Goal: Task Accomplishment & Management: Manage account settings

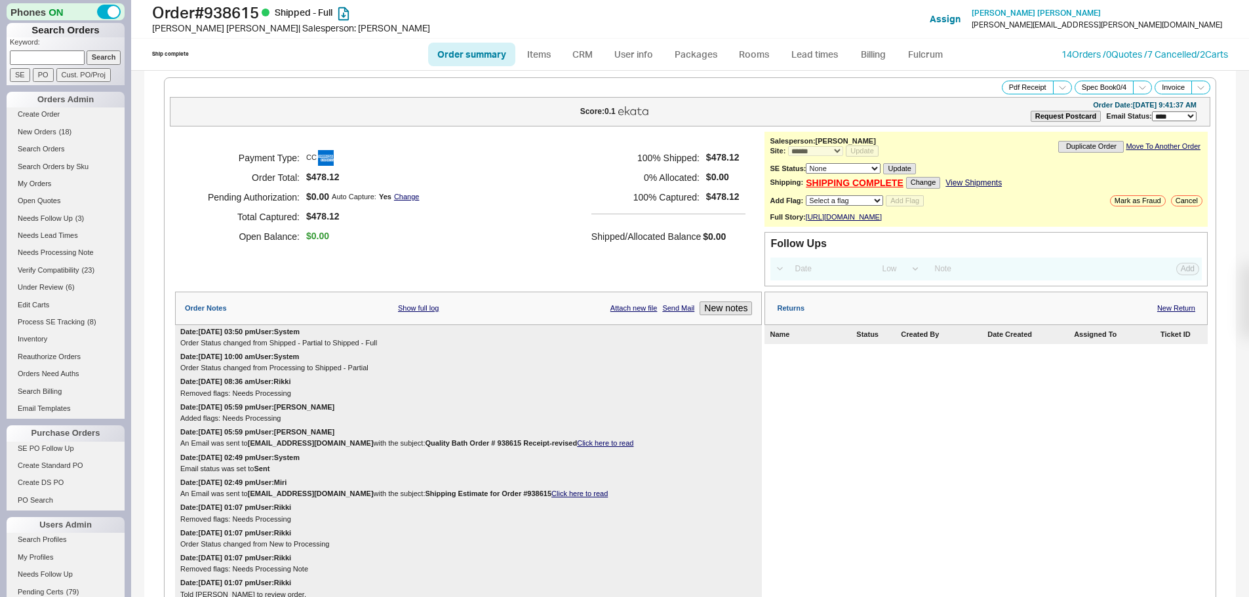
select select "*"
select select "LOW"
select select "3"
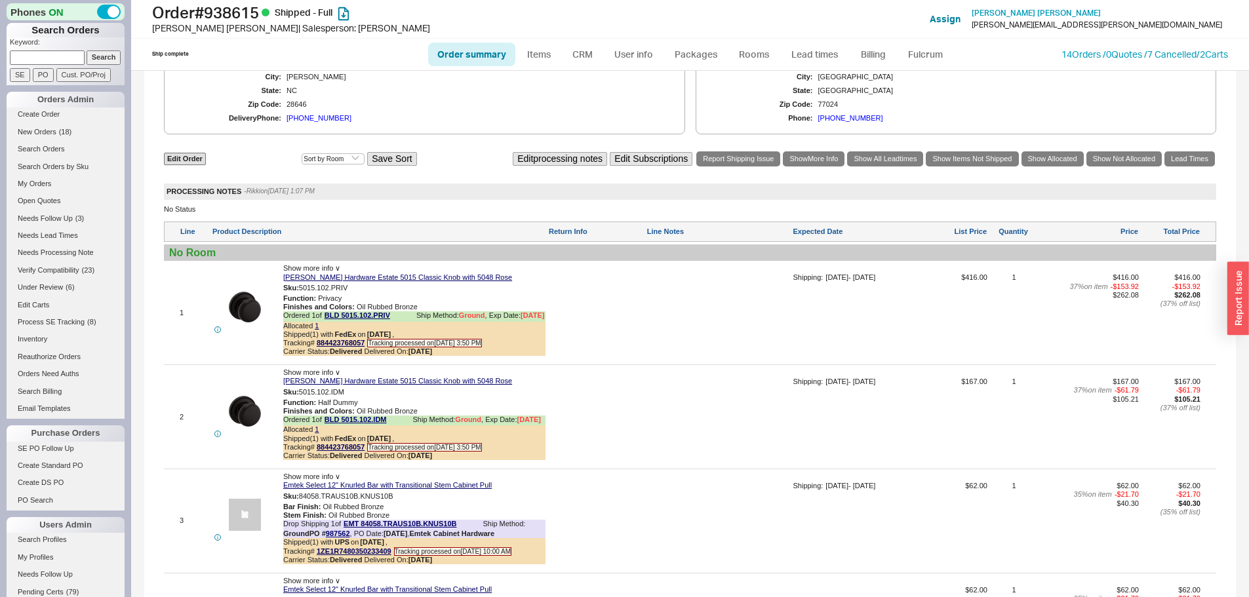
scroll to position [787, 0]
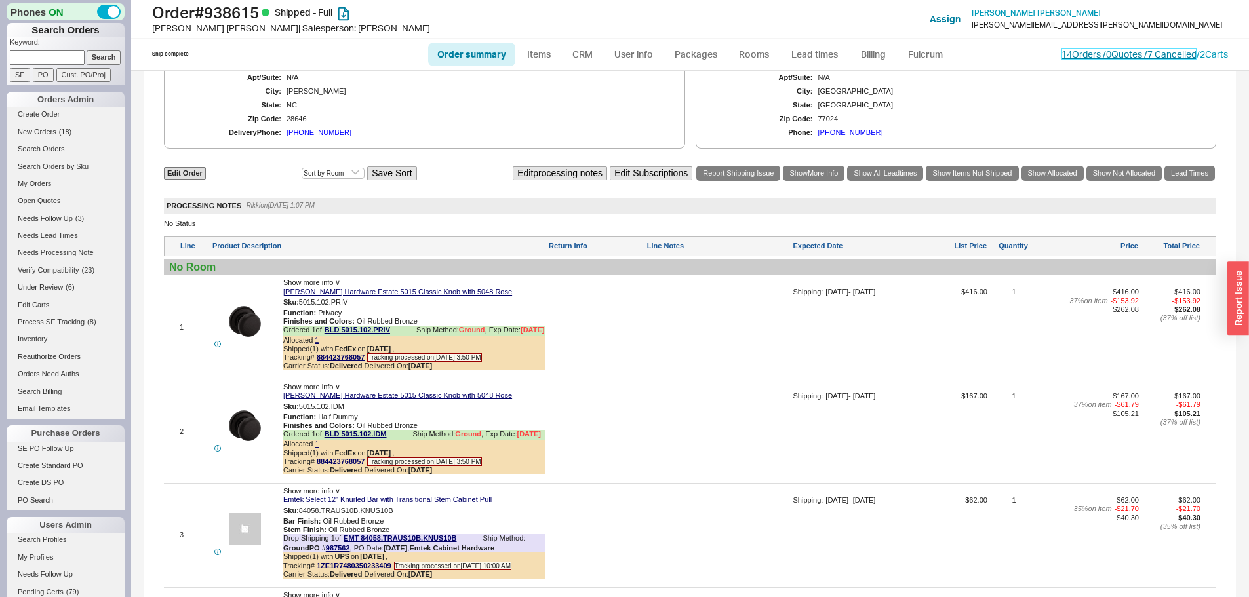
click at [1087, 58] on link "14 Orders / 0 Quotes / 7 Cancelled" at bounding box center [1128, 54] width 135 height 11
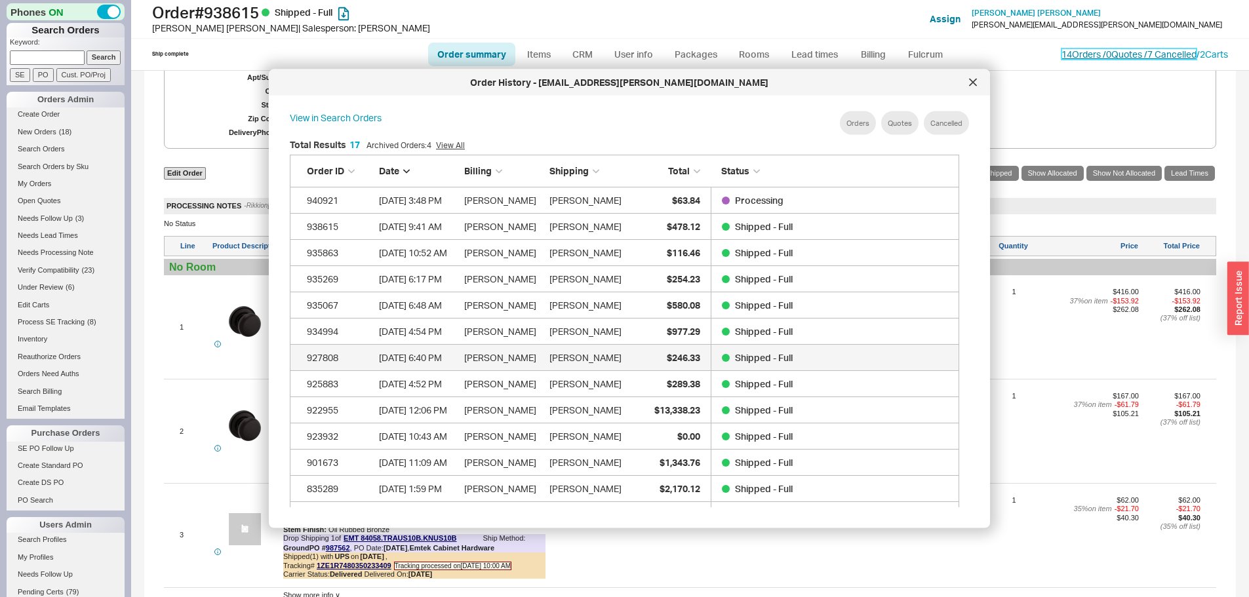
scroll to position [391, 680]
click at [979, 84] on div at bounding box center [972, 82] width 21 height 21
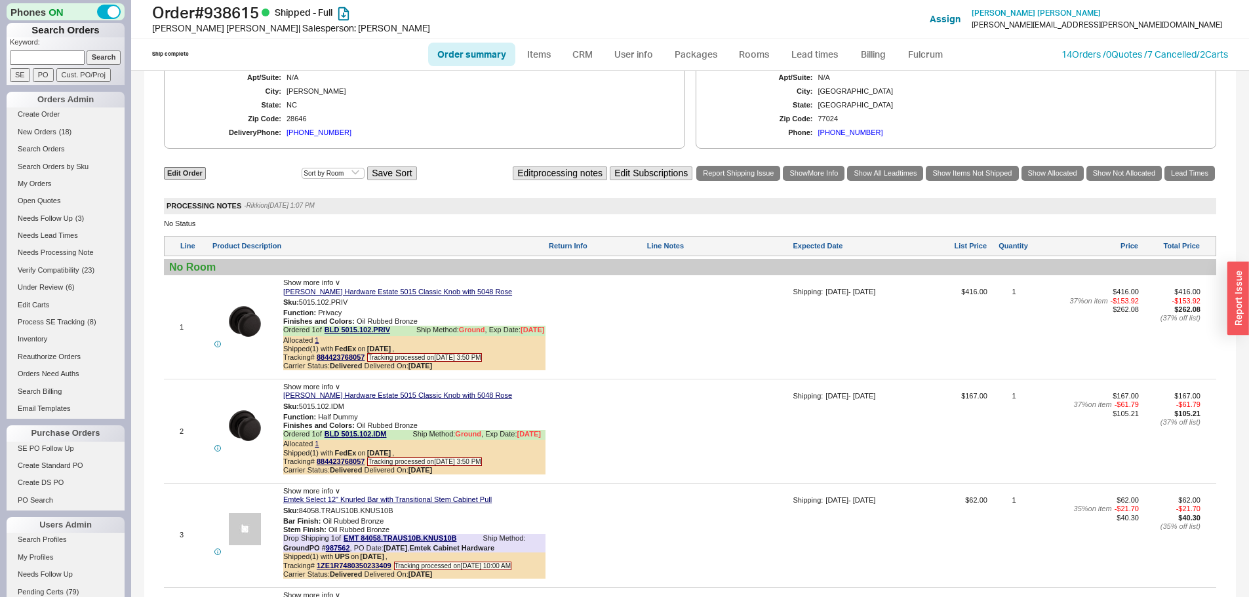
click at [41, 122] on li "Create Order" at bounding box center [66, 115] width 118 height 17
click at [39, 130] on span "New Orders" at bounding box center [37, 132] width 39 height 8
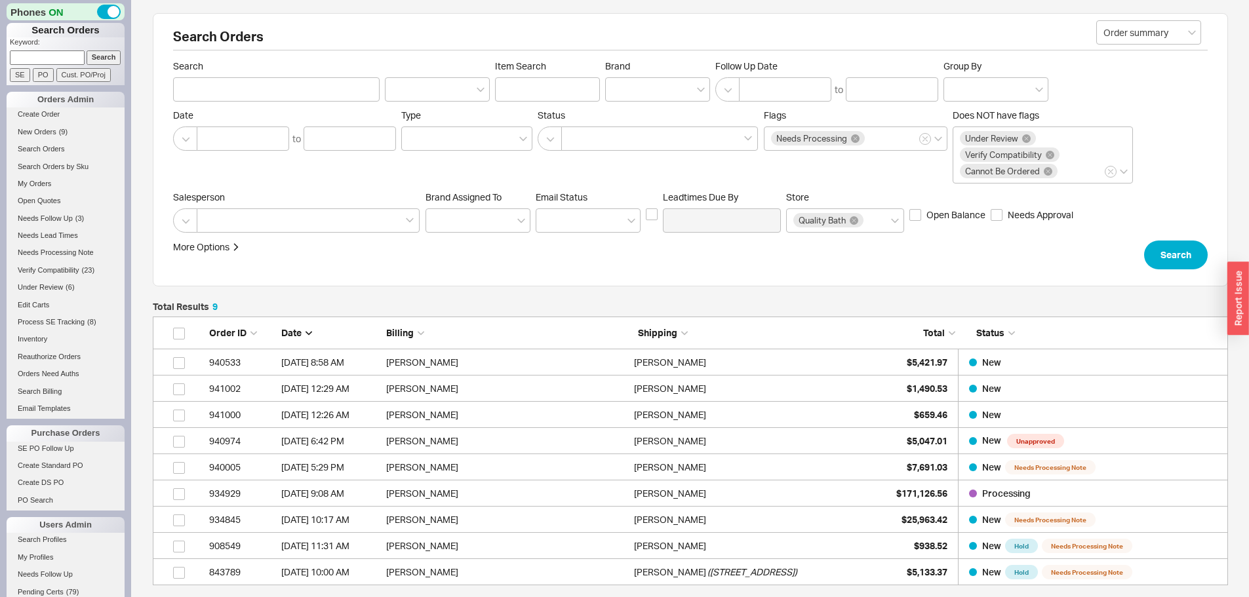
scroll to position [259, 1065]
click at [46, 58] on input at bounding box center [47, 57] width 75 height 14
paste input "935147"
type input "935147"
click at [87, 50] on input "Search" at bounding box center [104, 57] width 35 height 14
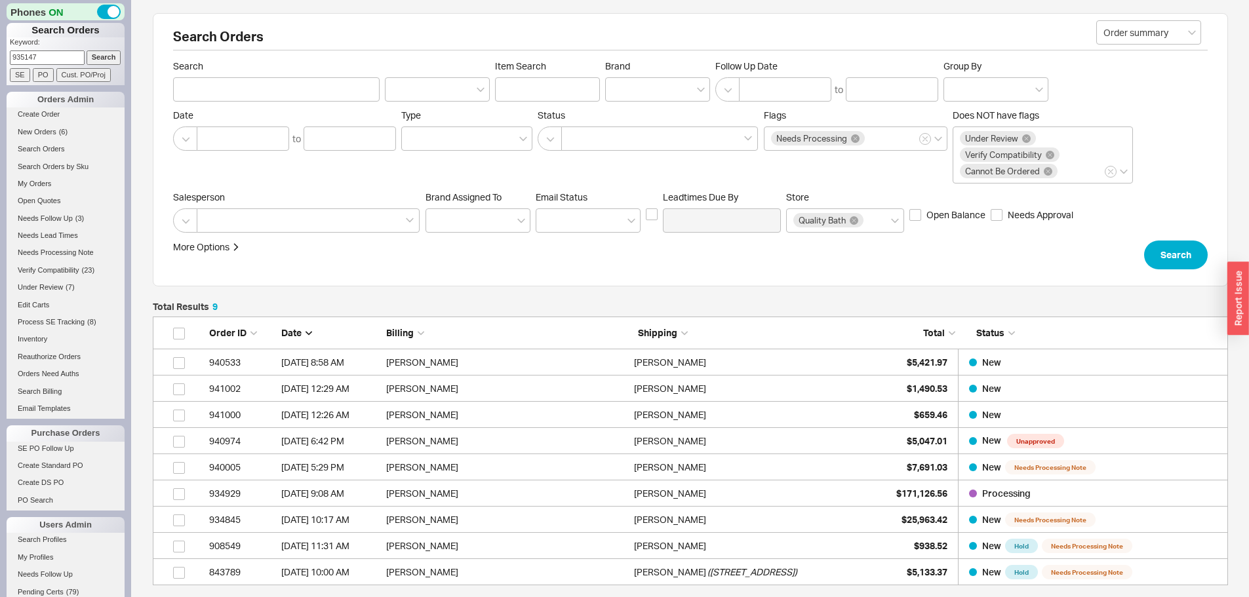
type input "935147"
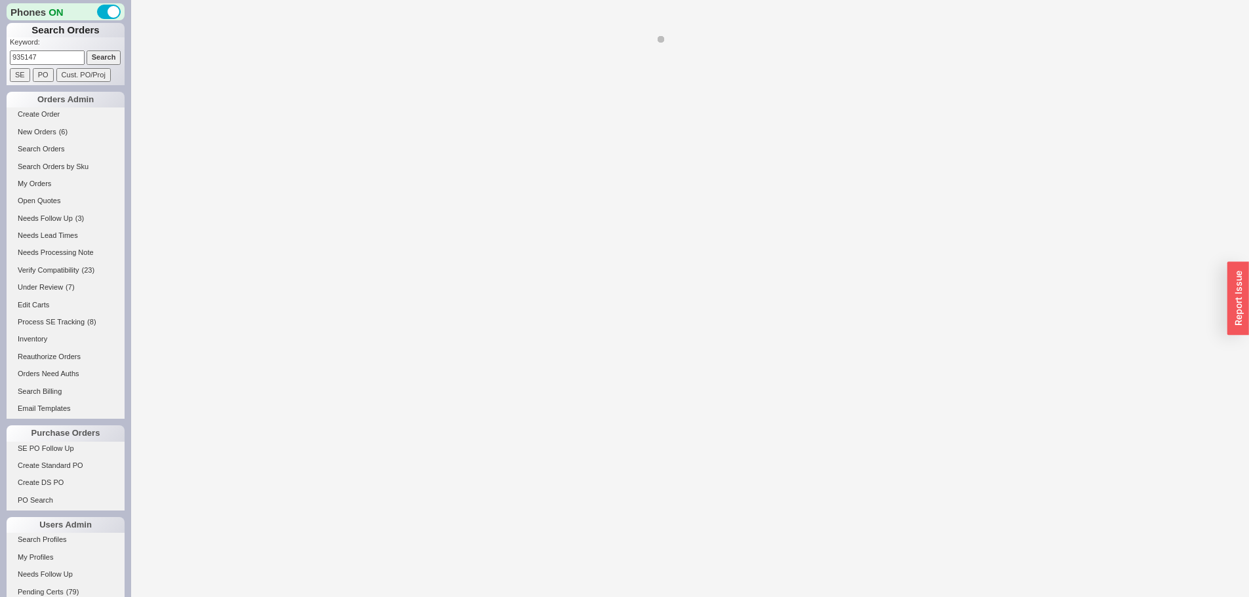
select select "*"
select select "LOW"
select select "3"
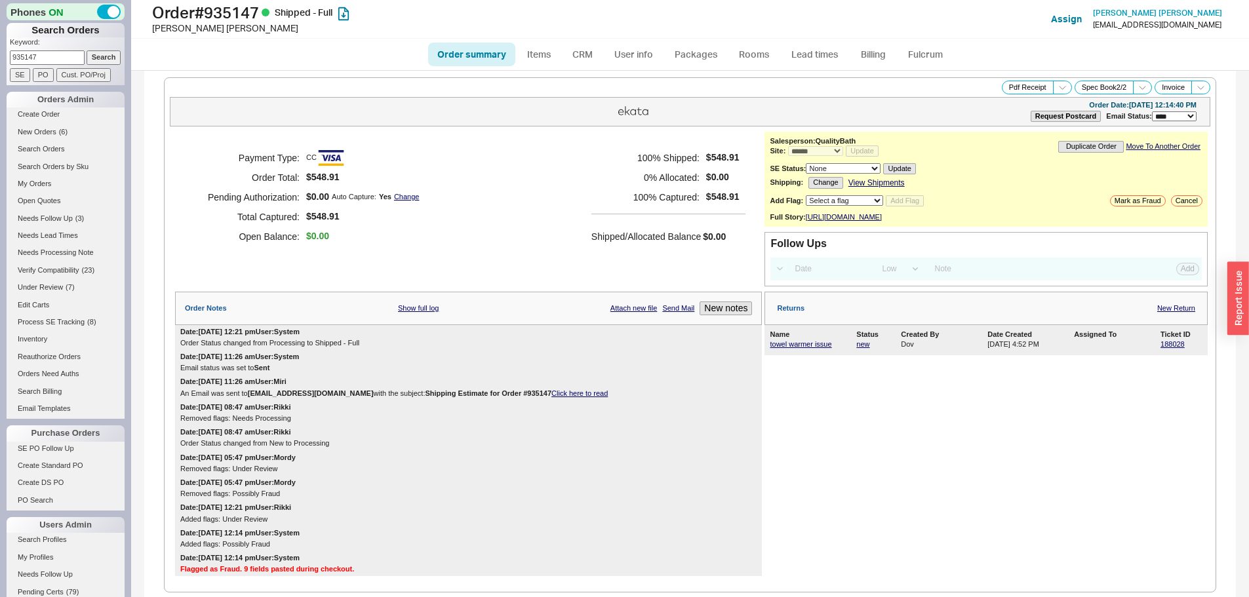
scroll to position [524, 0]
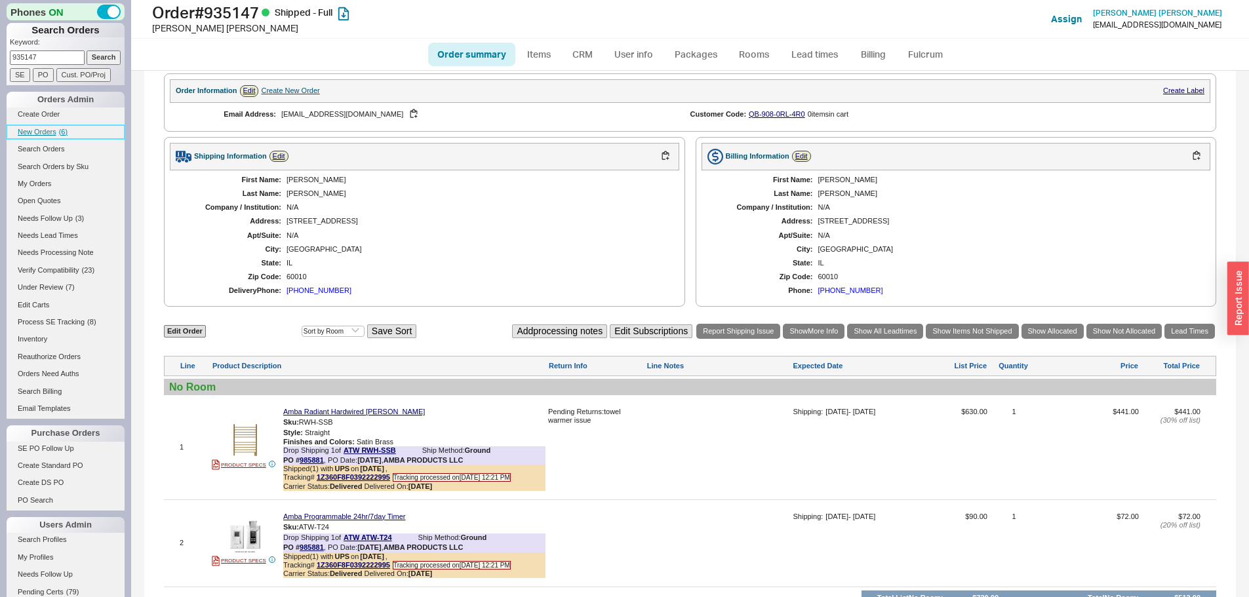
click at [57, 134] on link "New Orders ( 6 )" at bounding box center [66, 132] width 118 height 14
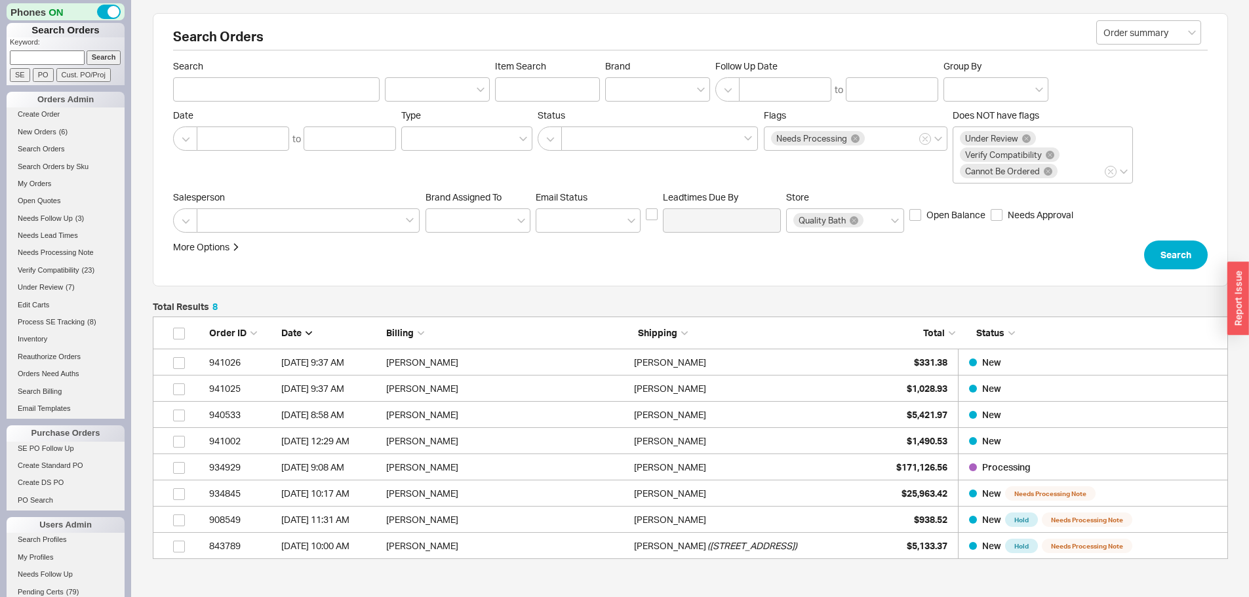
scroll to position [233, 1065]
click at [47, 64] on form "Keyword: Search SE PO Cust. PO/Proj" at bounding box center [67, 59] width 115 height 45
paste input "920715"
type input "920715"
click at [87, 50] on input "Search" at bounding box center [104, 57] width 35 height 14
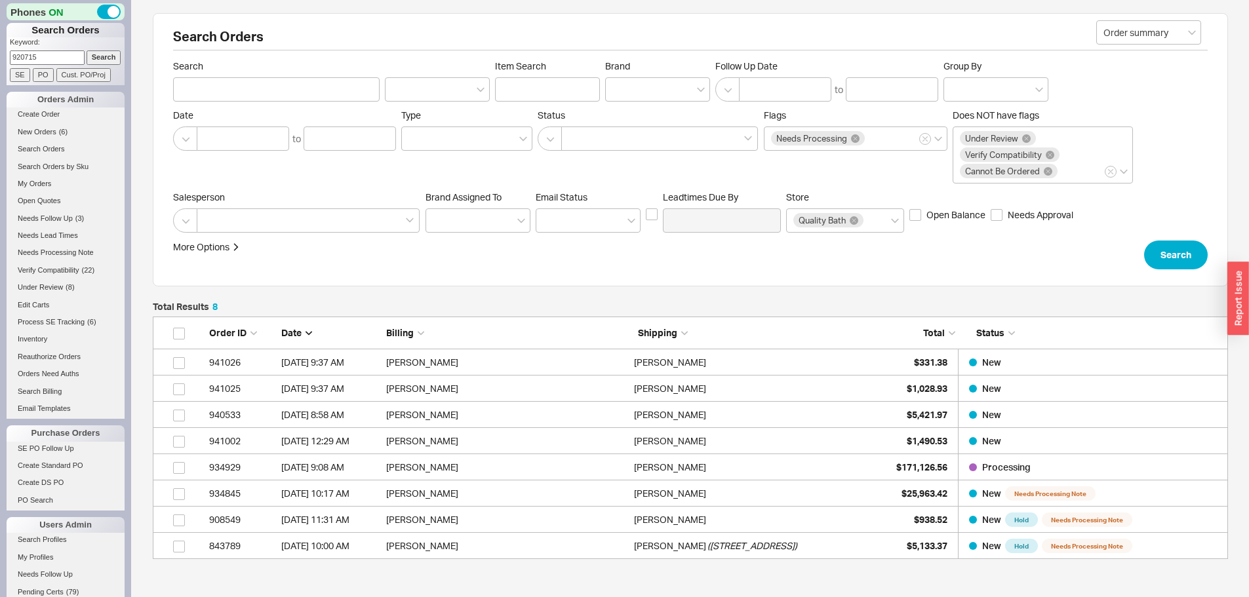
type input "920715"
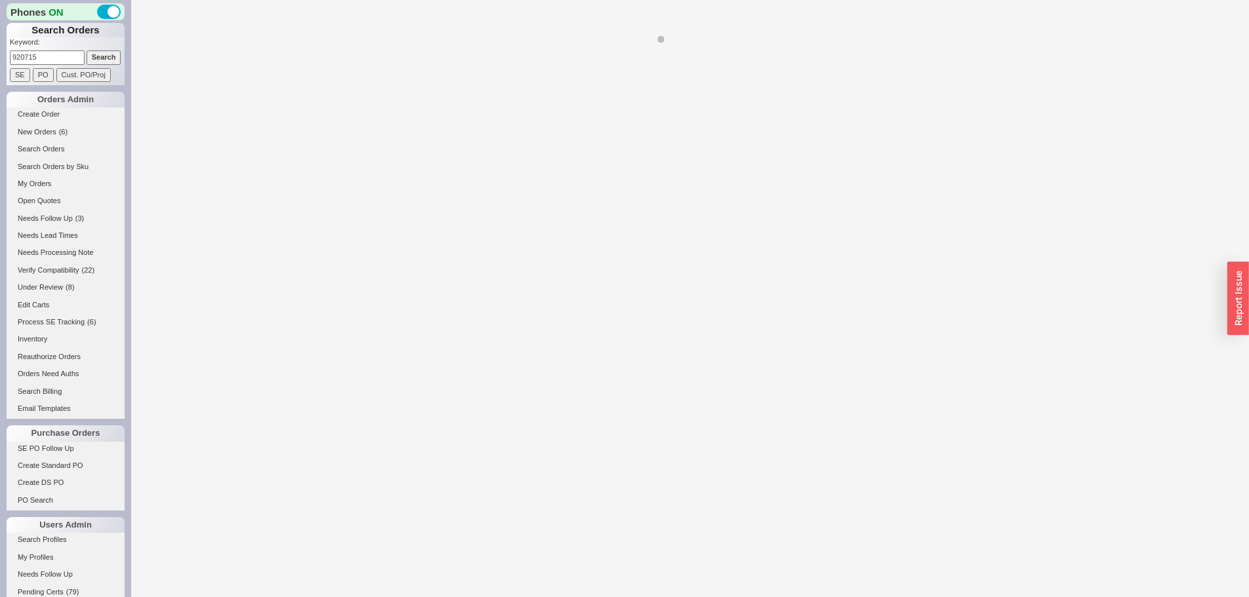
select select "*"
select select "LOW"
select select "3"
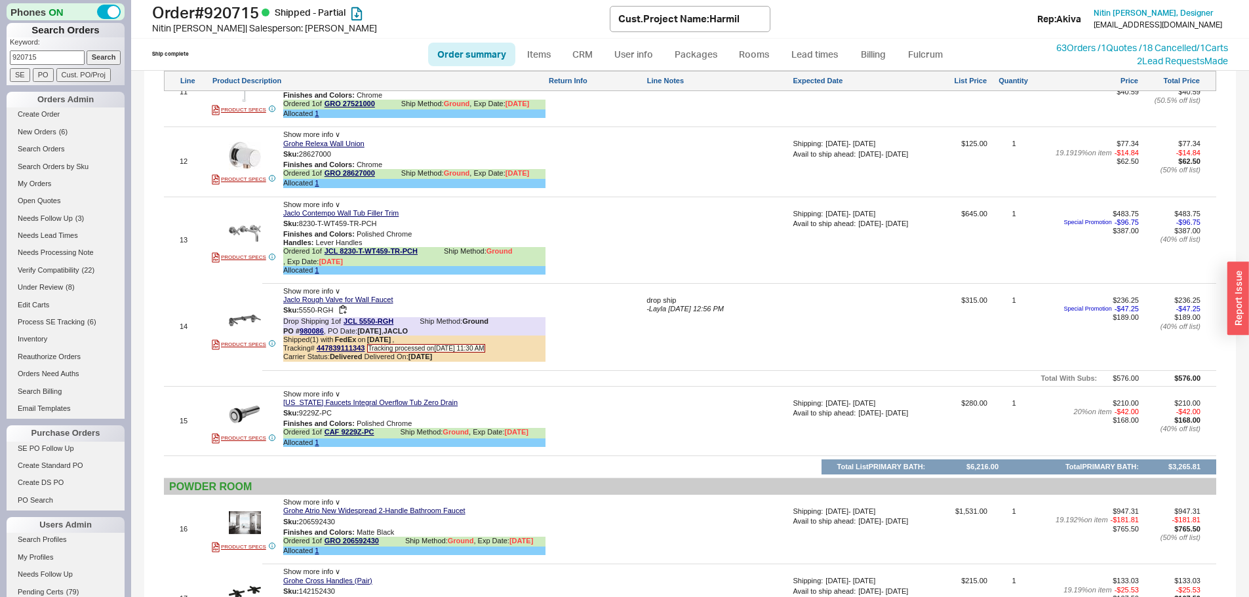
scroll to position [1770, 0]
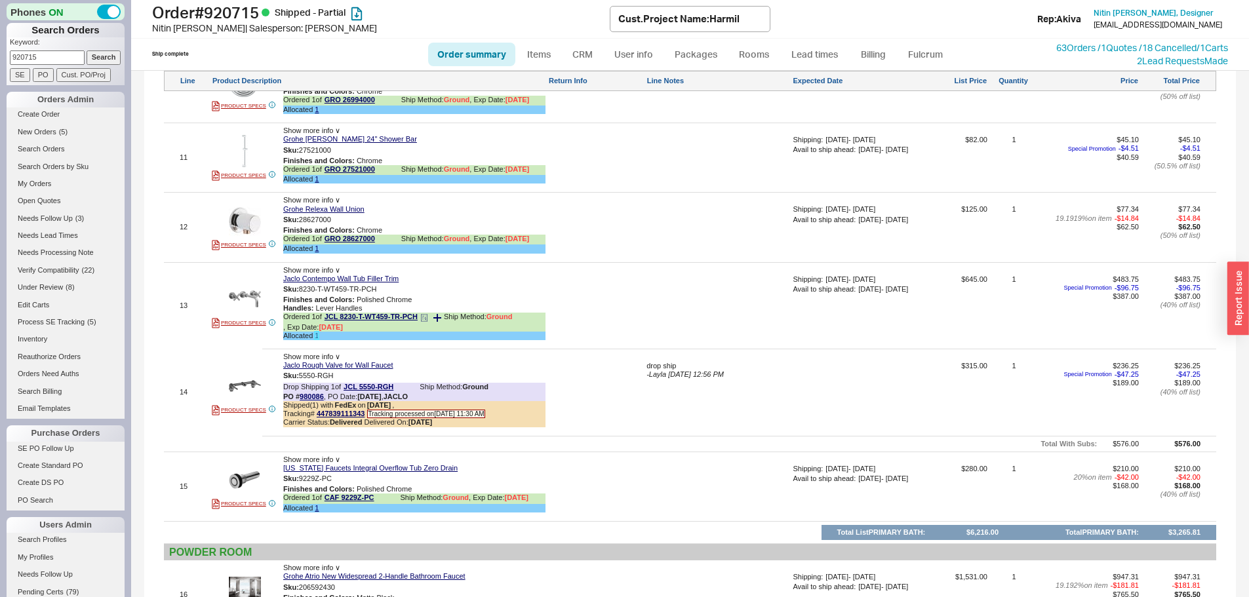
click at [318, 340] on link "1" at bounding box center [317, 336] width 4 height 8
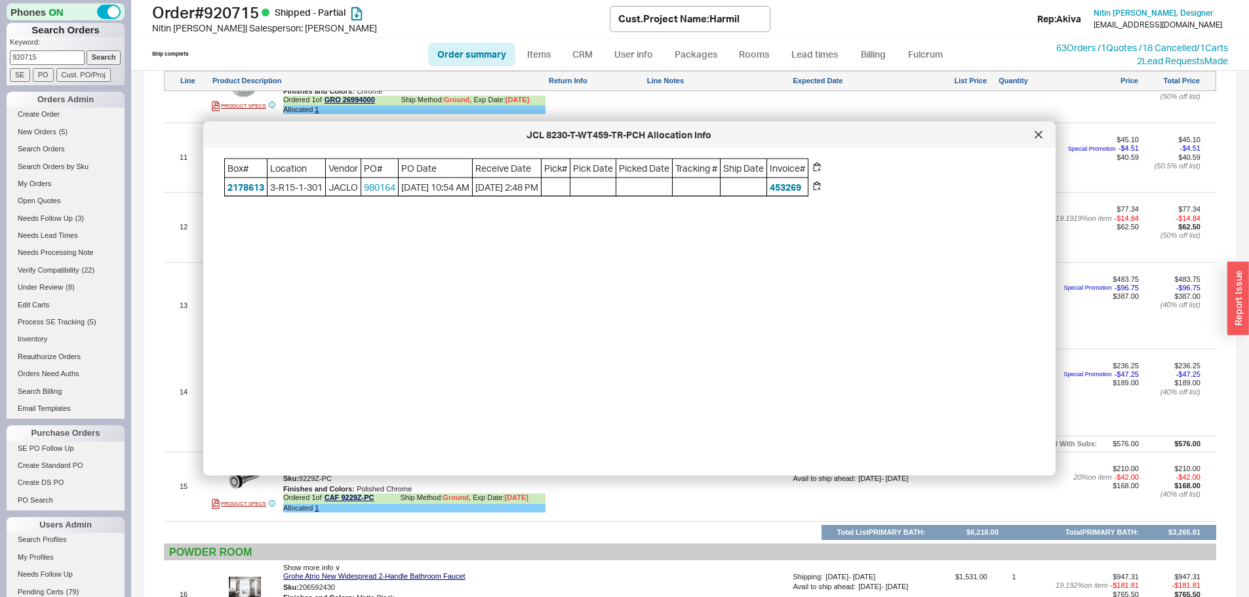
click at [1027, 136] on div "JCL 8230-T-WT459-TR-PCH Allocation Info" at bounding box center [619, 134] width 818 height 13
click at [1032, 135] on div at bounding box center [1038, 135] width 21 height 21
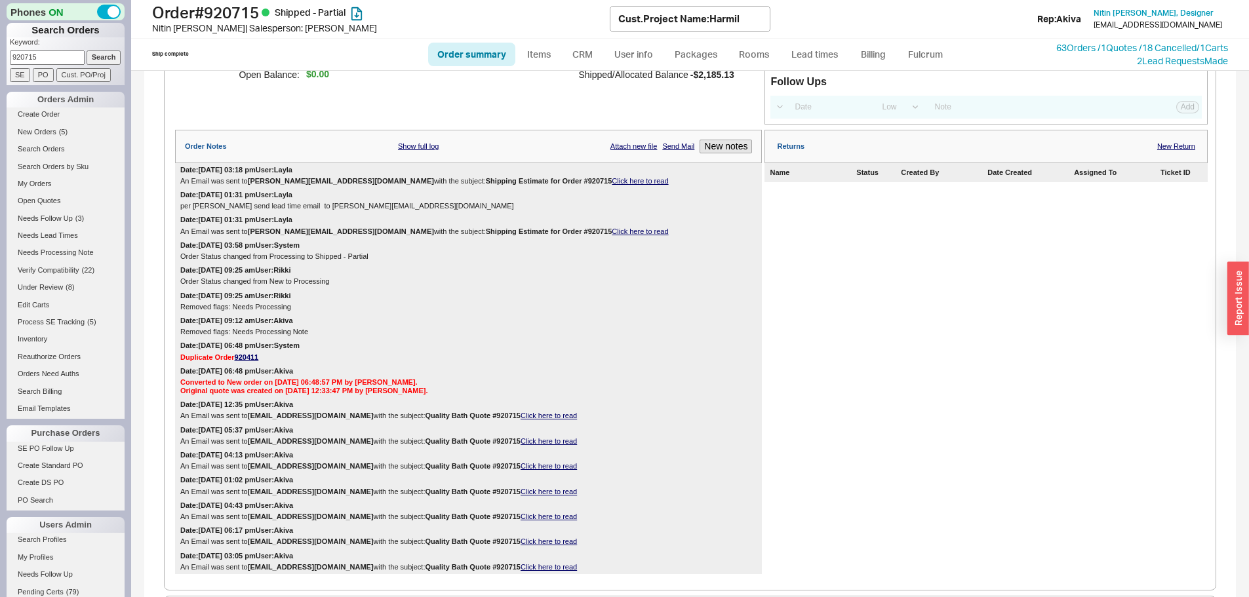
scroll to position [141, 0]
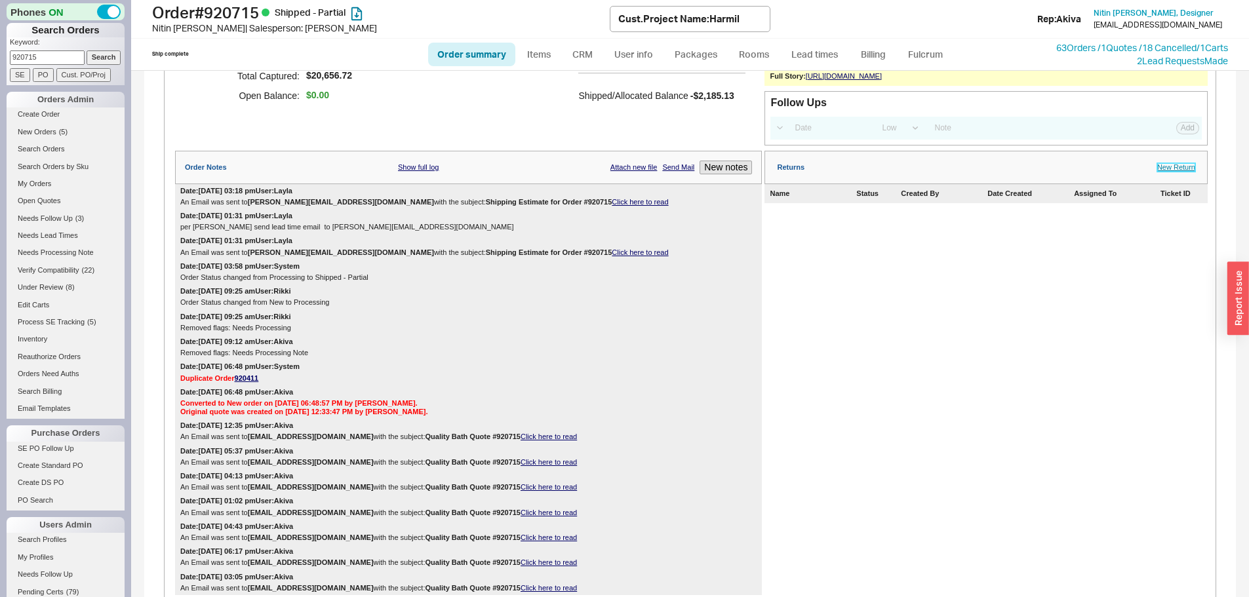
click at [1179, 172] on link "New Return" at bounding box center [1176, 167] width 38 height 9
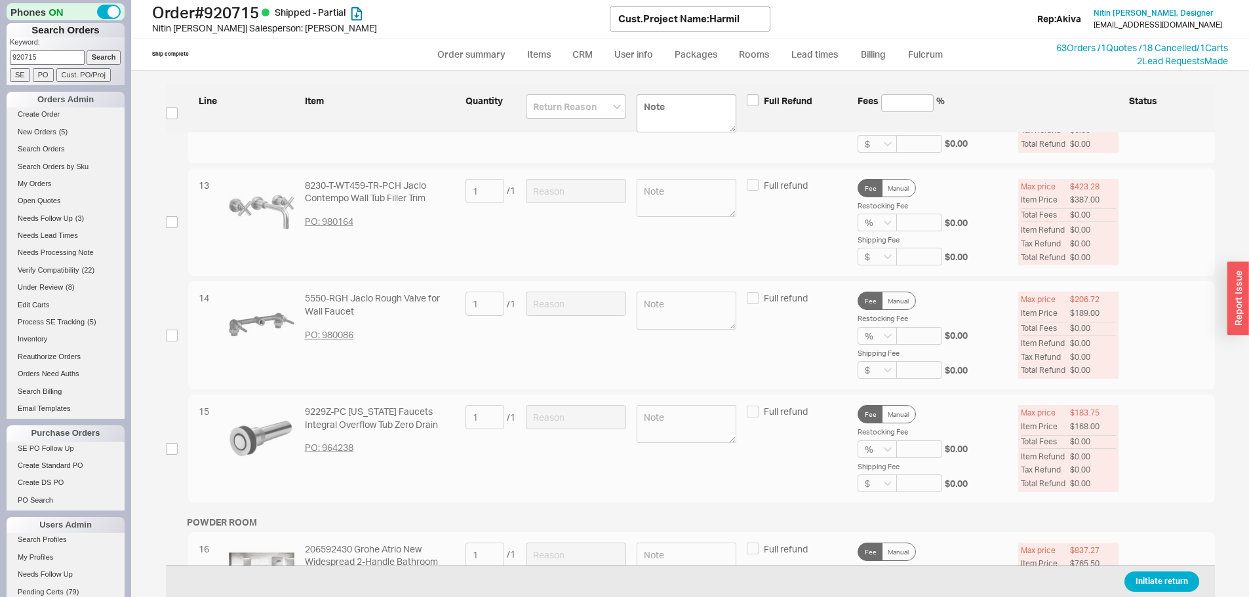
scroll to position [1245, 0]
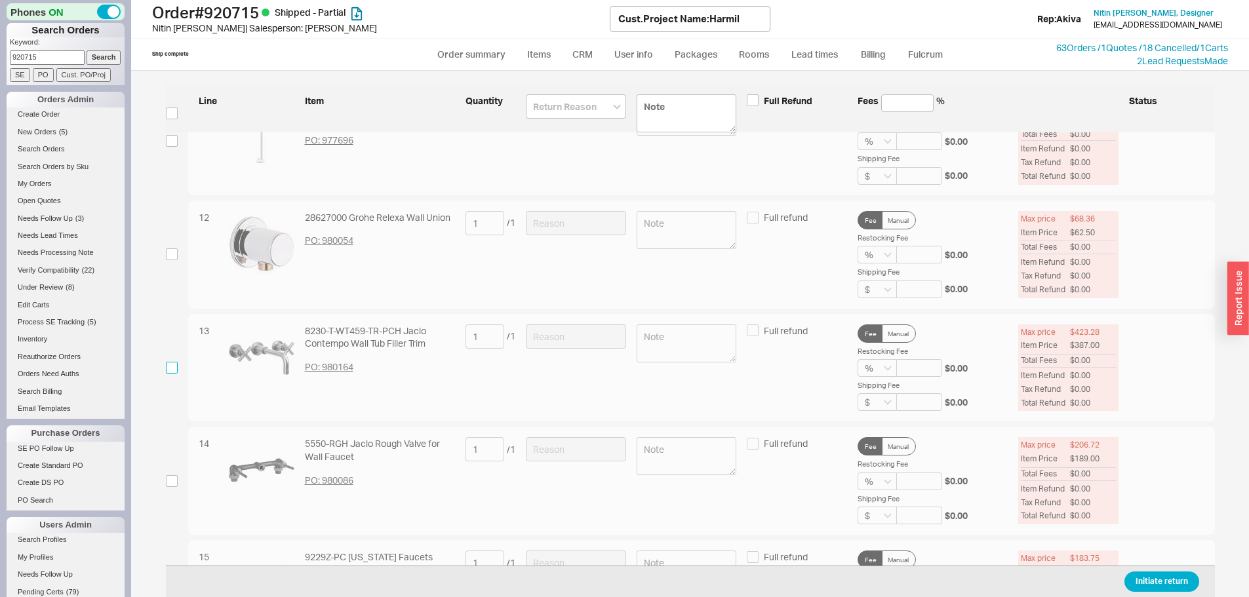
click at [173, 366] on input "checkbox" at bounding box center [172, 368] width 12 height 12
checkbox input "true"
click at [604, 340] on input at bounding box center [576, 336] width 100 height 24
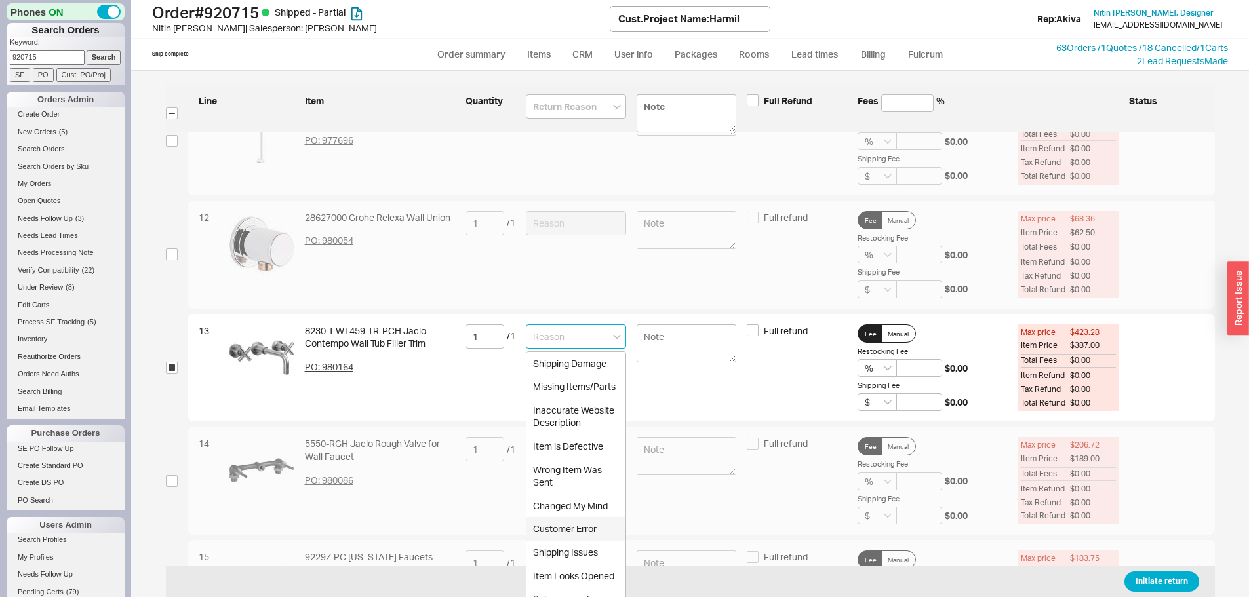
click at [584, 526] on div "Customer Error" at bounding box center [575, 529] width 99 height 24
type input "Customer Error"
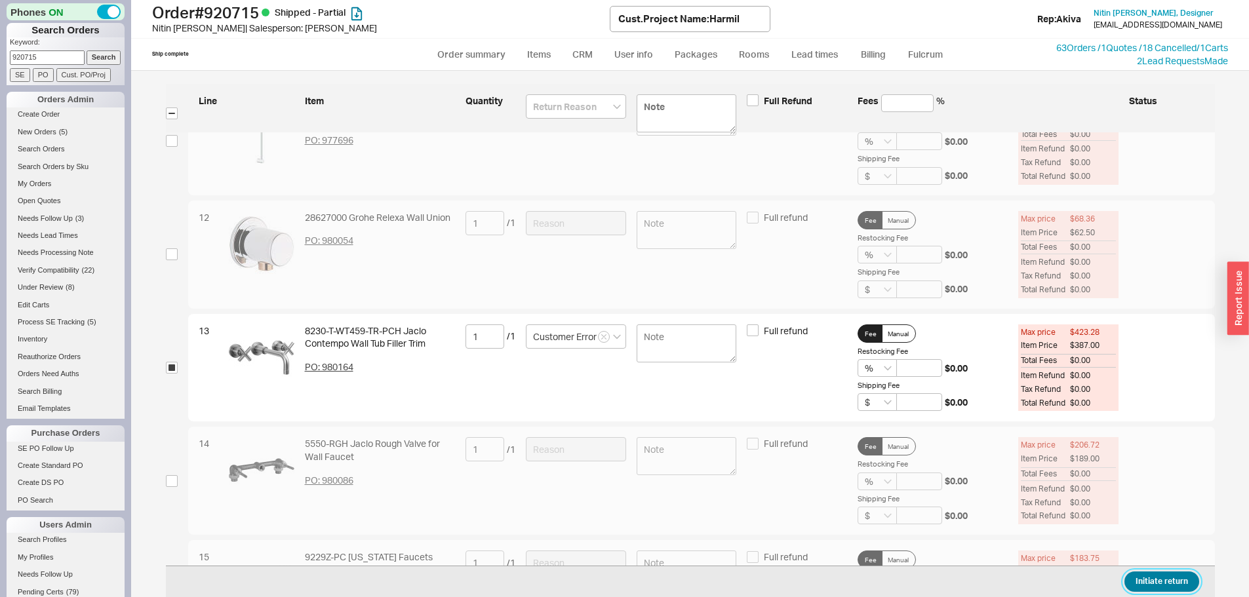
click at [1150, 583] on button "Initiate return" at bounding box center [1161, 582] width 75 height 20
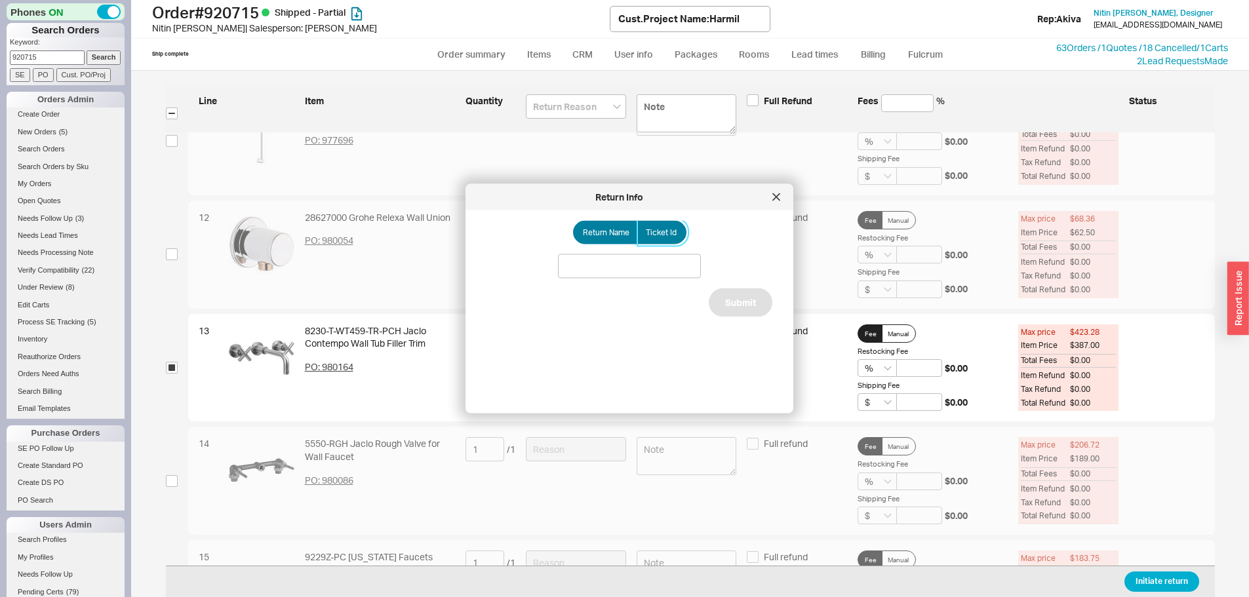
click at [669, 233] on span "Ticket Id" at bounding box center [661, 232] width 31 height 10
click at [0, 0] on input "Ticket Id" at bounding box center [0, 0] width 0 height 0
click at [658, 262] on input at bounding box center [629, 266] width 143 height 24
type input "188044"
click at [759, 313] on button "Submit" at bounding box center [741, 317] width 64 height 29
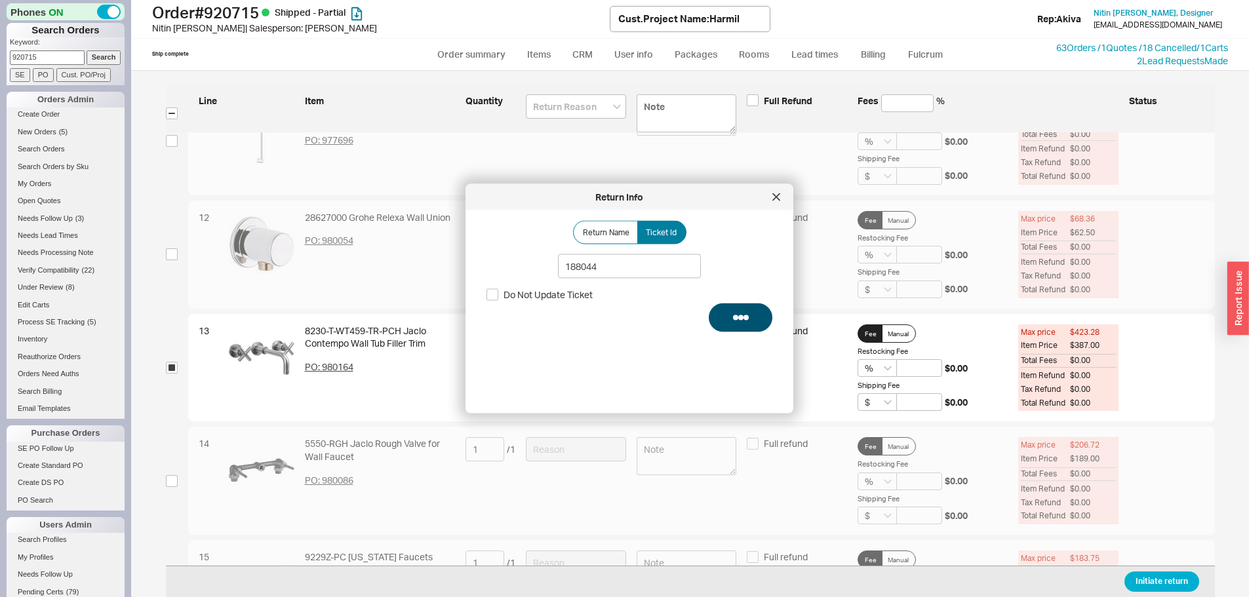
select select "*"
select select "LOW"
select select "3"
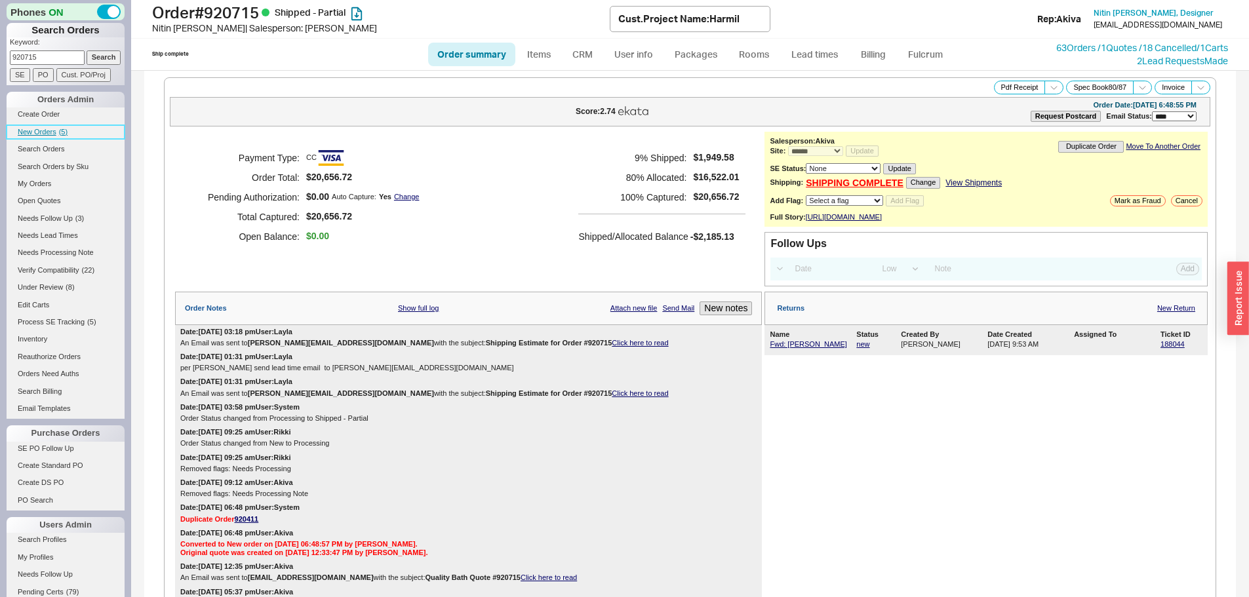
click at [54, 134] on link "New Orders ( 5 )" at bounding box center [66, 132] width 118 height 14
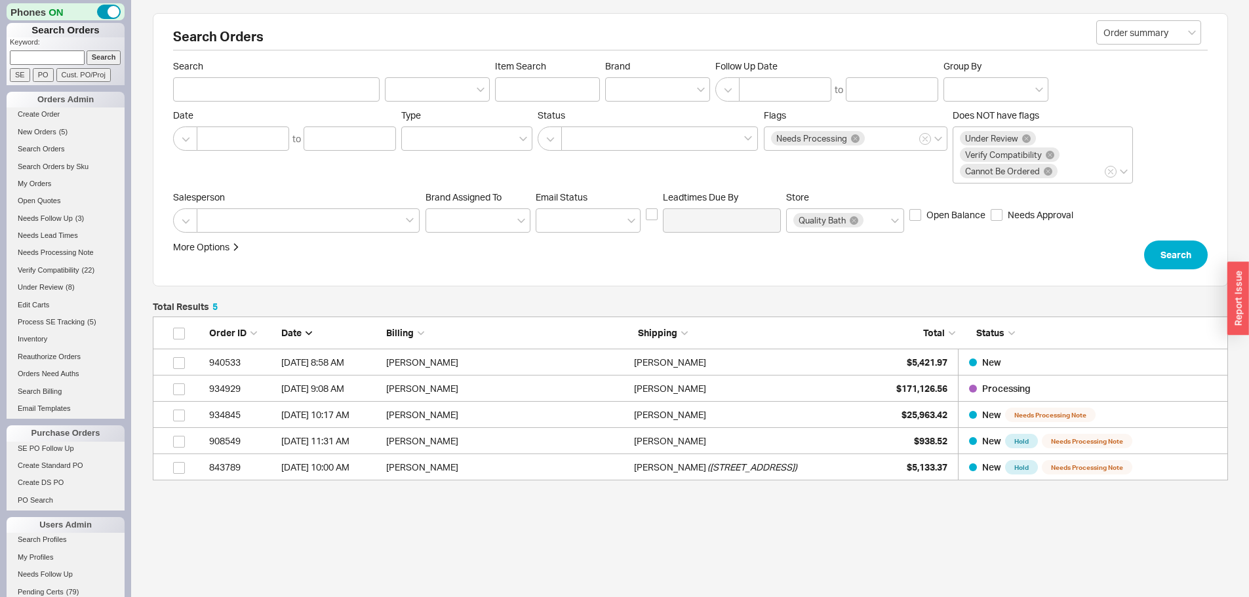
scroll to position [154, 1065]
click at [44, 130] on span "New Orders" at bounding box center [37, 132] width 39 height 8
click at [37, 58] on input at bounding box center [47, 57] width 75 height 14
paste input "842300"
type input "842300"
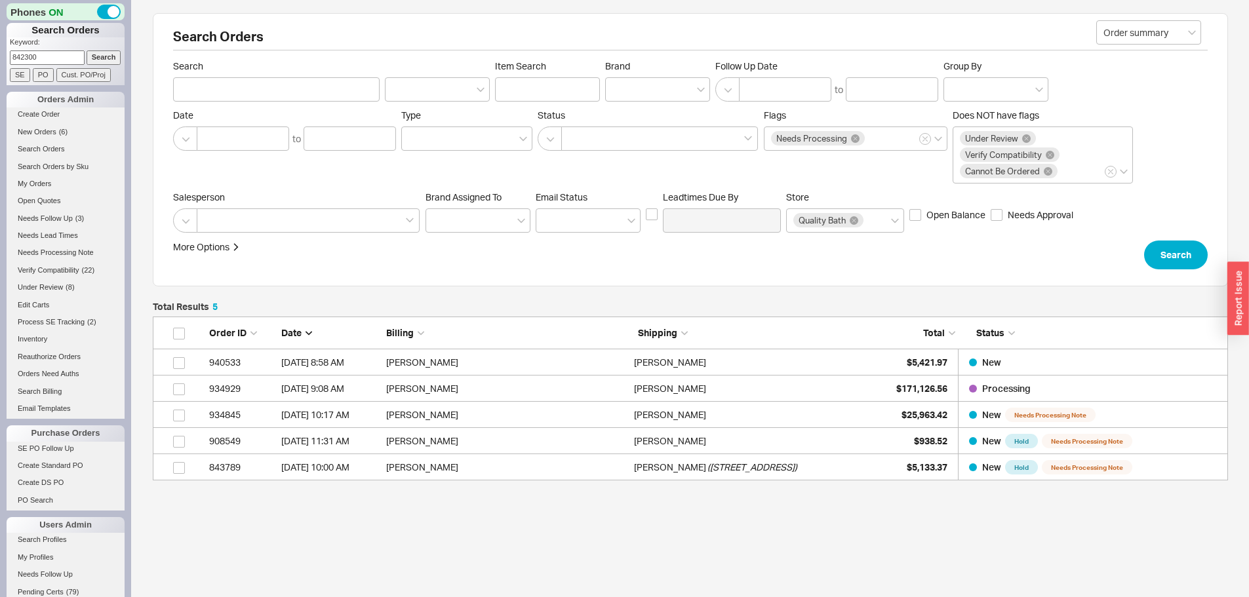
click at [87, 50] on input "Search" at bounding box center [104, 57] width 35 height 14
type input "842300"
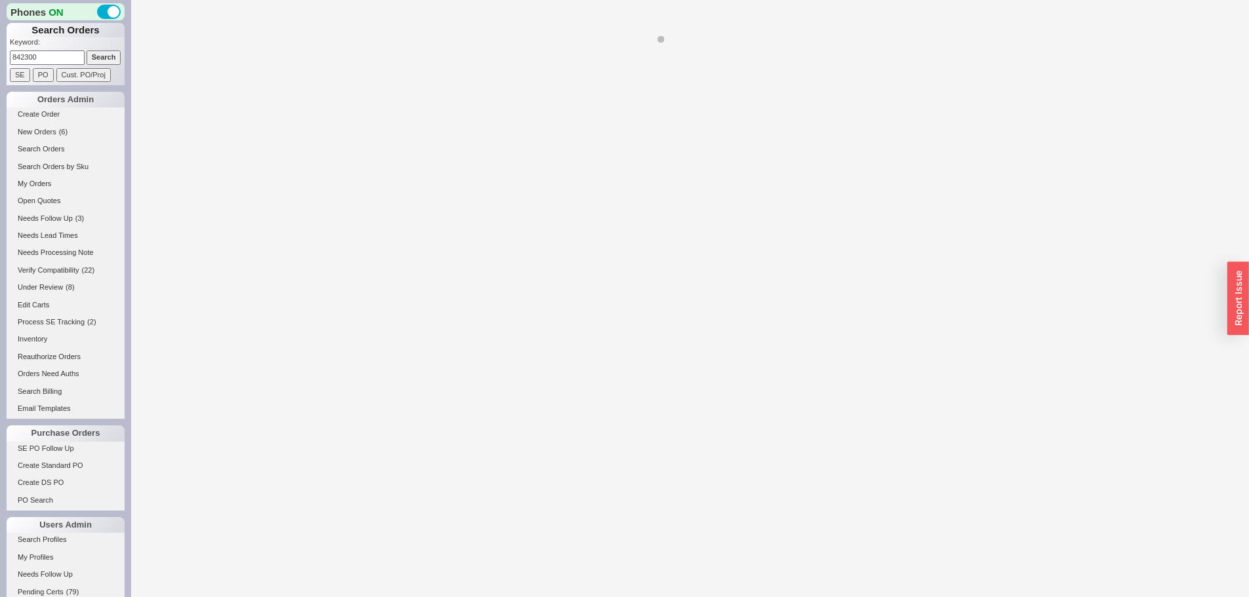
select select "*"
select select "LOW"
select select "3"
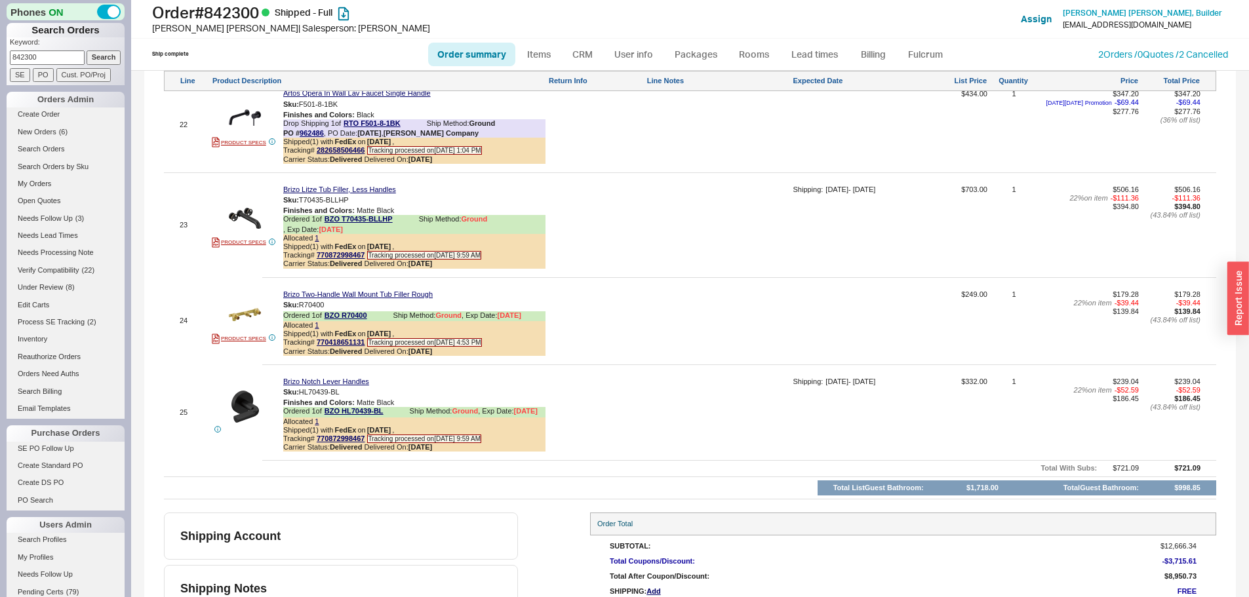
scroll to position [3724, 0]
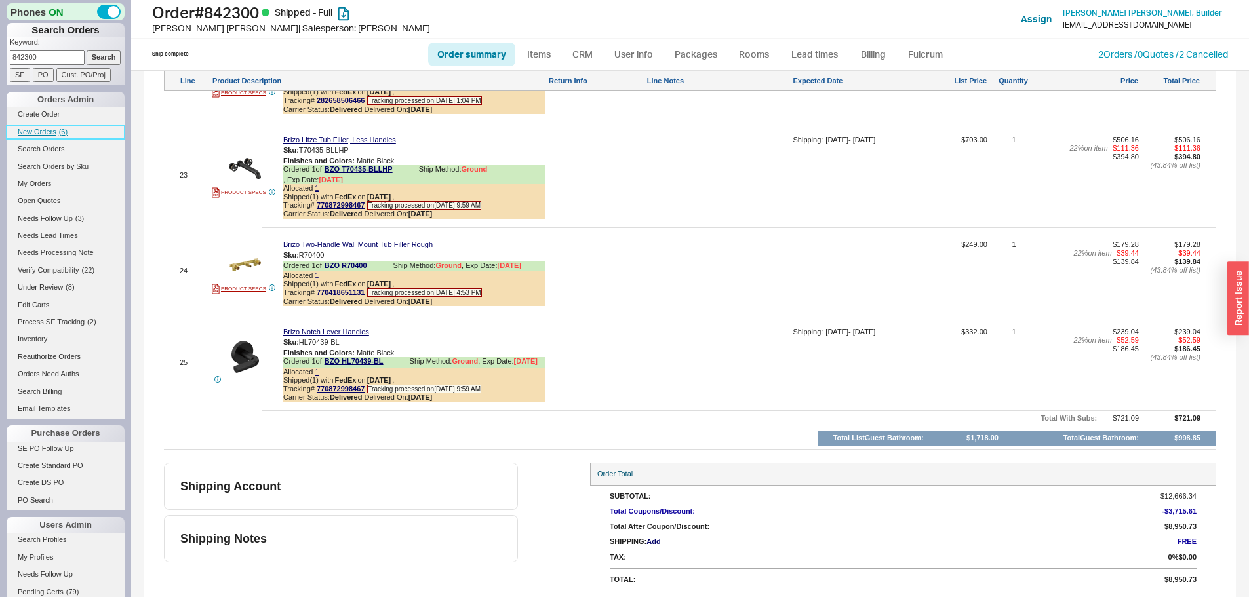
click at [61, 128] on span "( 6 )" at bounding box center [63, 132] width 9 height 8
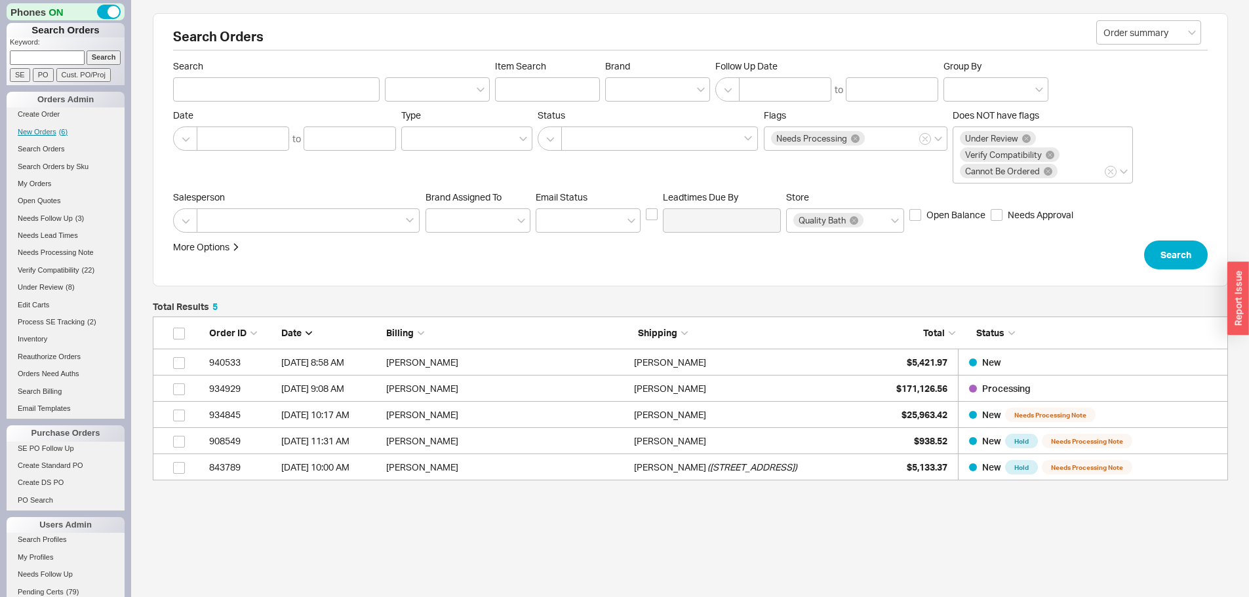
scroll to position [154, 1065]
click at [56, 66] on form "Keyword: Search SE PO Cust. PO/Proj" at bounding box center [67, 59] width 115 height 45
click at [58, 60] on input at bounding box center [47, 57] width 75 height 14
paste input "906565"
type input "906565"
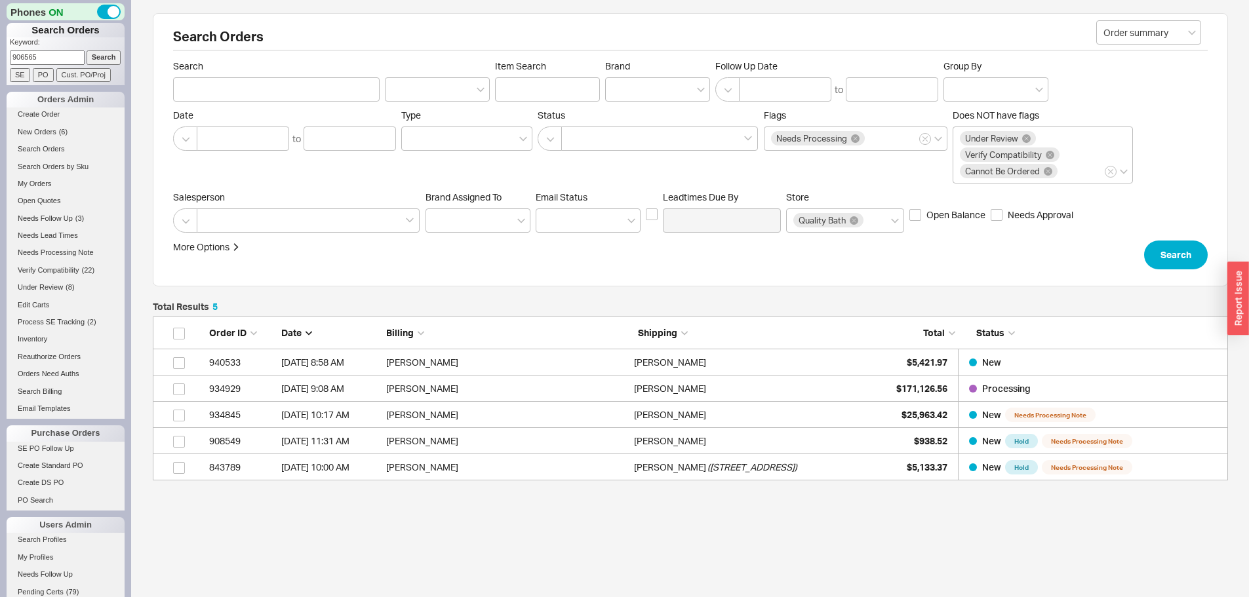
click at [87, 50] on input "Search" at bounding box center [104, 57] width 35 height 14
type input "906565"
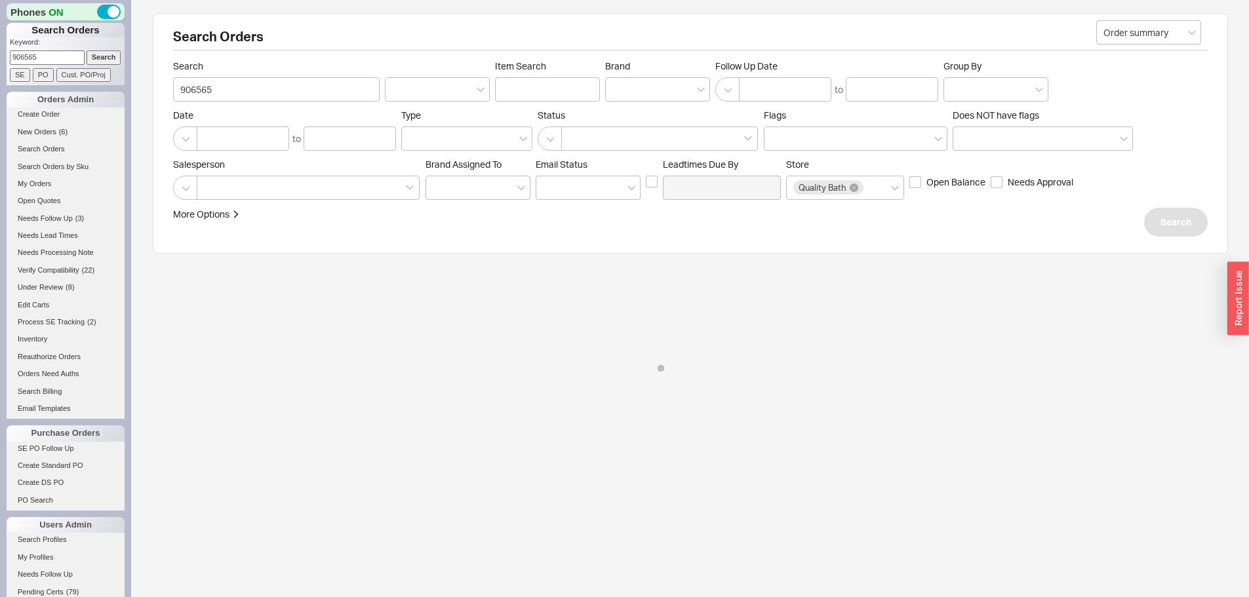
select select "*"
select select "LOW"
select select "3"
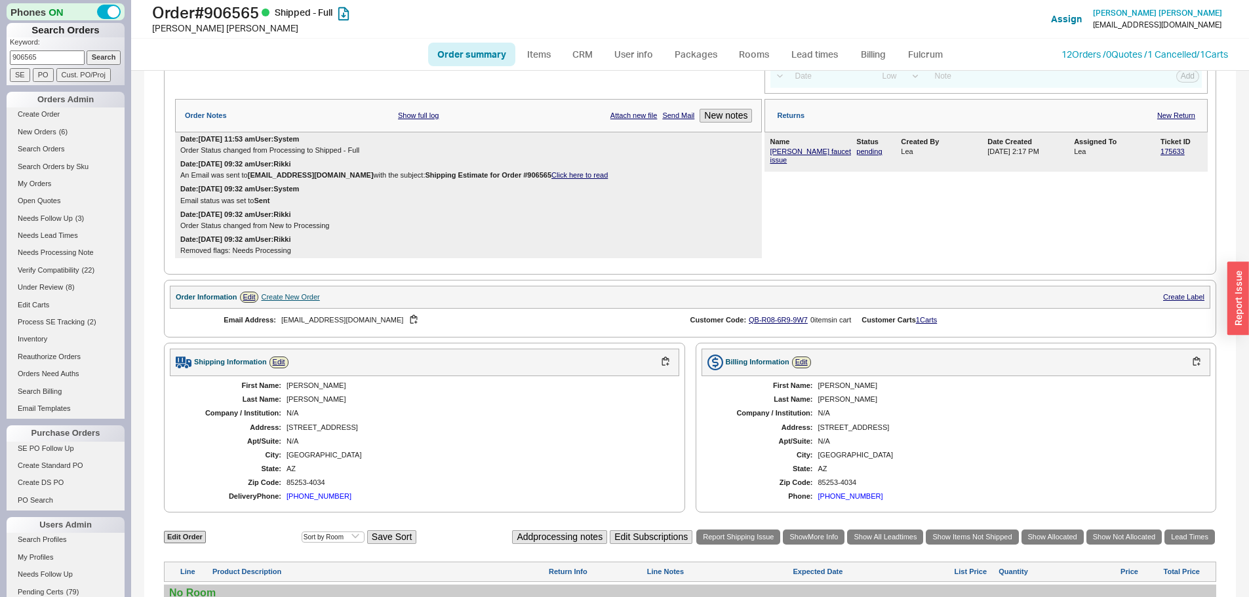
scroll to position [144, 0]
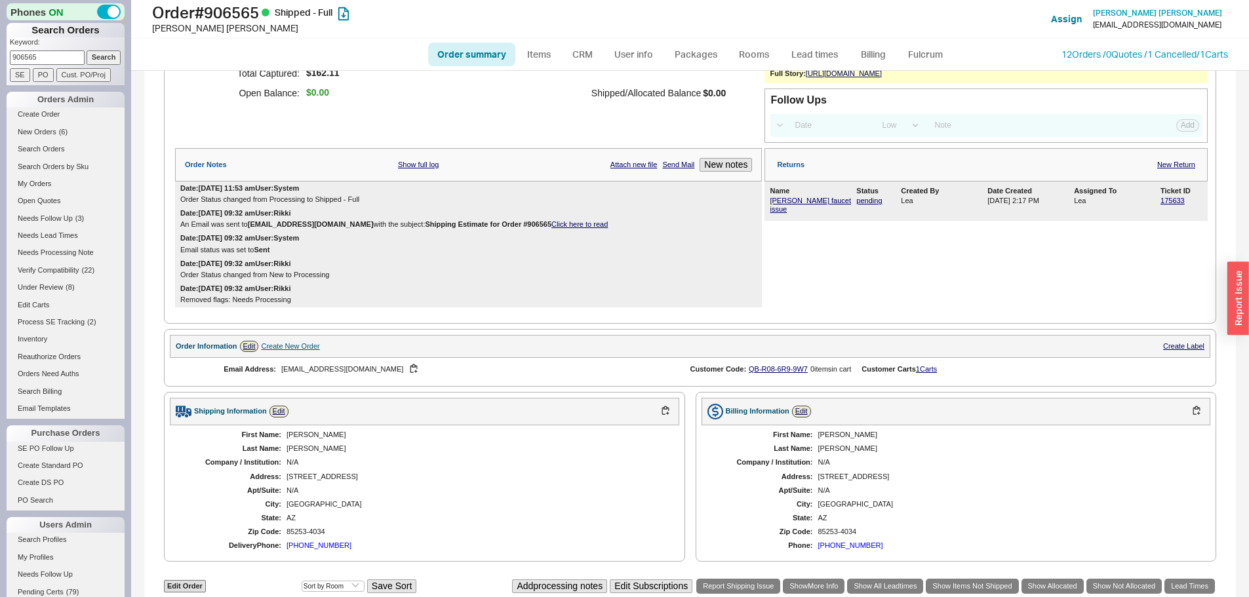
click at [1167, 214] on div "175633" at bounding box center [1181, 205] width 42 height 17
click at [1165, 205] on link "175633" at bounding box center [1172, 201] width 24 height 8
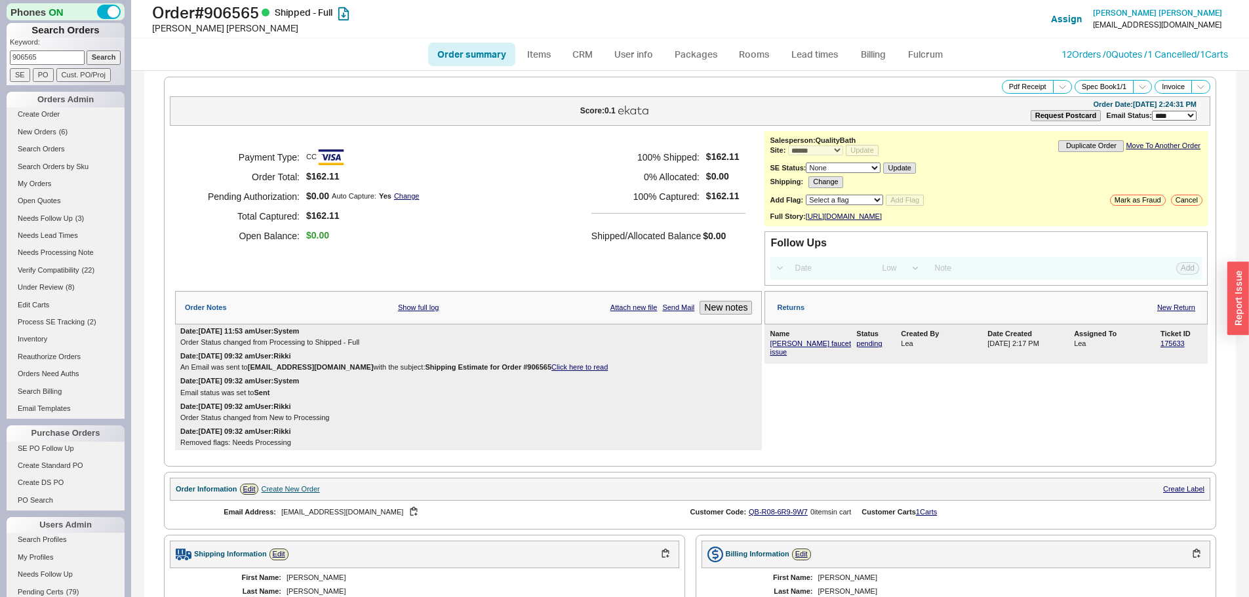
scroll to position [0, 0]
click at [1157, 313] on link "New Return" at bounding box center [1176, 308] width 38 height 9
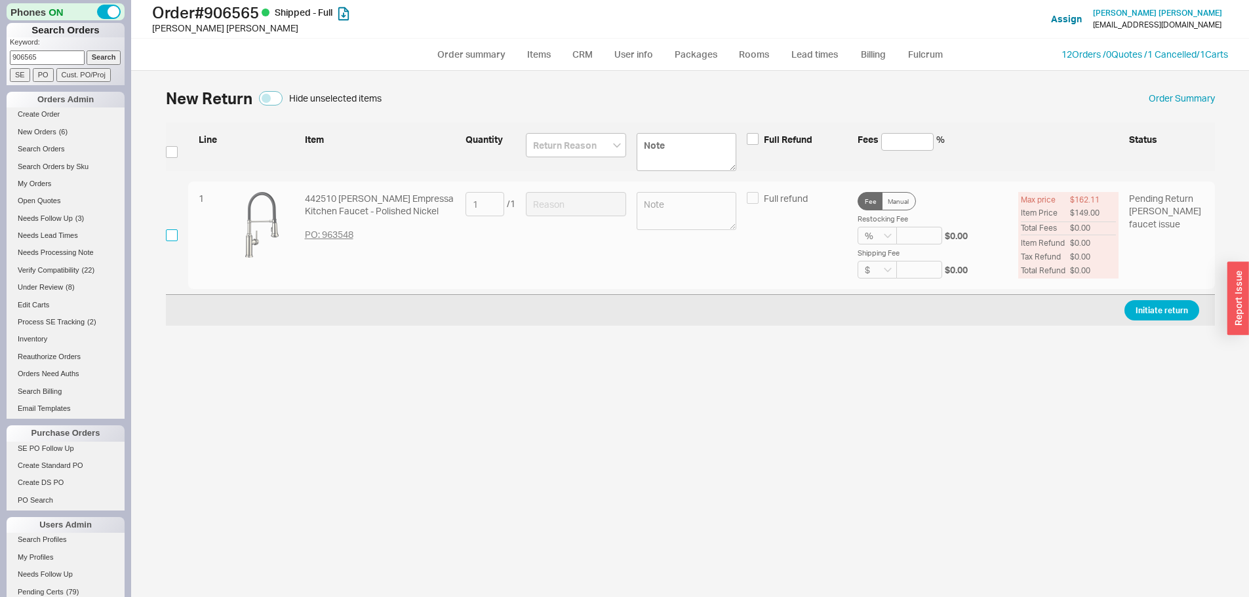
click at [171, 237] on input "checkbox" at bounding box center [172, 235] width 12 height 12
checkbox input "true"
click at [534, 205] on input at bounding box center [576, 204] width 100 height 24
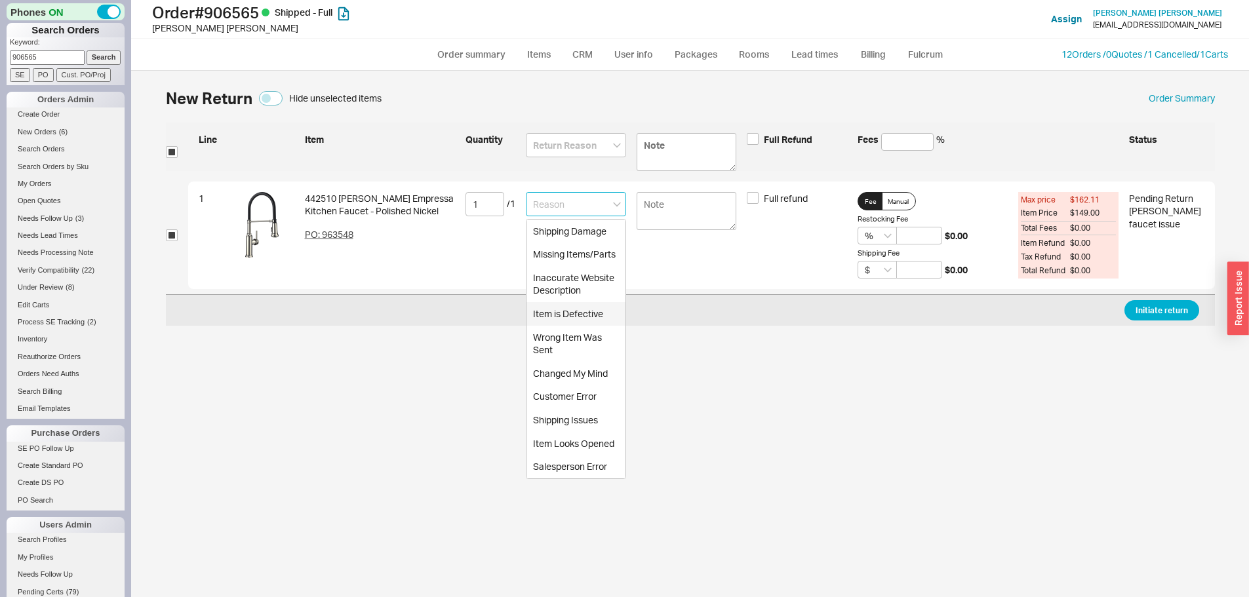
click at [572, 314] on div "Item is Defective" at bounding box center [575, 314] width 99 height 24
type input "Item is Defective"
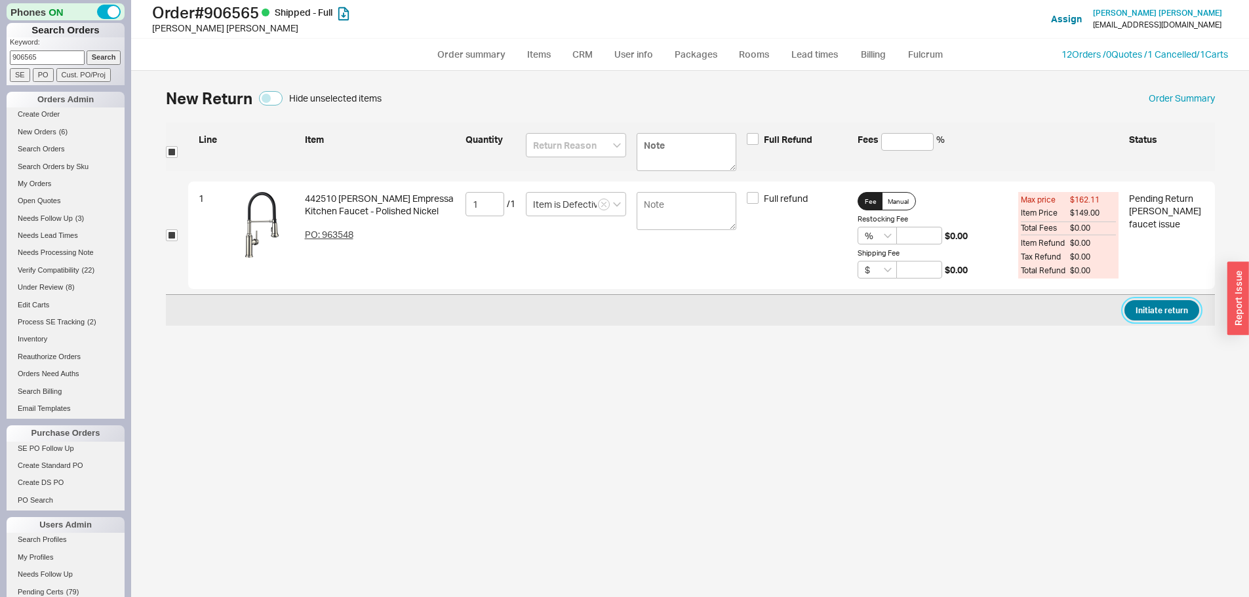
click at [1142, 309] on button "Initiate return" at bounding box center [1161, 310] width 75 height 20
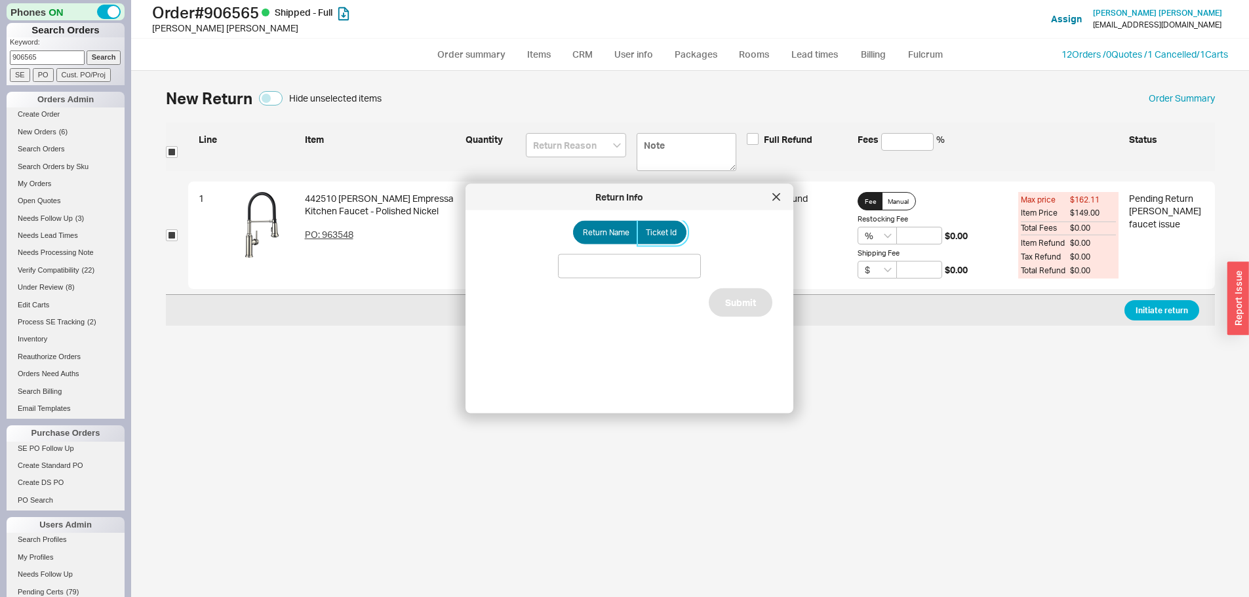
click at [667, 225] on label "Ticket Id" at bounding box center [661, 233] width 49 height 24
click at [0, 0] on input "Ticket Id" at bounding box center [0, 0] width 0 height 0
click at [663, 255] on input at bounding box center [629, 266] width 143 height 24
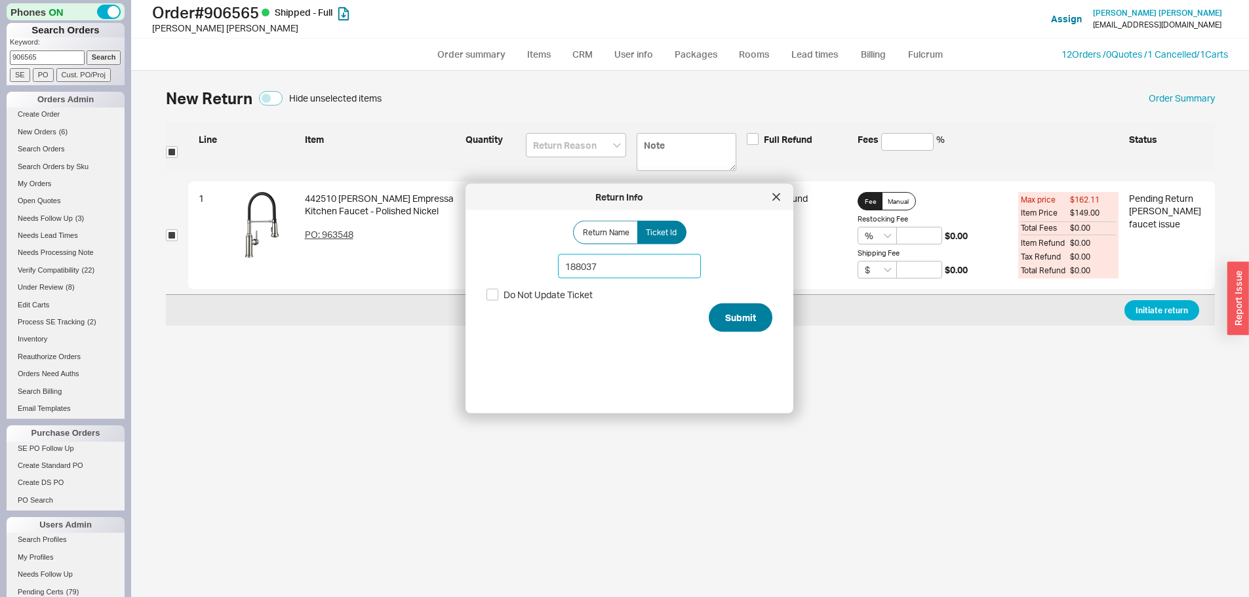
type input "188037"
click at [735, 329] on button "Submit" at bounding box center [741, 317] width 64 height 29
select select "*"
select select "LOW"
select select "3"
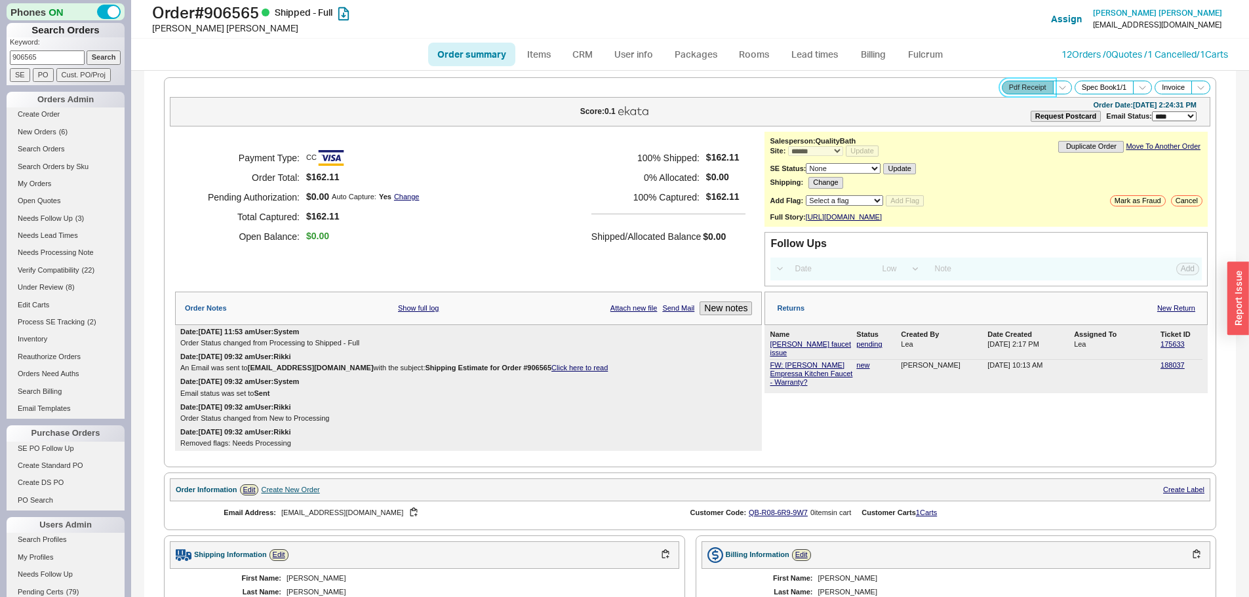
click at [1017, 87] on button "Pdf Receipt" at bounding box center [1028, 88] width 52 height 14
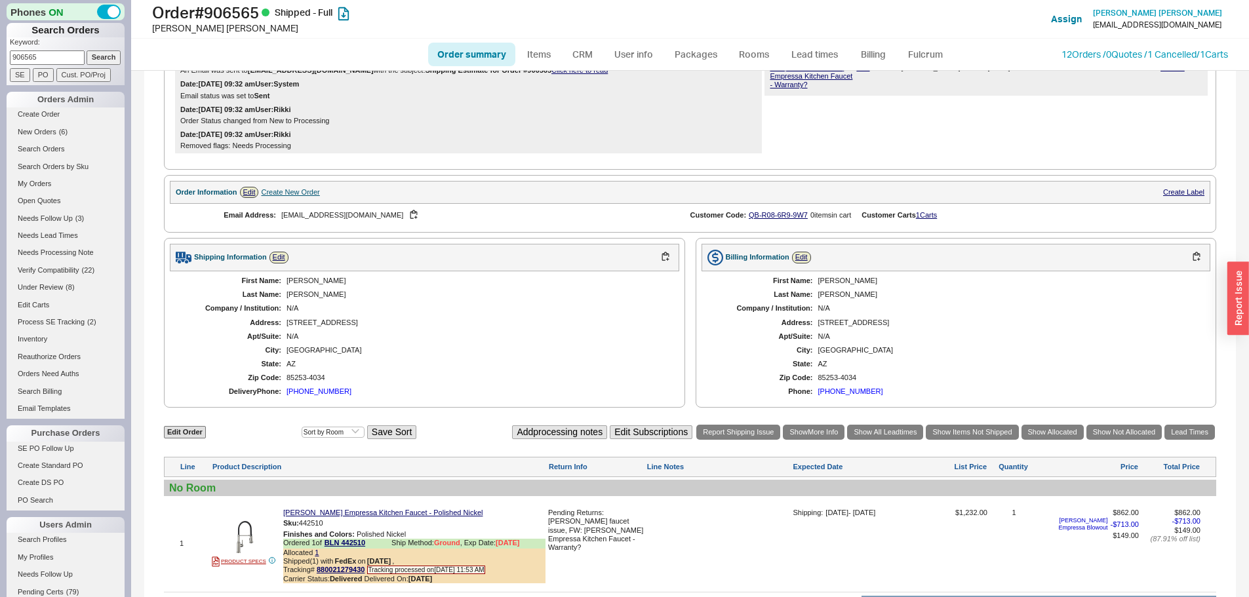
scroll to position [471, 0]
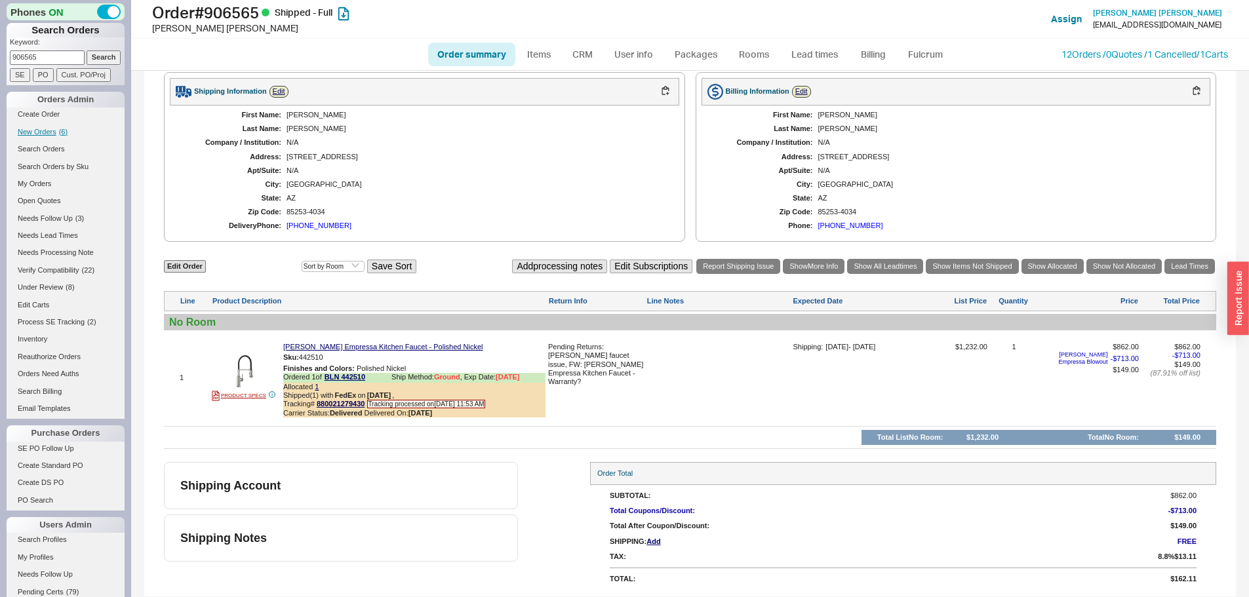
click at [41, 134] on span "New Orders" at bounding box center [37, 132] width 39 height 8
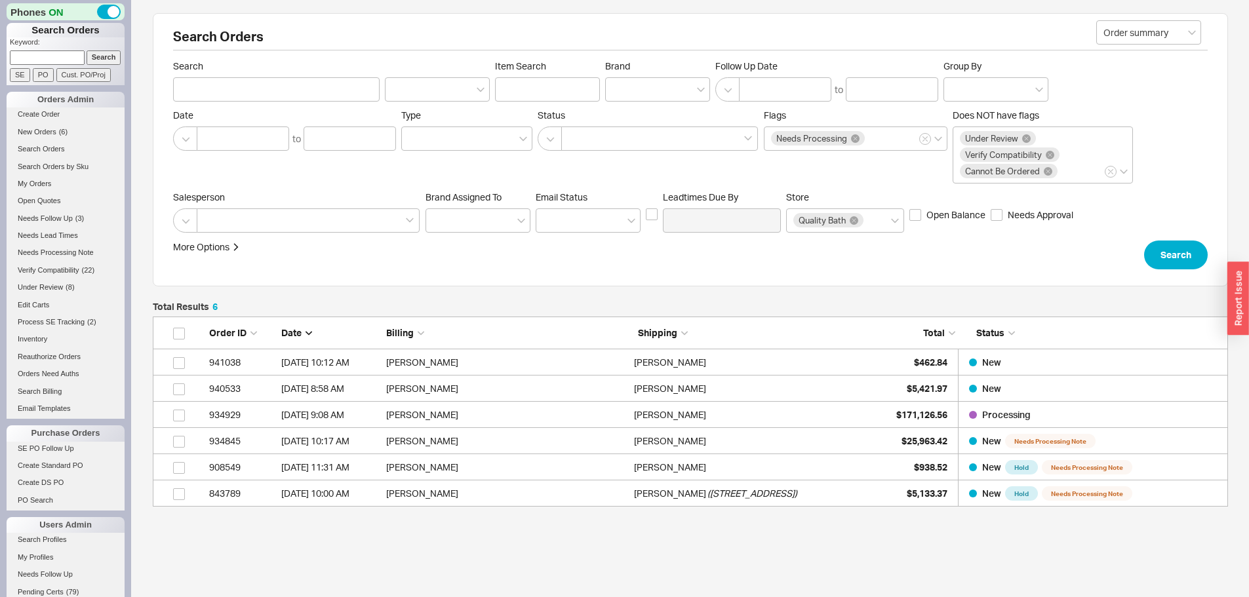
scroll to position [180, 1065]
click at [49, 136] on link "New Orders ( 6 )" at bounding box center [66, 132] width 118 height 14
click at [56, 128] on link "New Orders ( 7 )" at bounding box center [66, 132] width 118 height 14
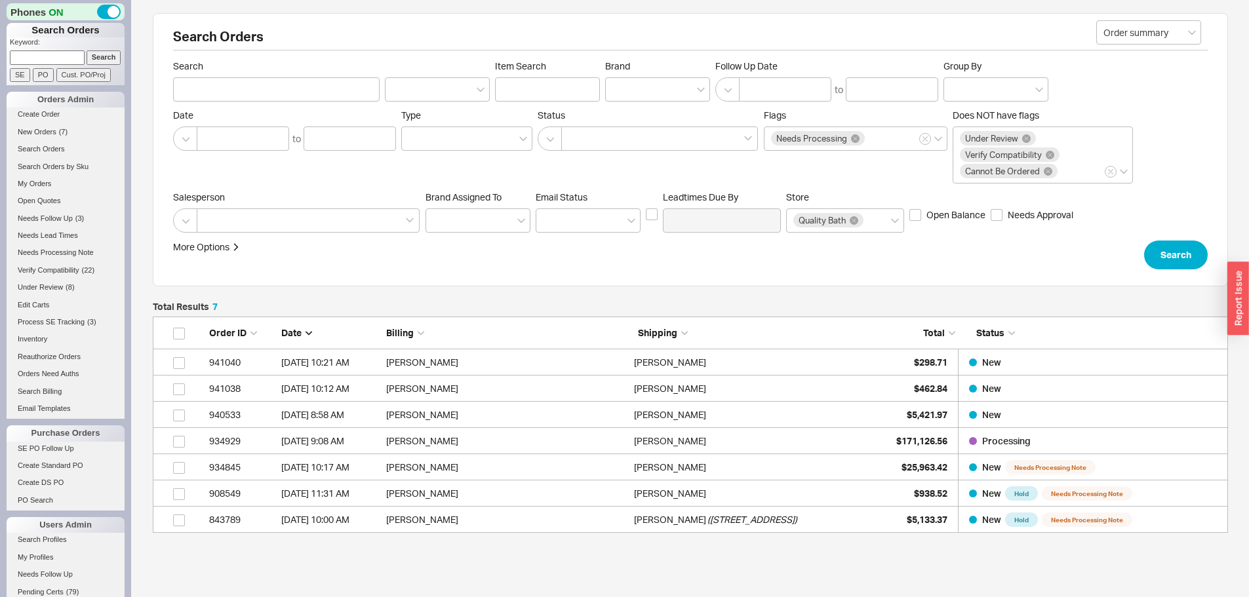
scroll to position [206, 1065]
click at [58, 131] on link "New Orders ( 7 )" at bounding box center [66, 132] width 118 height 14
click at [68, 54] on input at bounding box center [47, 57] width 75 height 14
paste input "940445"
type input "940445"
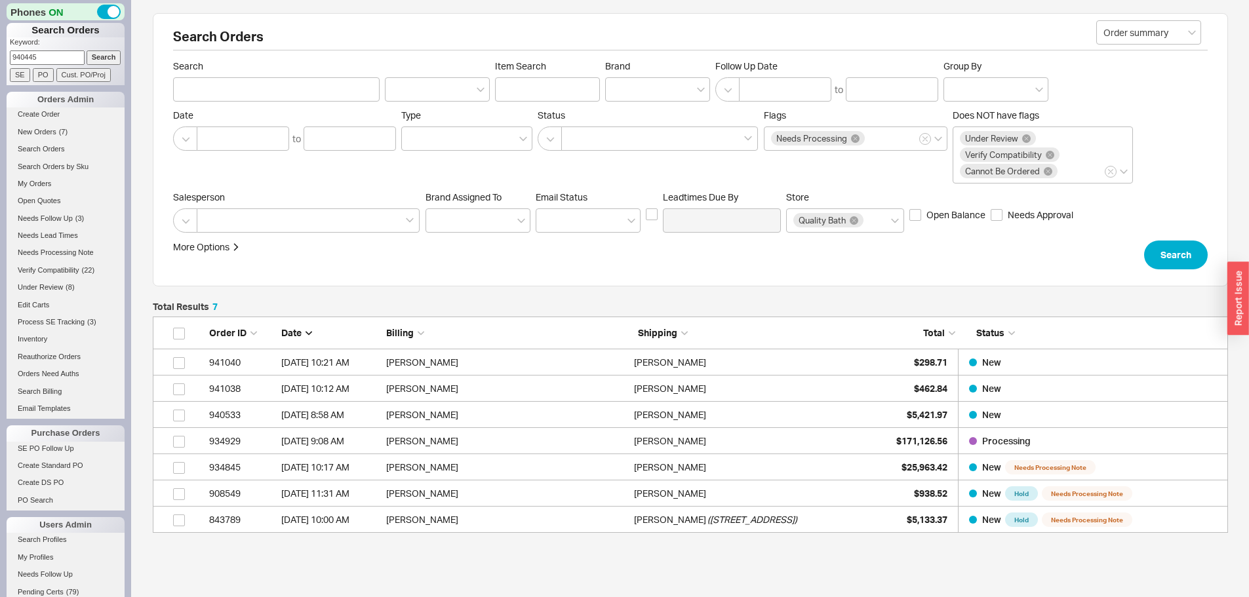
click at [87, 50] on input "Search" at bounding box center [104, 57] width 35 height 14
type input "940445"
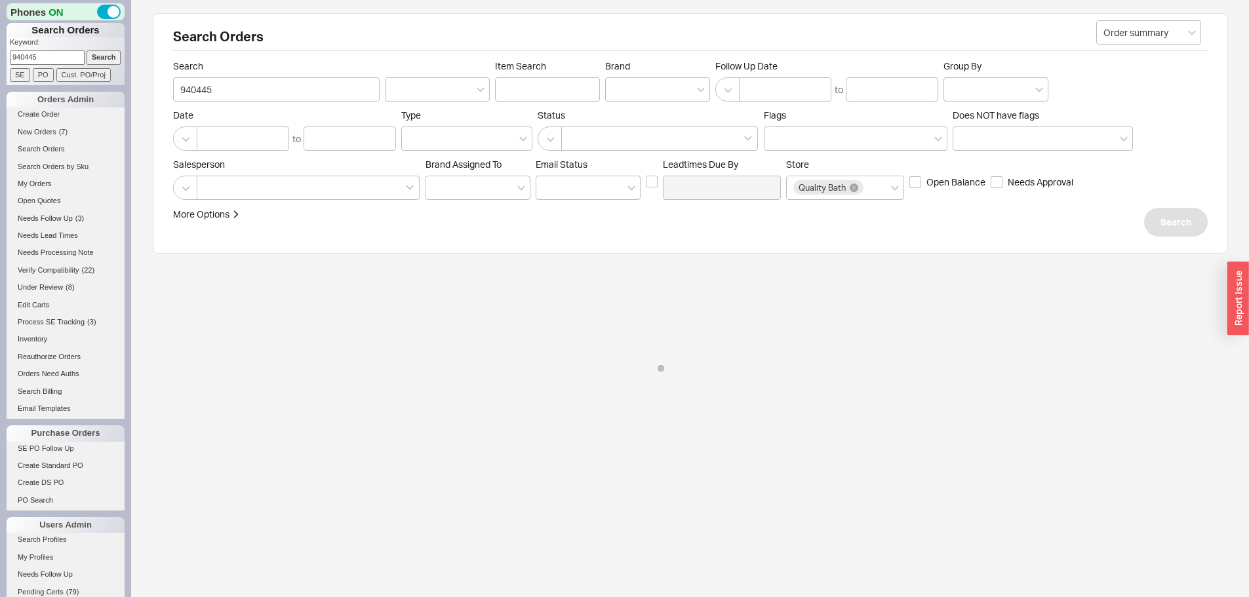
select select "*"
select select "LOW"
select select "3"
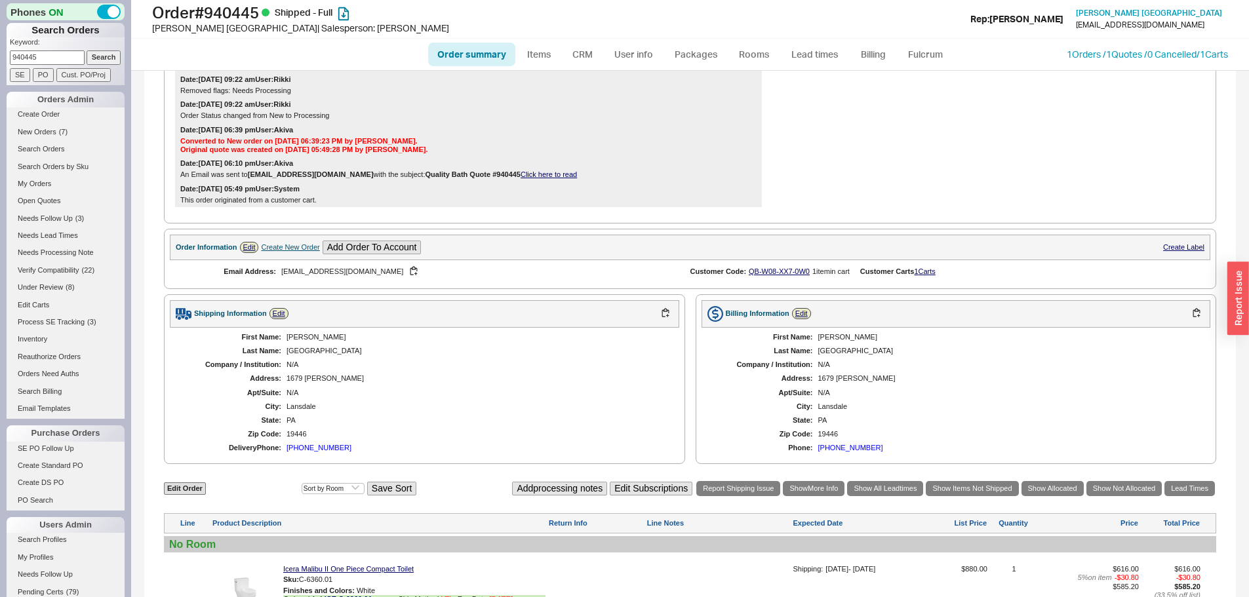
scroll to position [524, 0]
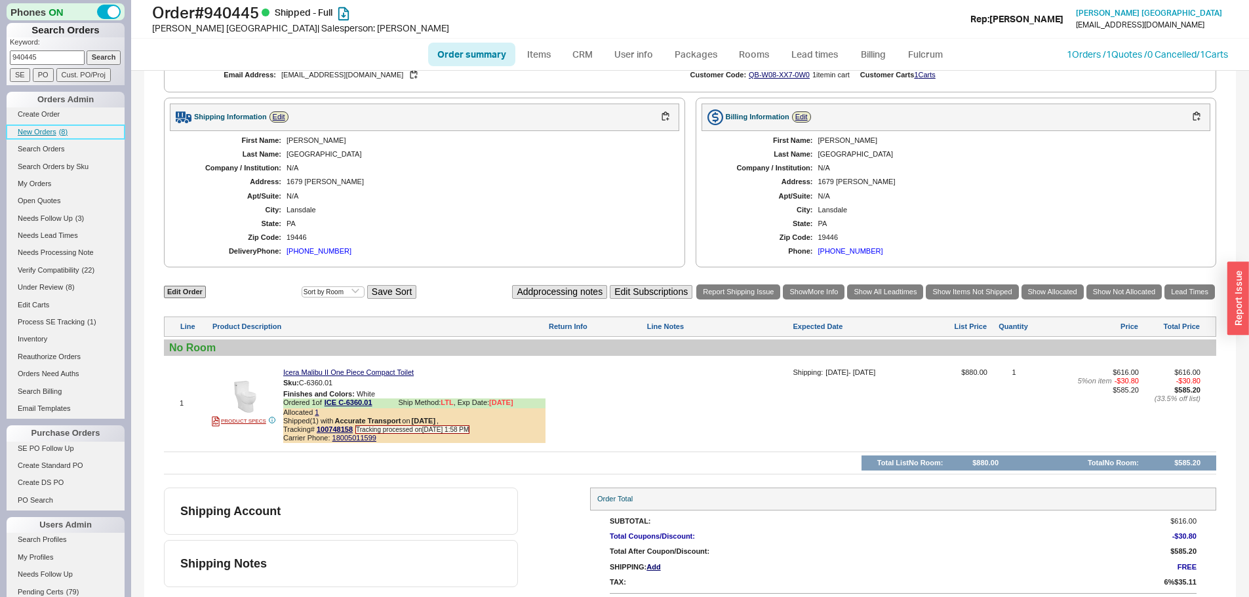
click at [84, 131] on link "New Orders ( 8 )" at bounding box center [66, 132] width 118 height 14
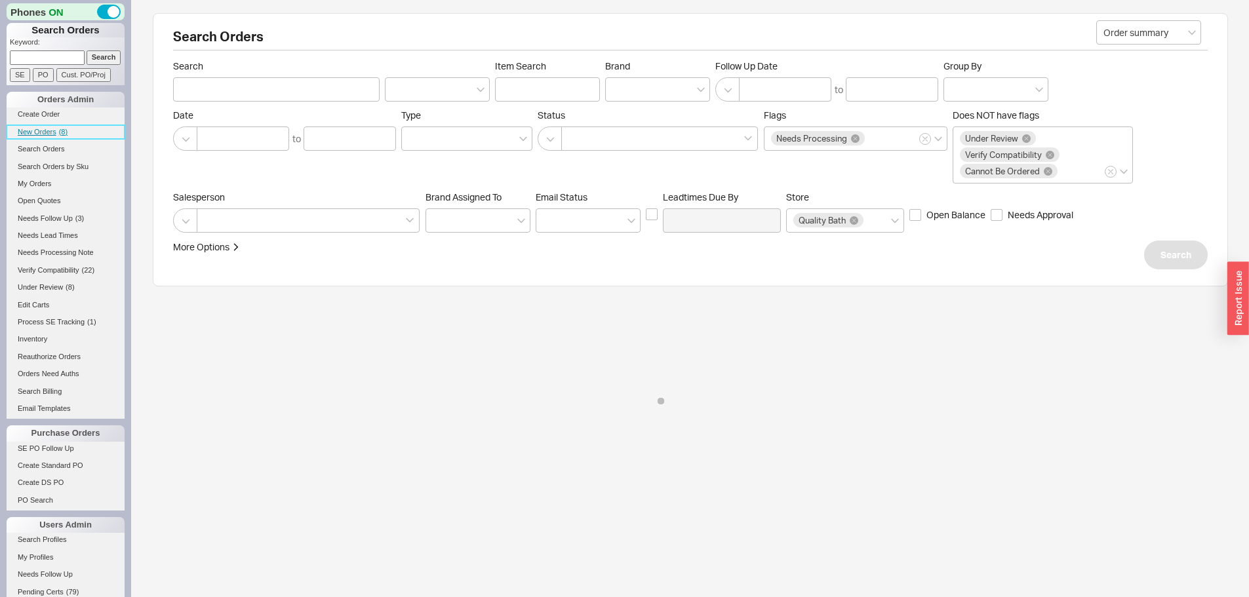
click at [50, 131] on span "New Orders" at bounding box center [37, 132] width 39 height 8
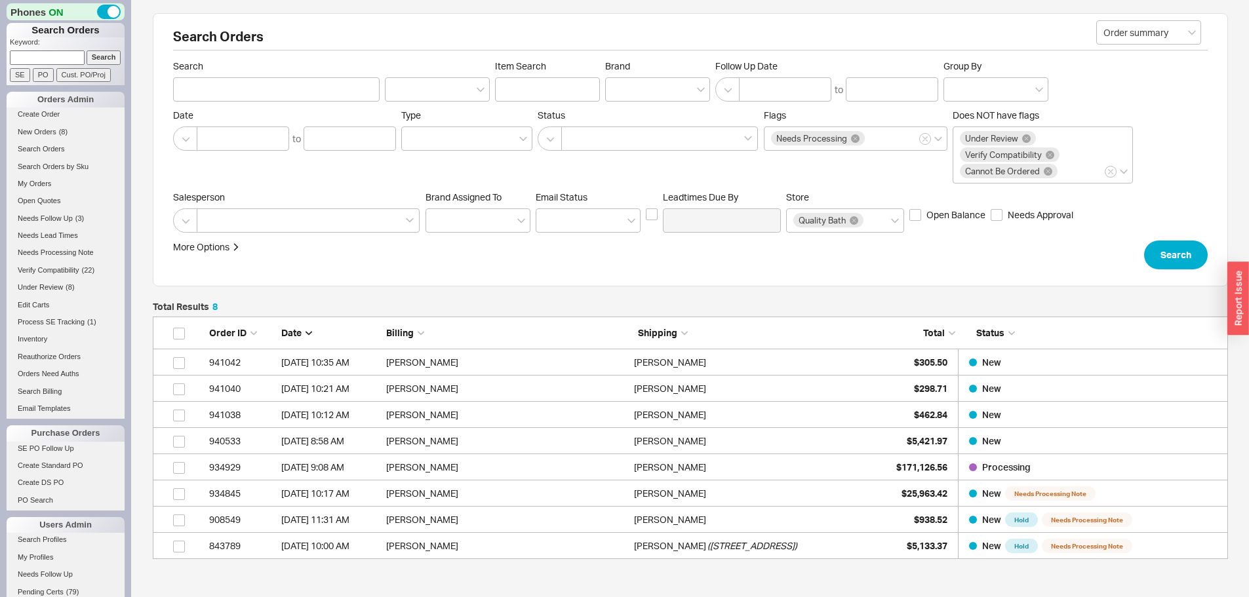
scroll to position [233, 1065]
click at [61, 131] on span "( 11 )" at bounding box center [65, 132] width 13 height 8
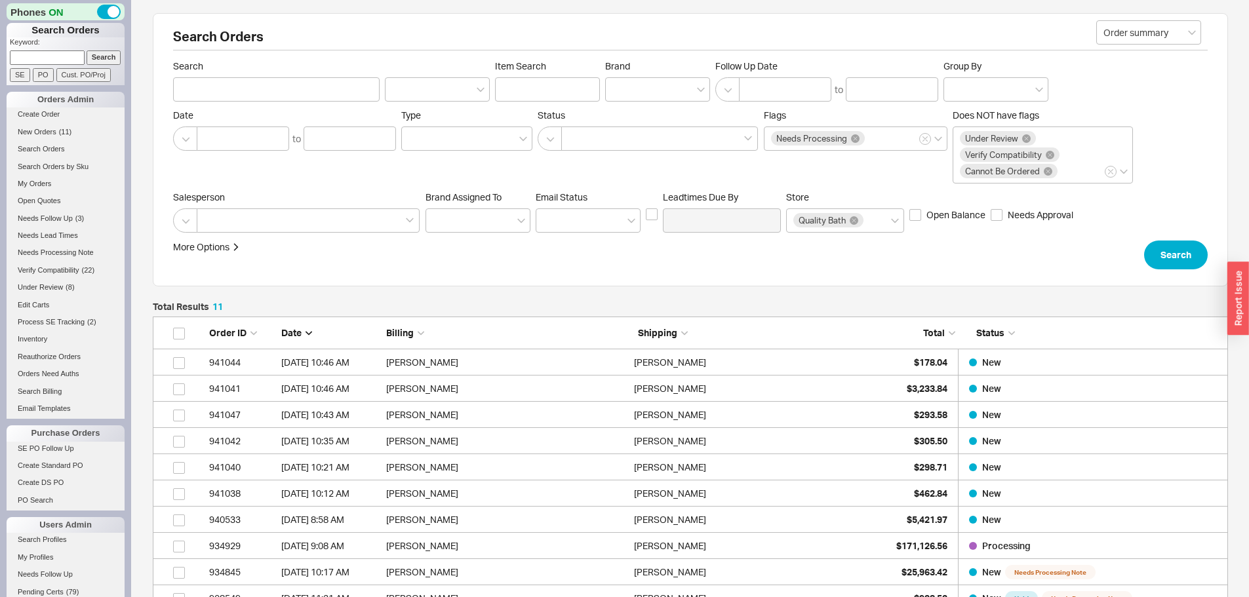
scroll to position [311, 1065]
click at [43, 131] on span "New Orders" at bounding box center [37, 132] width 39 height 8
click at [50, 58] on input at bounding box center [47, 57] width 75 height 14
paste input "939888"
type input "939888"
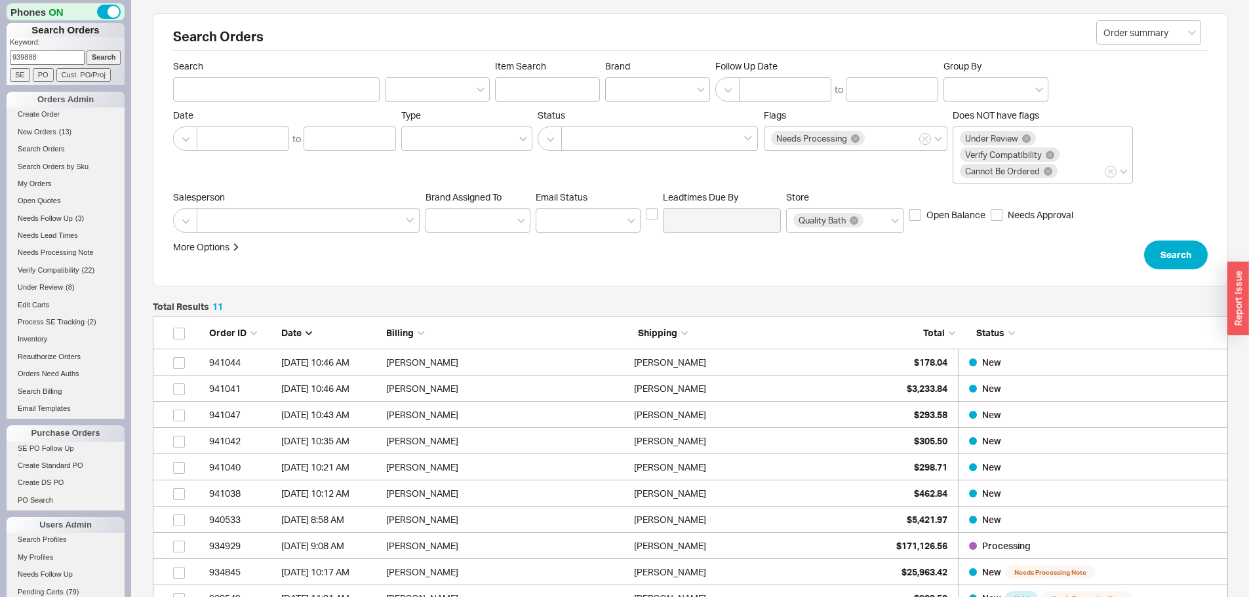
click at [87, 50] on input "Search" at bounding box center [104, 57] width 35 height 14
type input "939888"
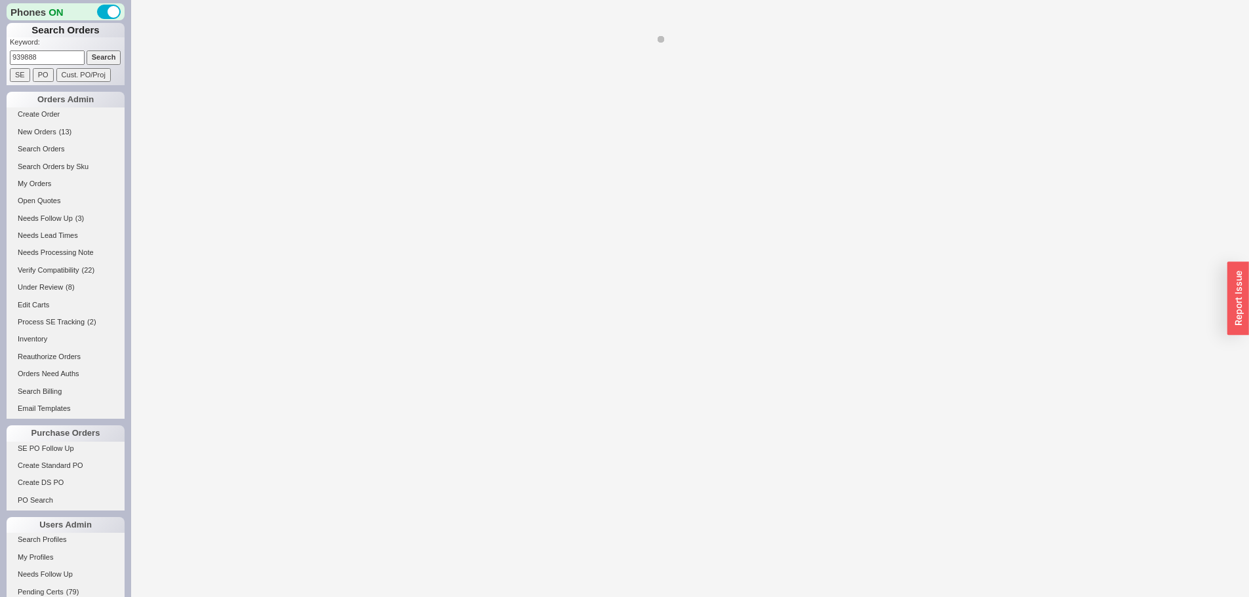
select select "*"
select select "LOW"
select select "3"
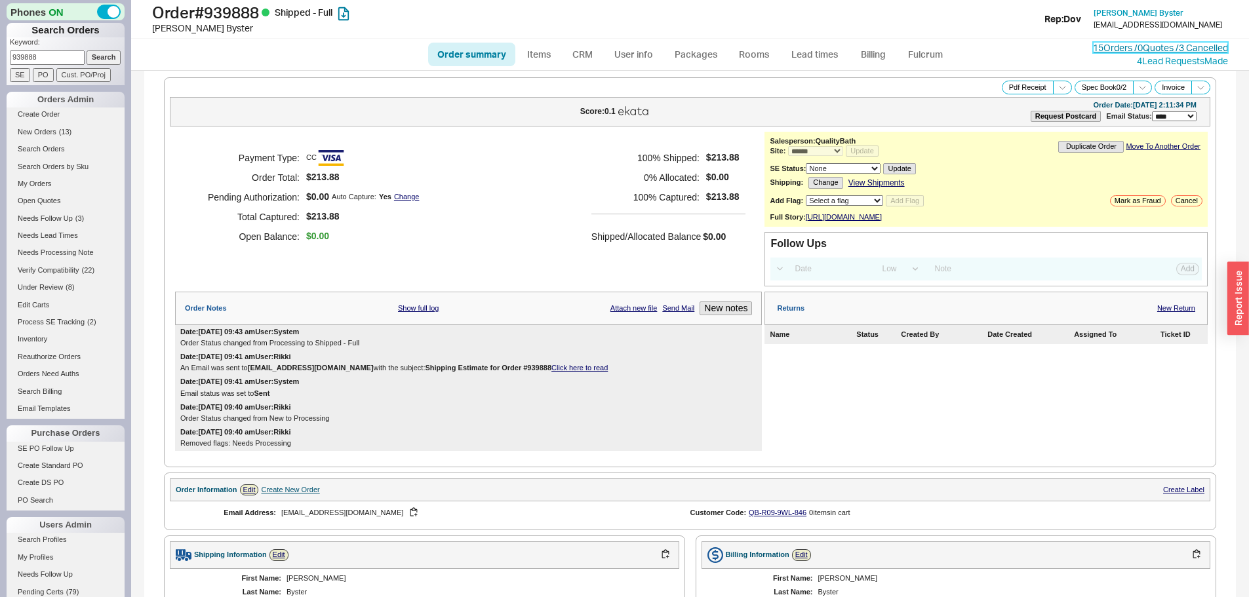
click at [1094, 47] on link "15 Orders / 0 Quotes / 3 Cancelled" at bounding box center [1160, 47] width 135 height 11
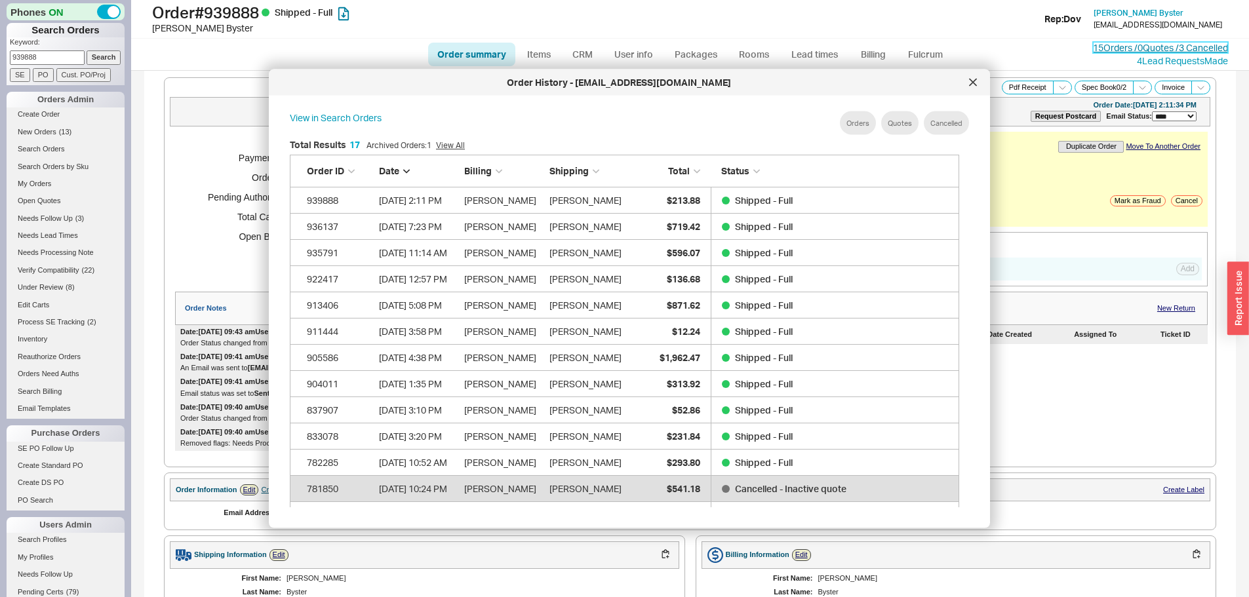
scroll to position [391, 680]
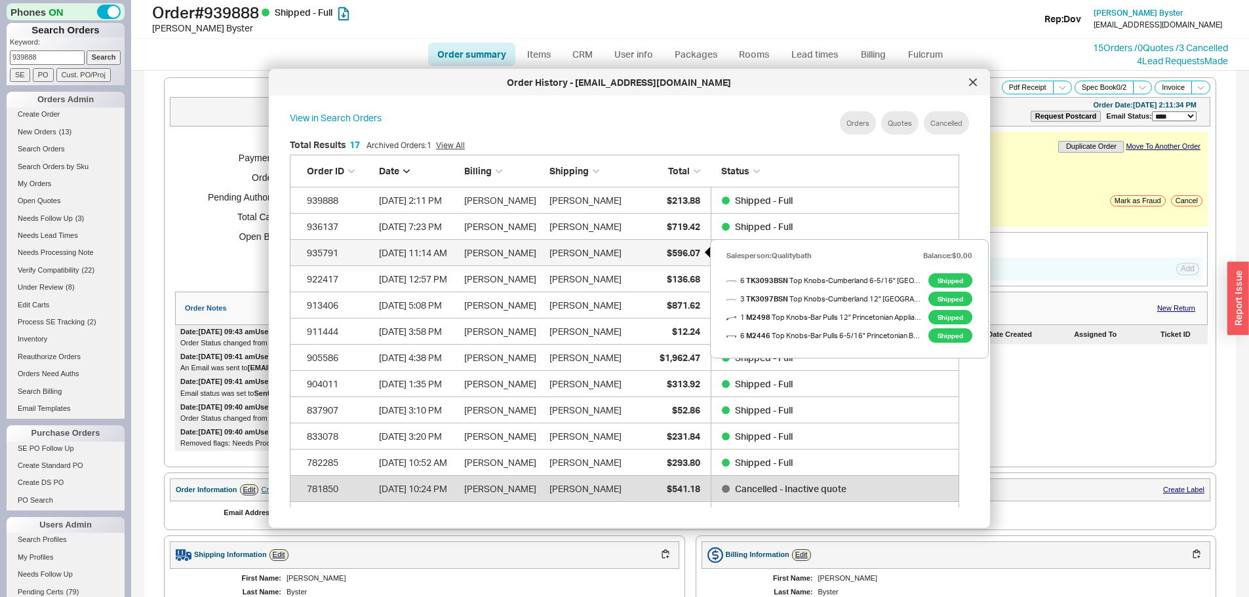
click at [676, 253] on span "$596.07" at bounding box center [683, 251] width 33 height 11
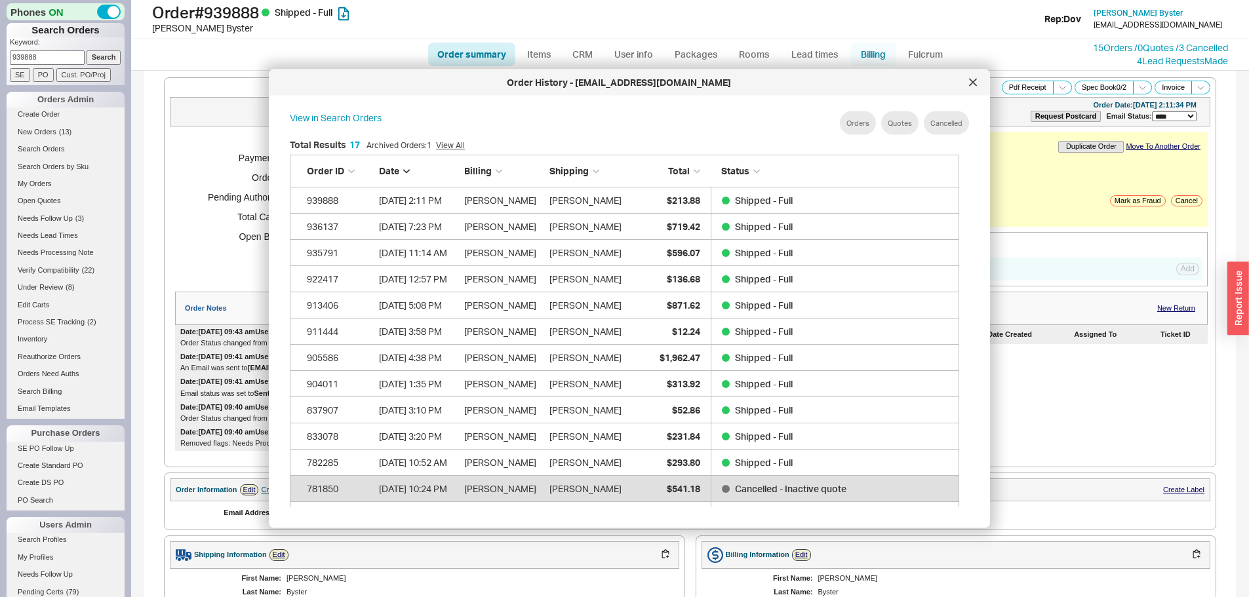
drag, startPoint x: 969, startPoint y: 85, endPoint x: 865, endPoint y: 42, distance: 112.6
click at [969, 85] on icon at bounding box center [973, 83] width 8 height 8
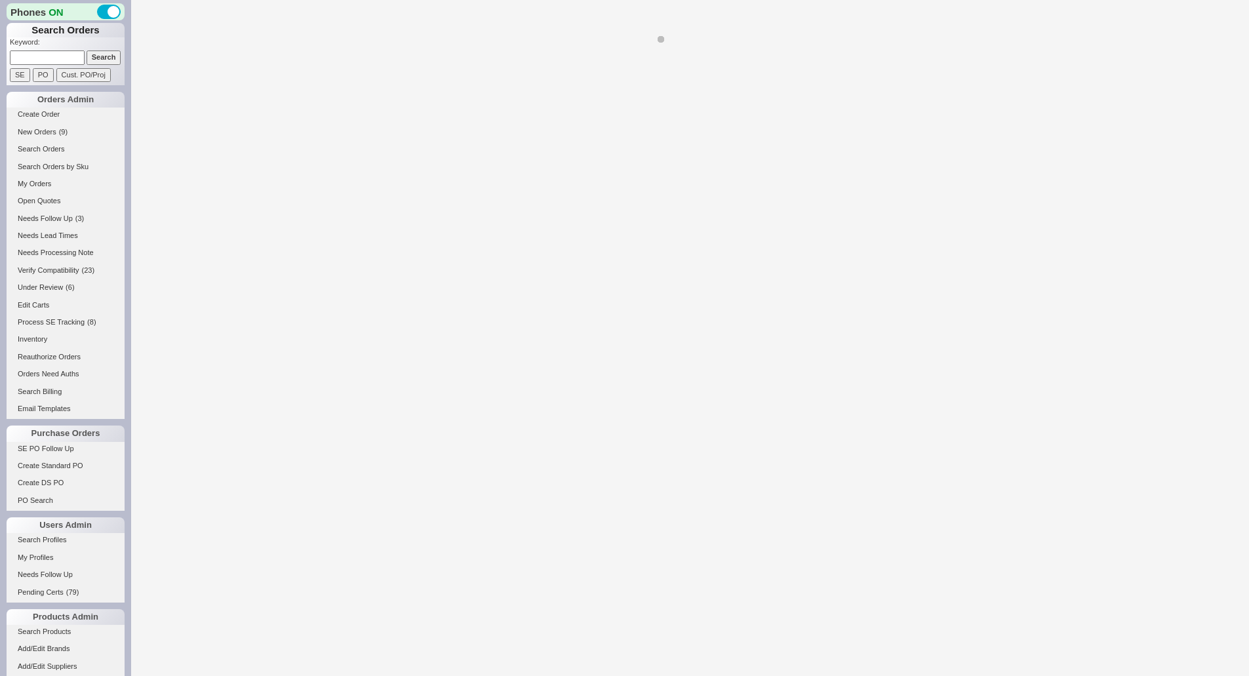
select select "*"
select select "LOW"
select select "3"
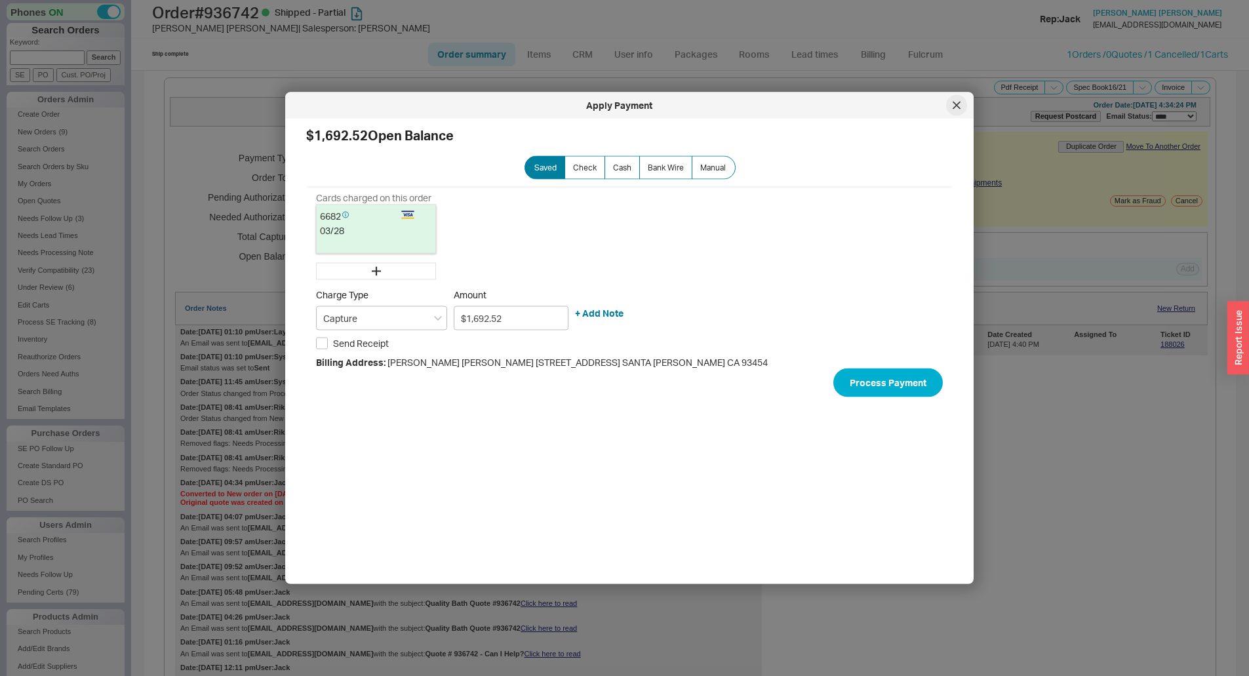
click at [950, 106] on div at bounding box center [956, 105] width 21 height 21
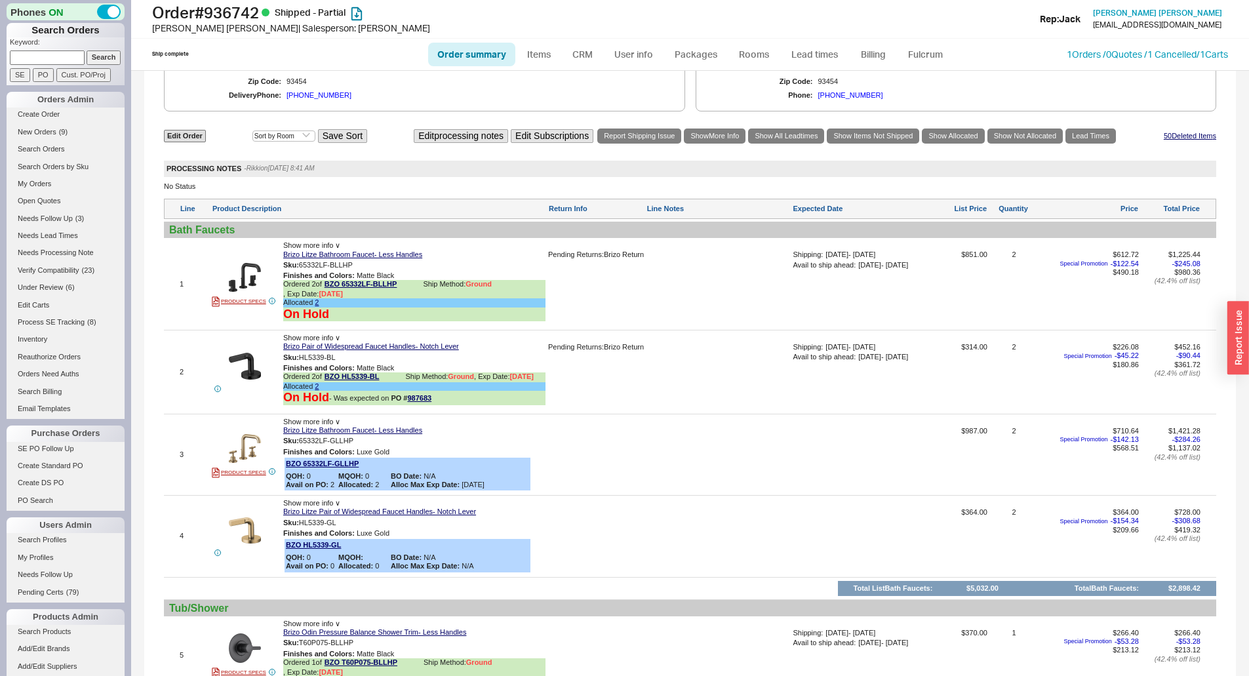
scroll to position [852, 0]
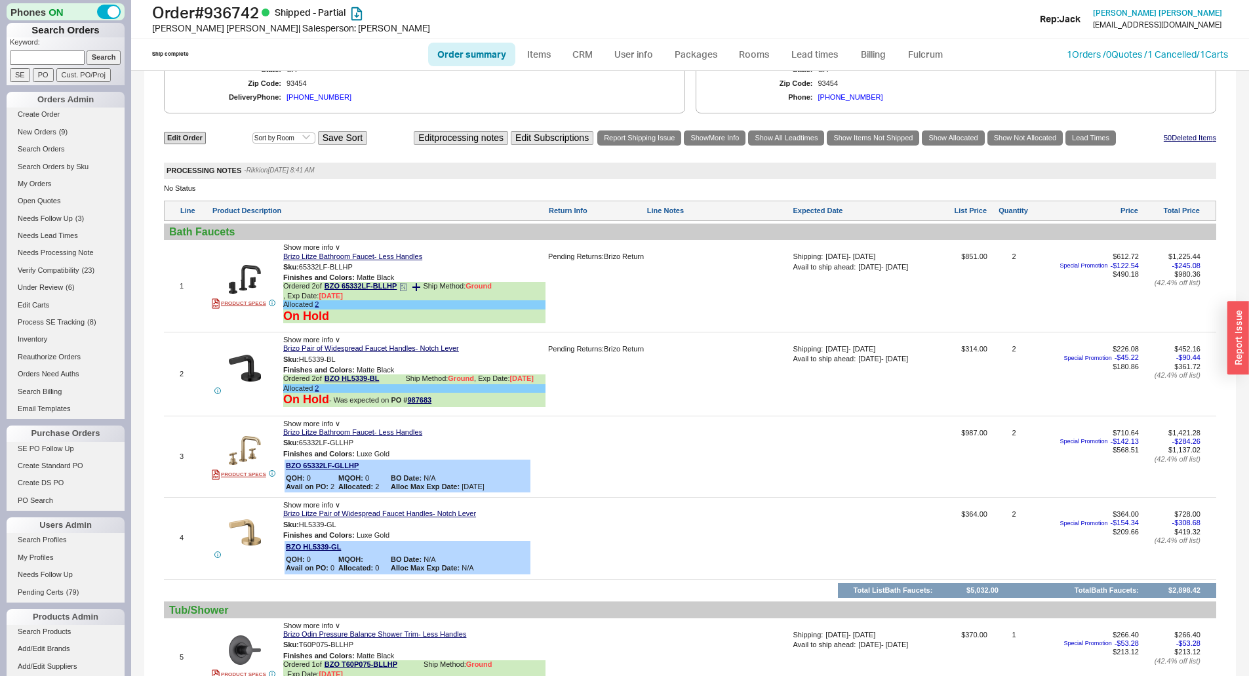
click at [404, 291] on icon at bounding box center [403, 287] width 8 height 8
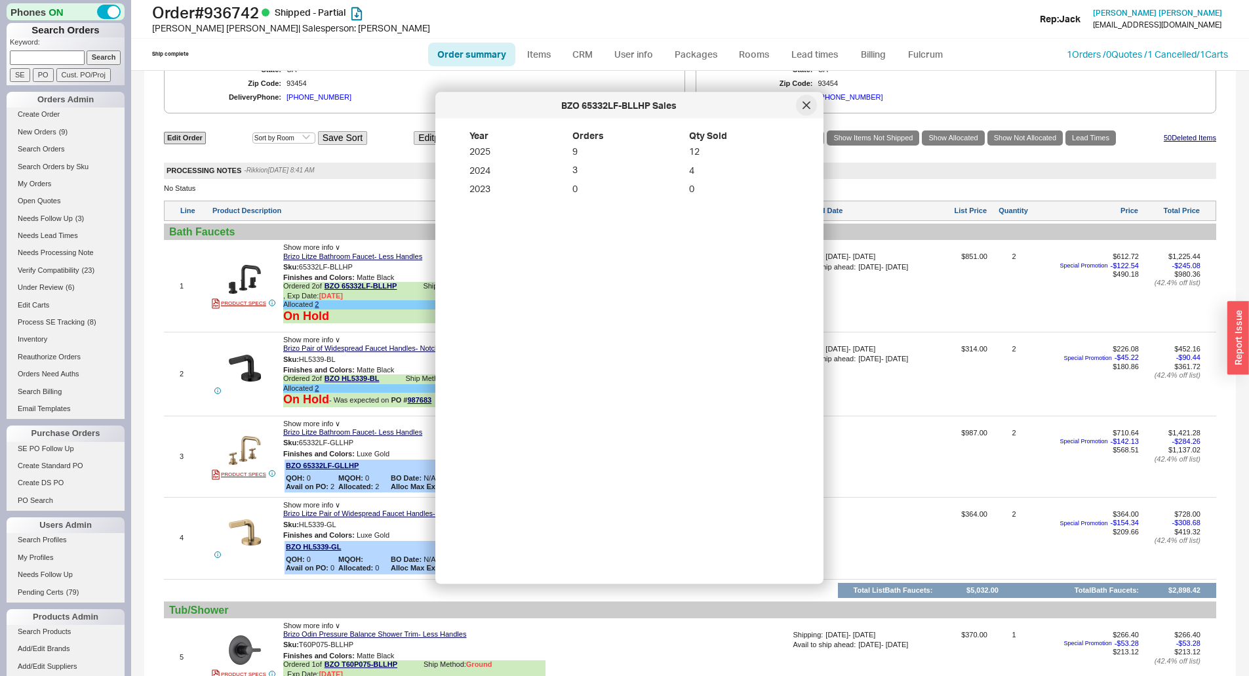
click at [807, 107] on icon at bounding box center [806, 106] width 8 height 8
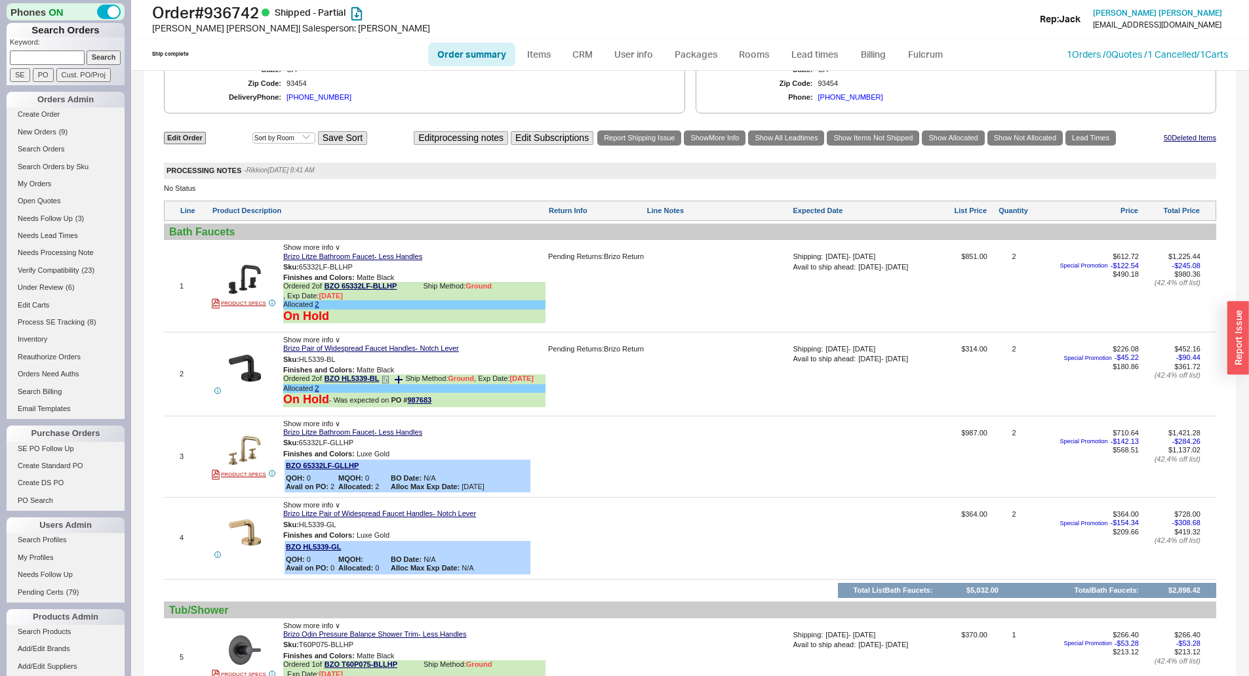
click at [388, 383] on icon at bounding box center [385, 380] width 8 height 8
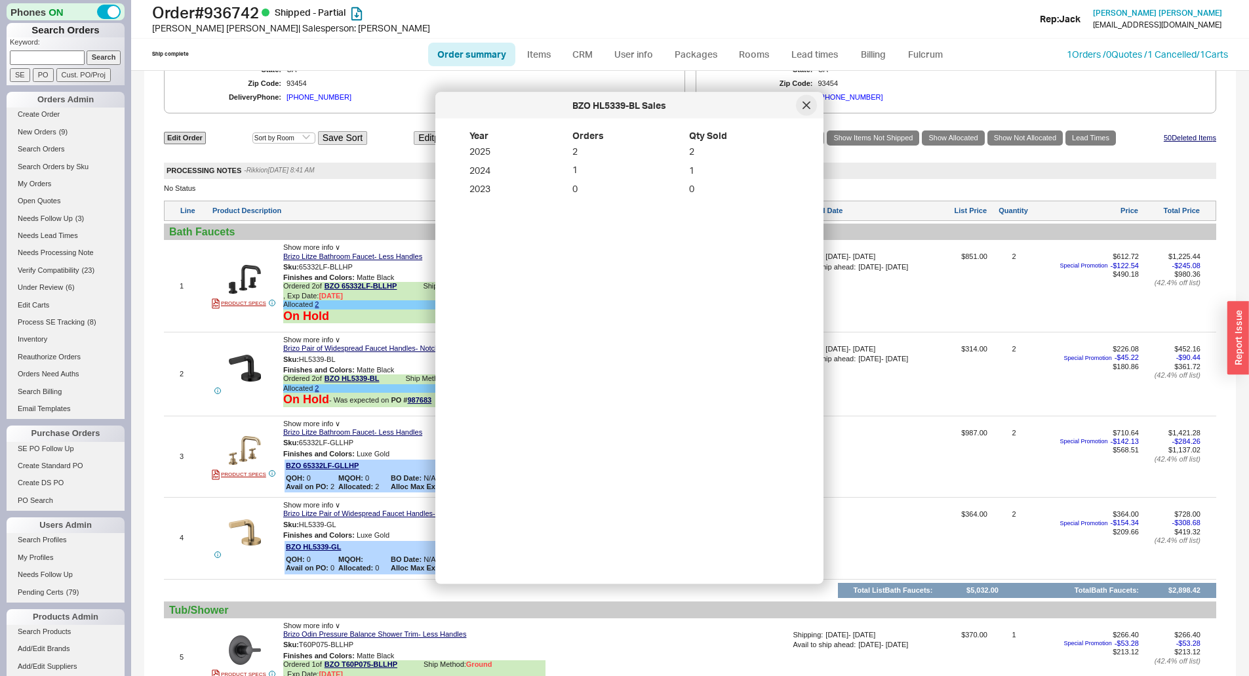
click at [806, 103] on icon at bounding box center [806, 106] width 8 height 8
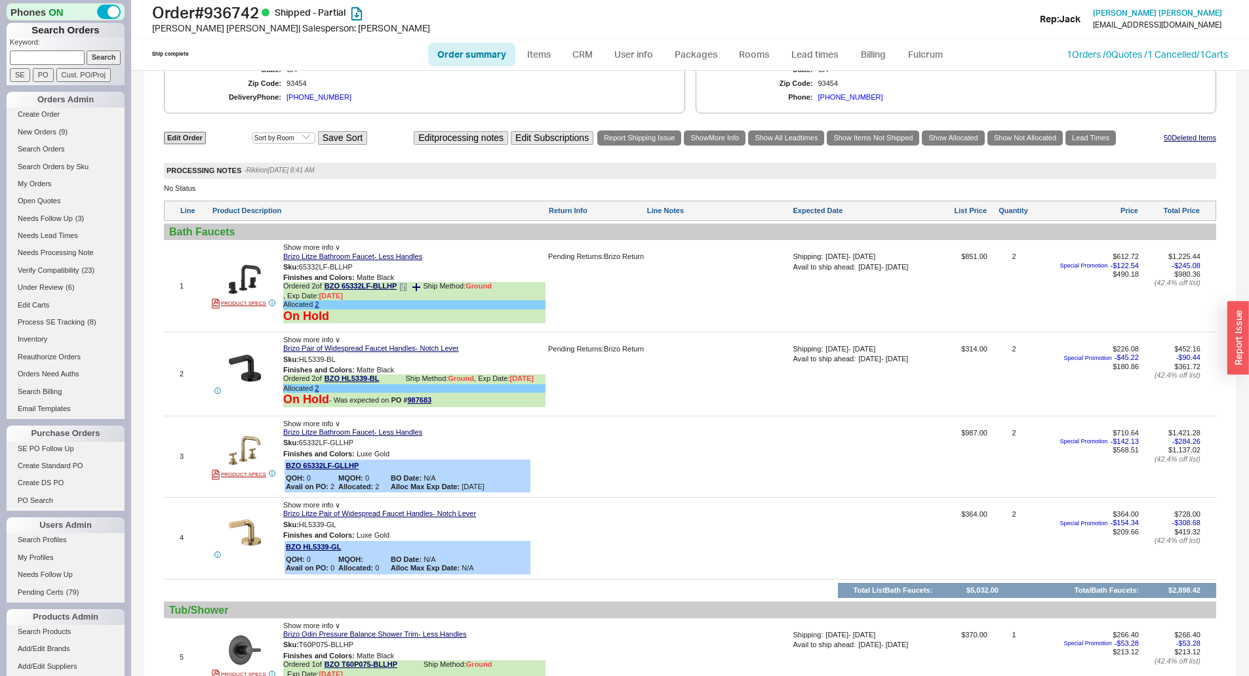
drag, startPoint x: 404, startPoint y: 296, endPoint x: 414, endPoint y: 294, distance: 10.0
click at [404, 291] on icon at bounding box center [403, 287] width 8 height 8
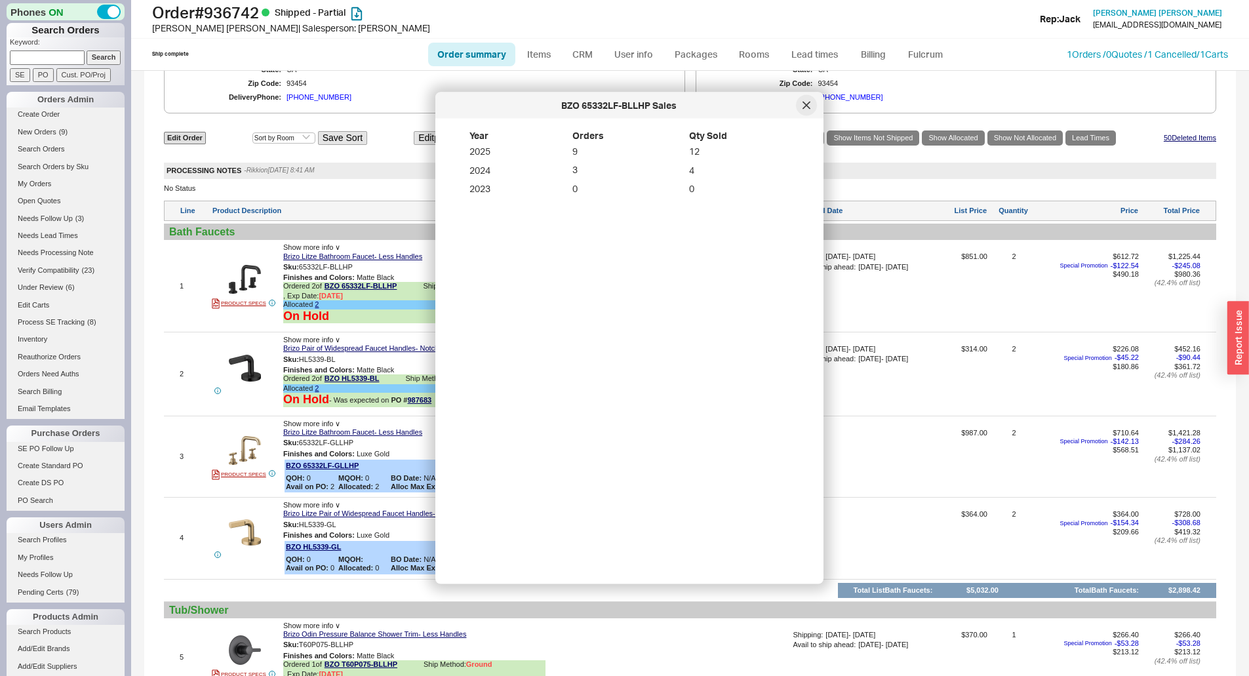
click at [802, 107] on icon at bounding box center [806, 106] width 8 height 8
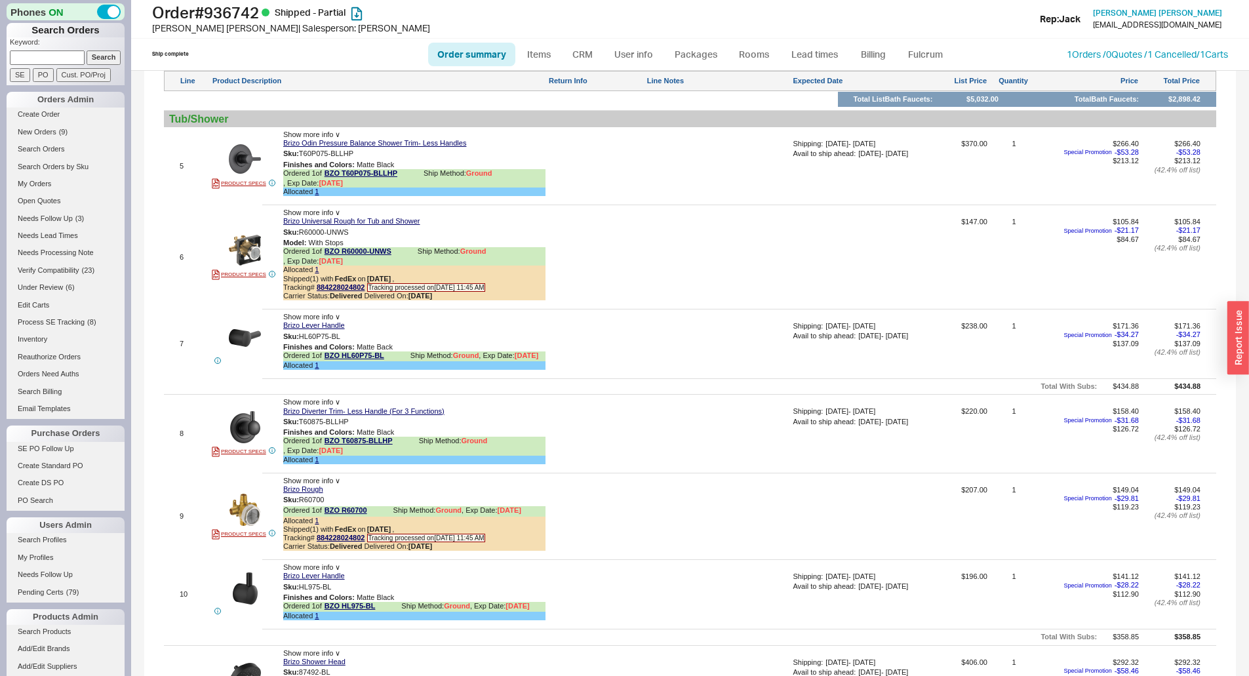
scroll to position [950, 0]
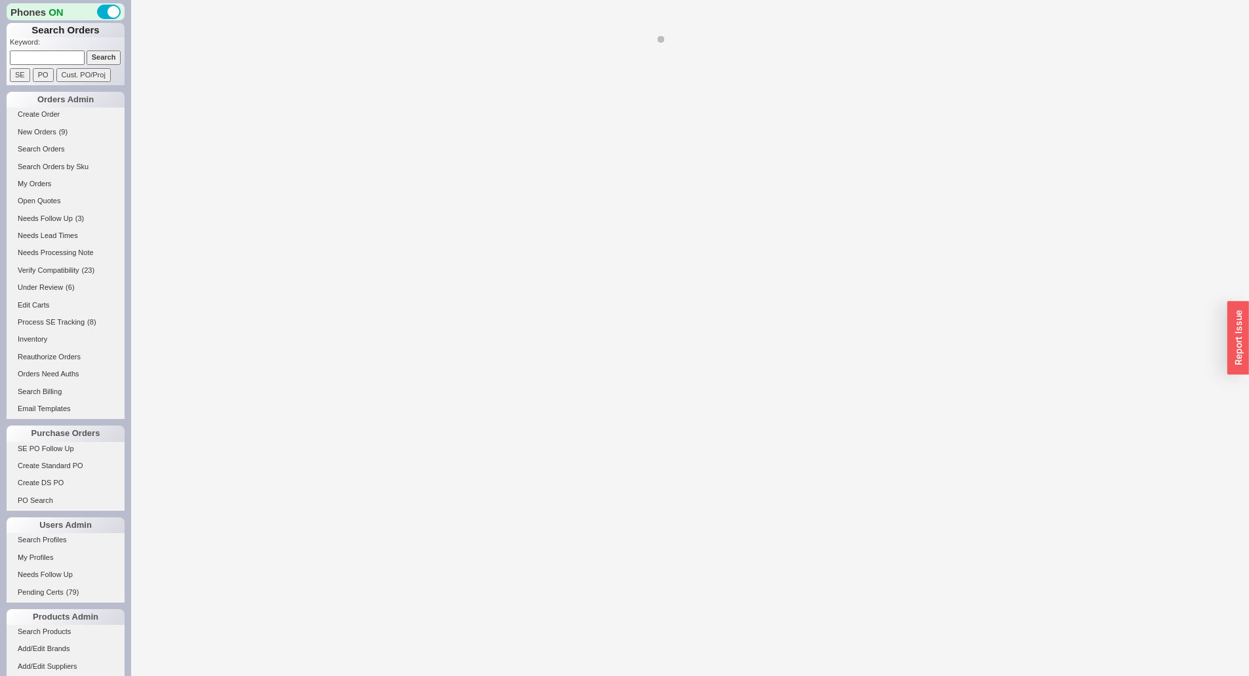
select select "*"
select select "LOW"
select select "3"
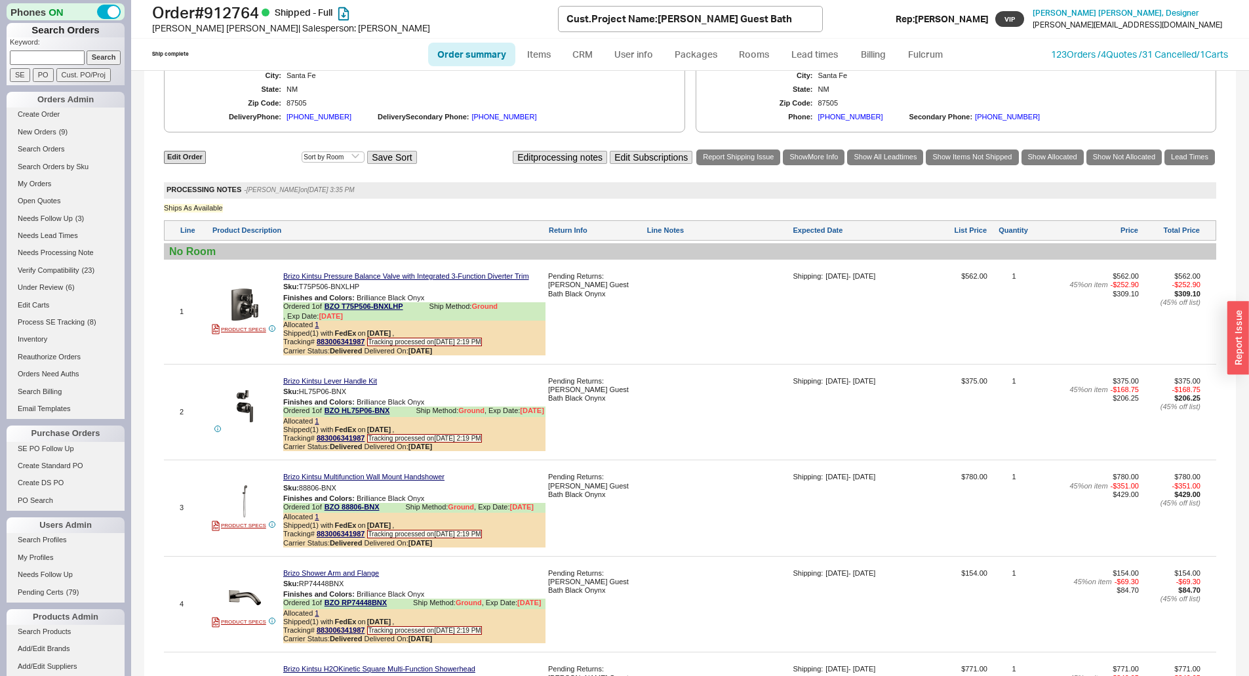
scroll to position [766, 0]
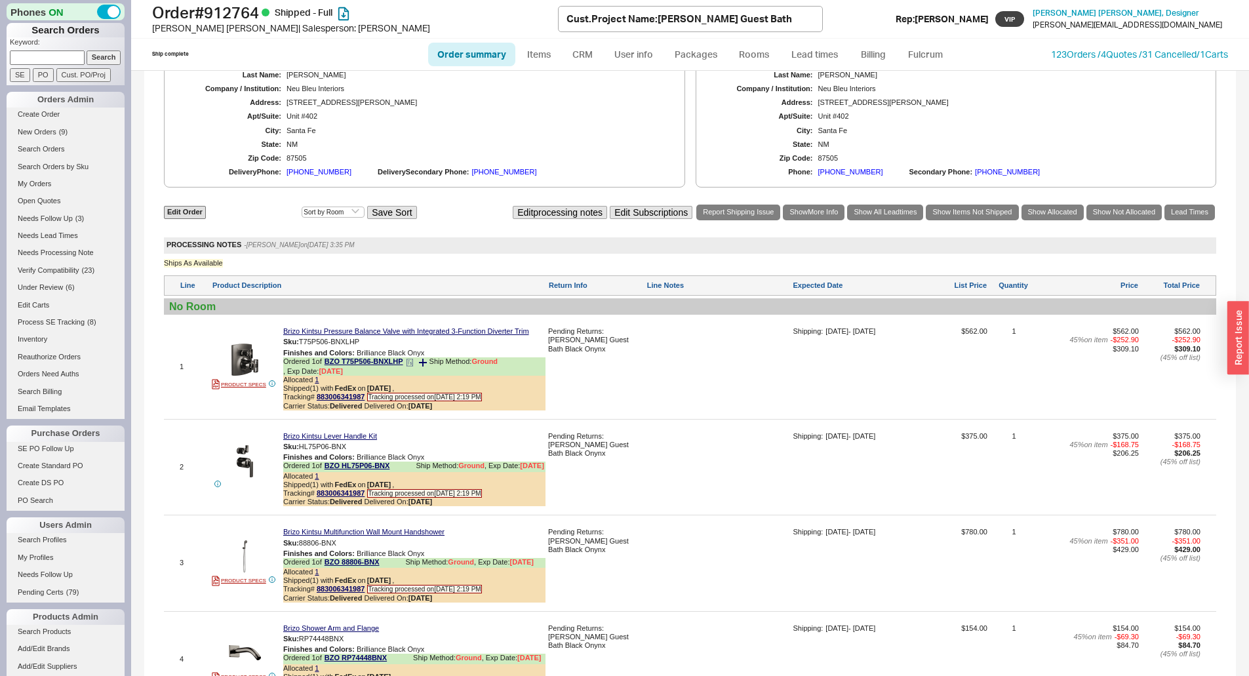
click at [417, 370] on div "Ordered 1 of BZO T75P506-BNXLHP Ship Method: Ground , Exp Date: 7/17/25" at bounding box center [414, 366] width 262 height 18
click at [412, 366] on icon at bounding box center [410, 363] width 8 height 8
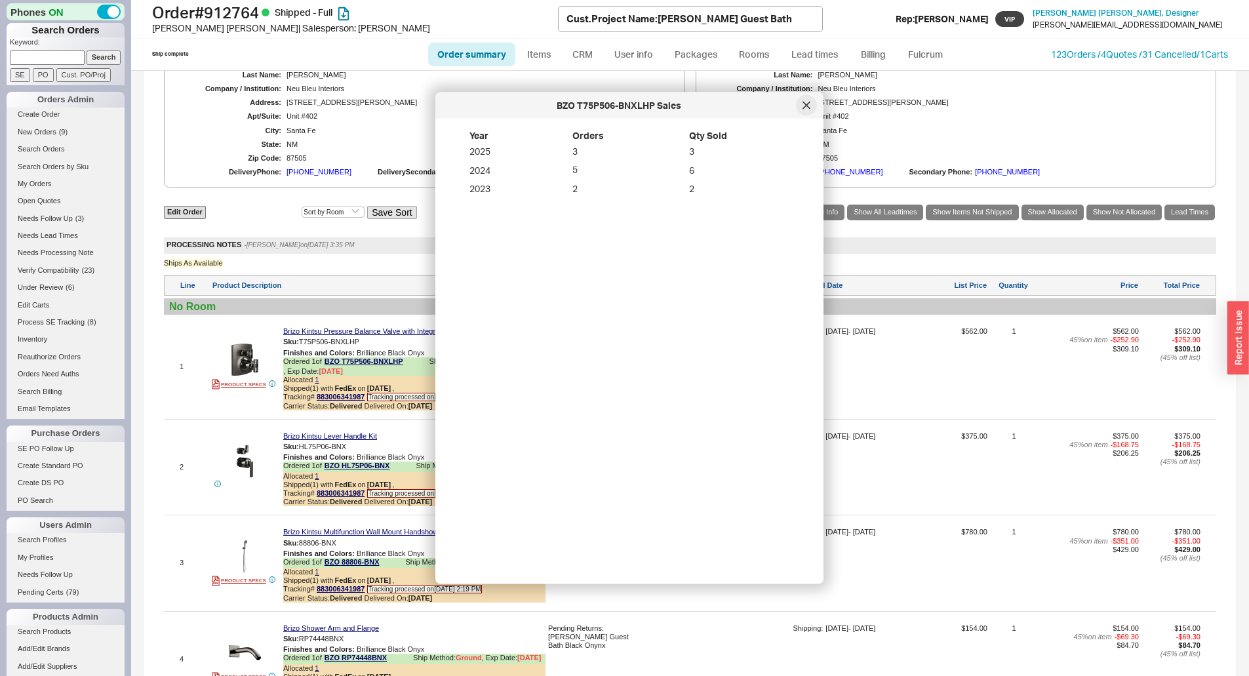
click at [806, 106] on icon at bounding box center [806, 106] width 8 height 8
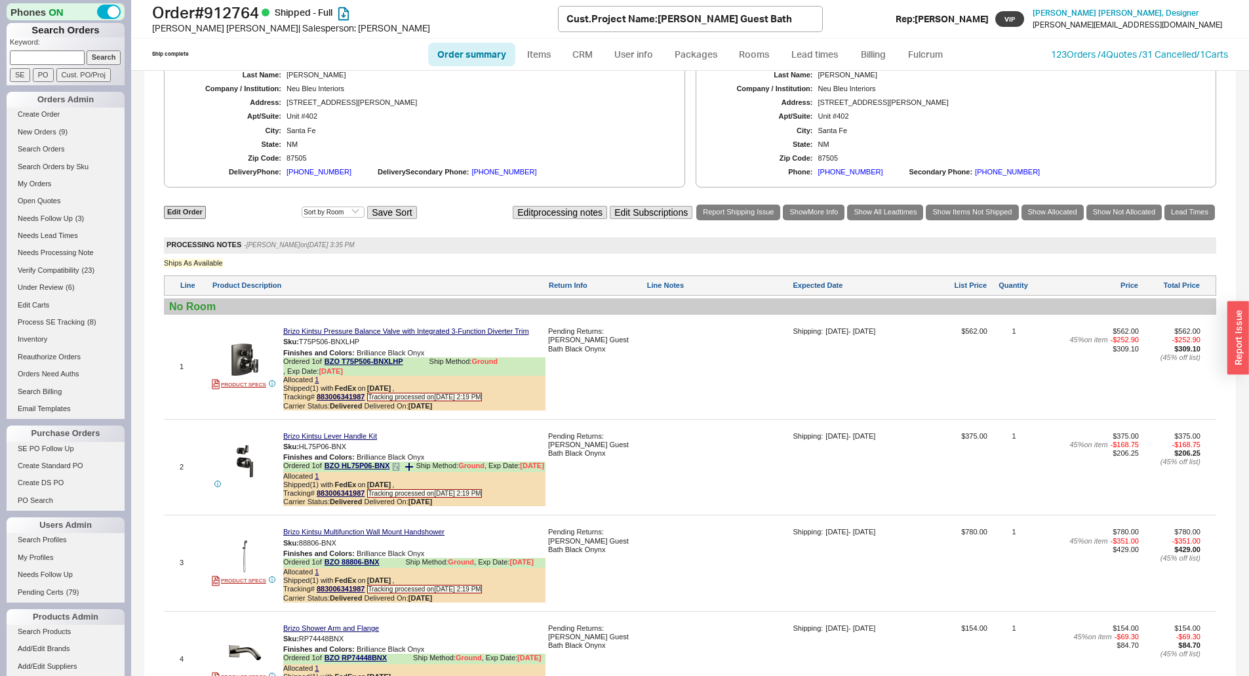
click at [398, 471] on icon at bounding box center [396, 467] width 8 height 8
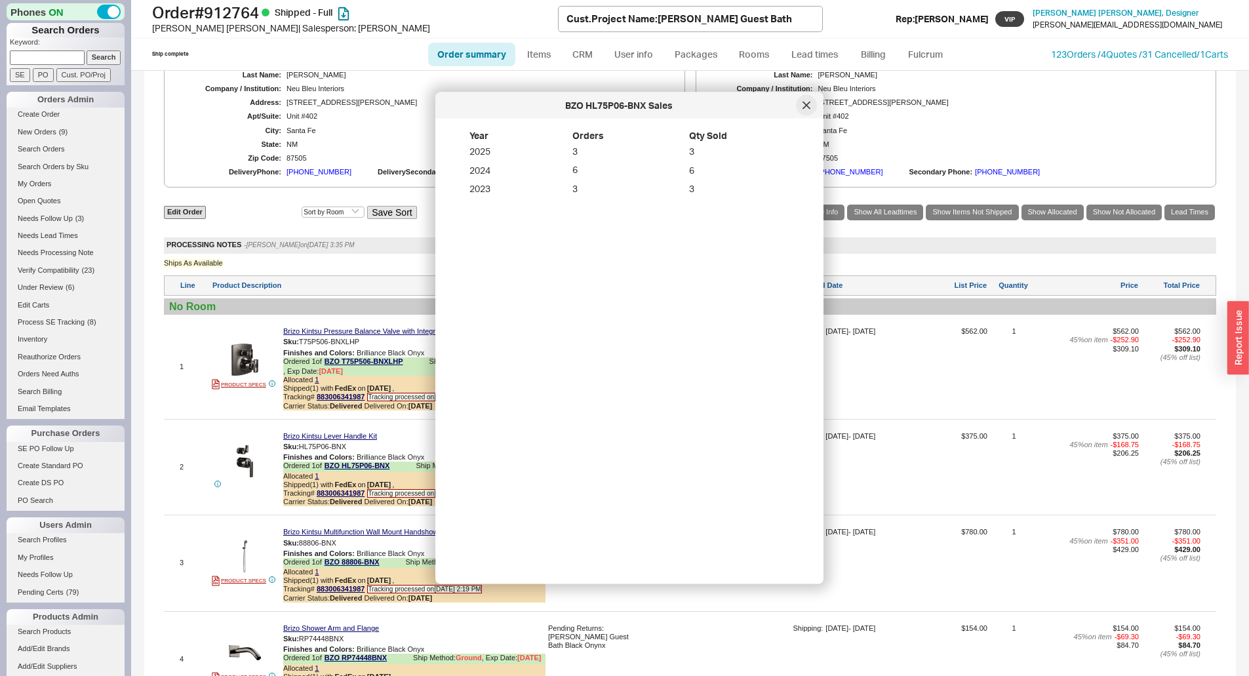
click at [810, 103] on div at bounding box center [806, 105] width 21 height 21
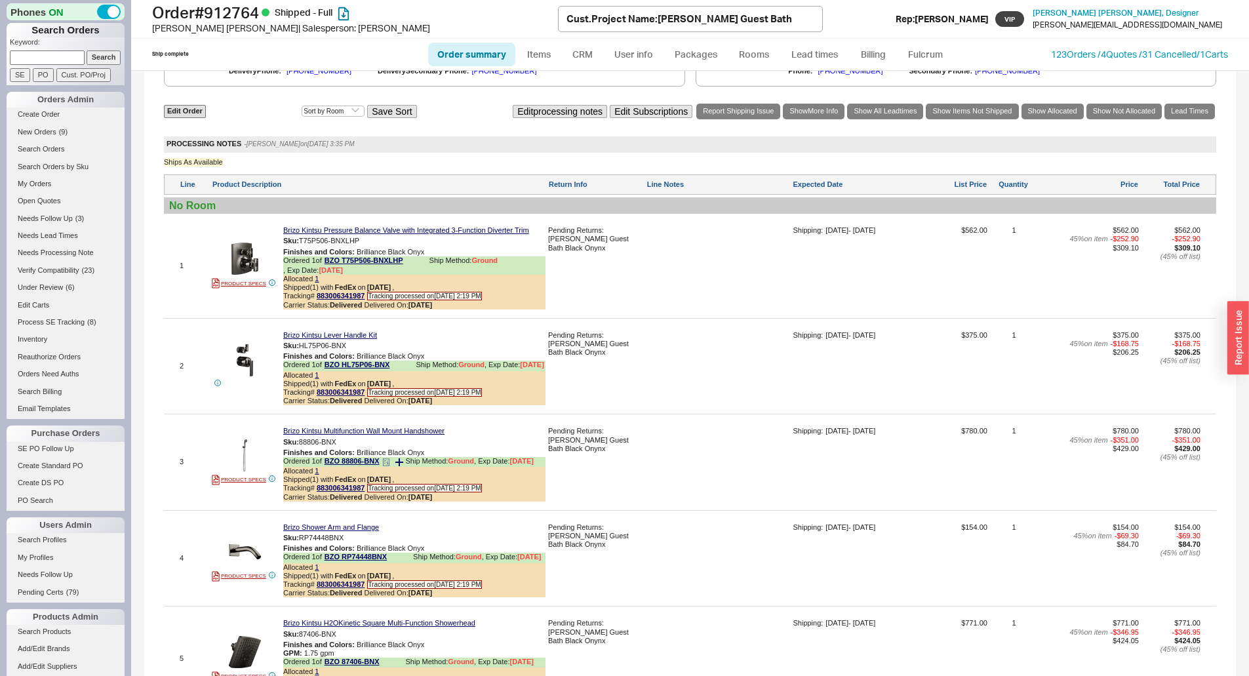
scroll to position [963, 0]
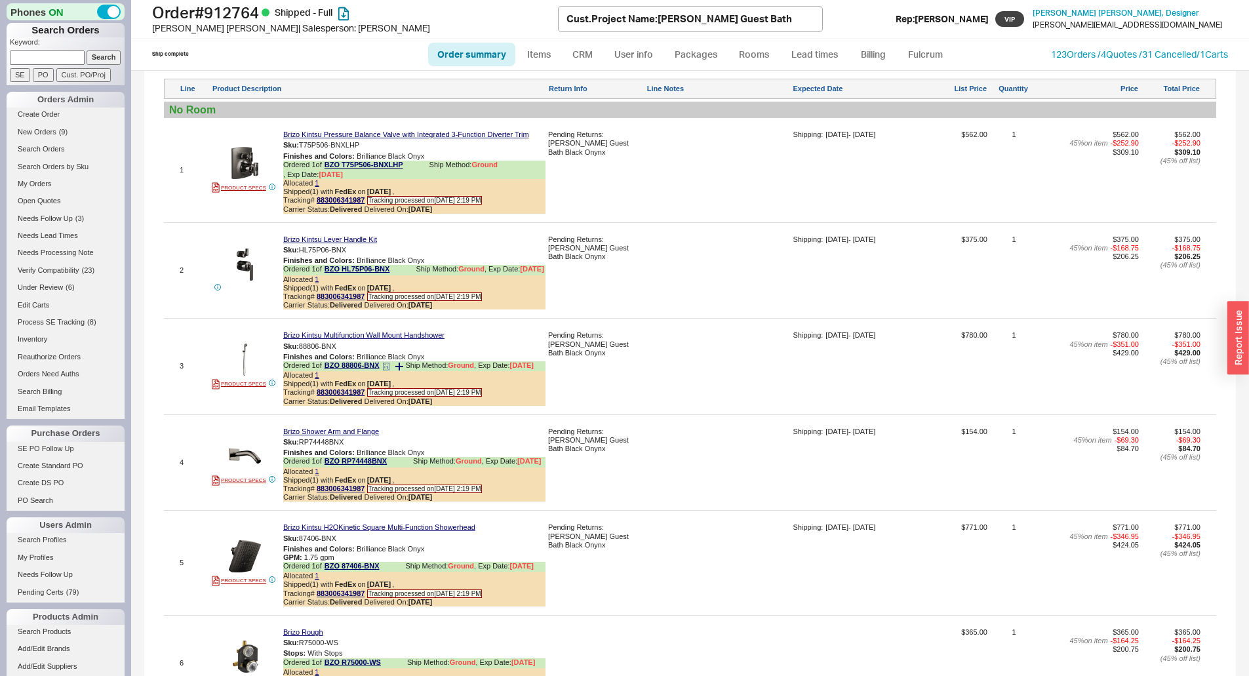
click at [385, 366] on icon at bounding box center [384, 366] width 1 height 0
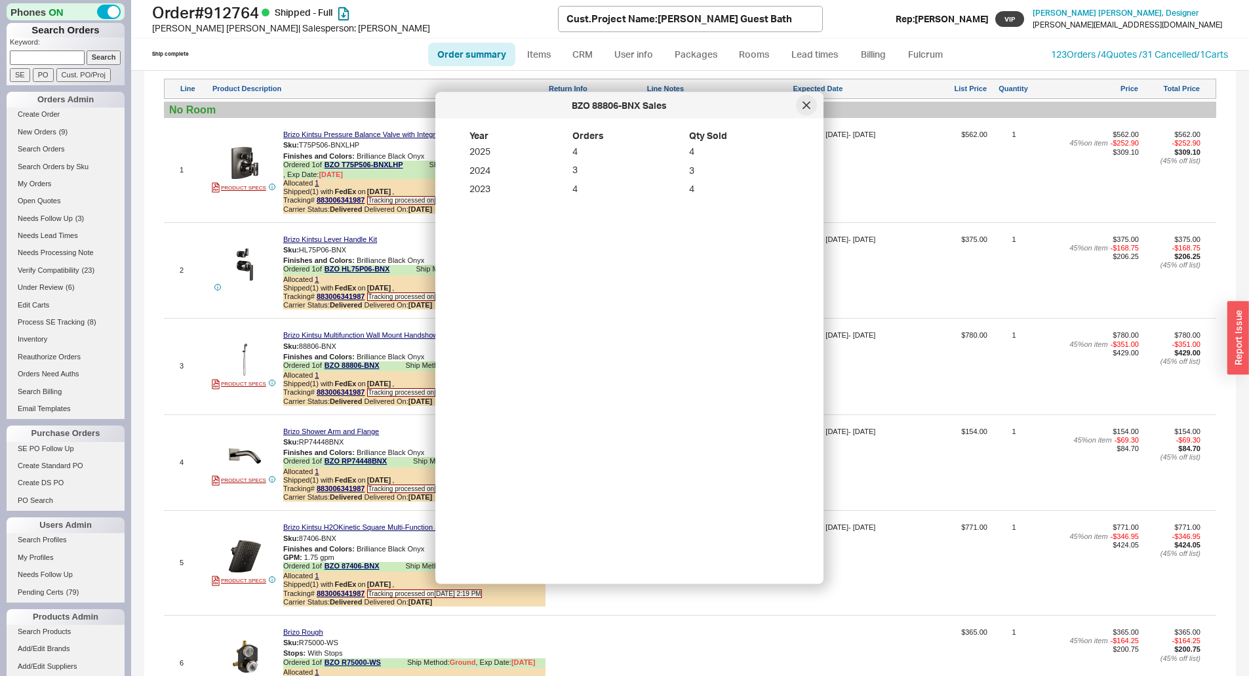
click at [808, 109] on icon at bounding box center [806, 106] width 8 height 8
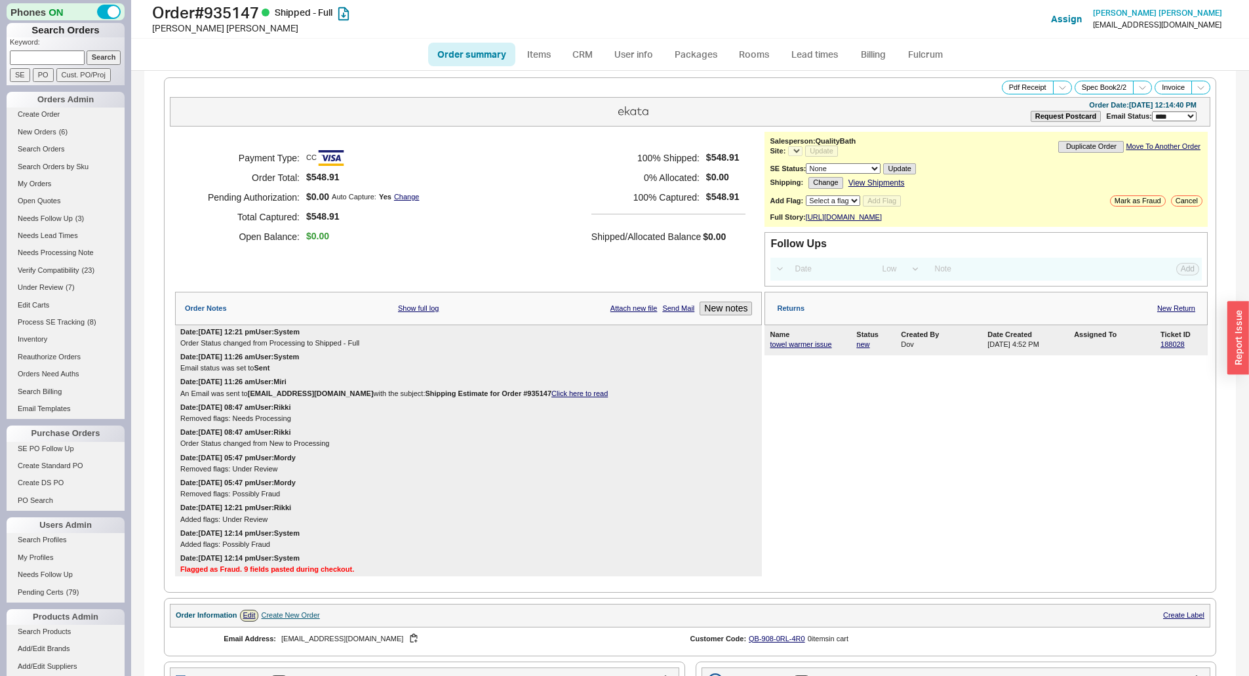
select select "LOW"
select select "3"
select select "*"
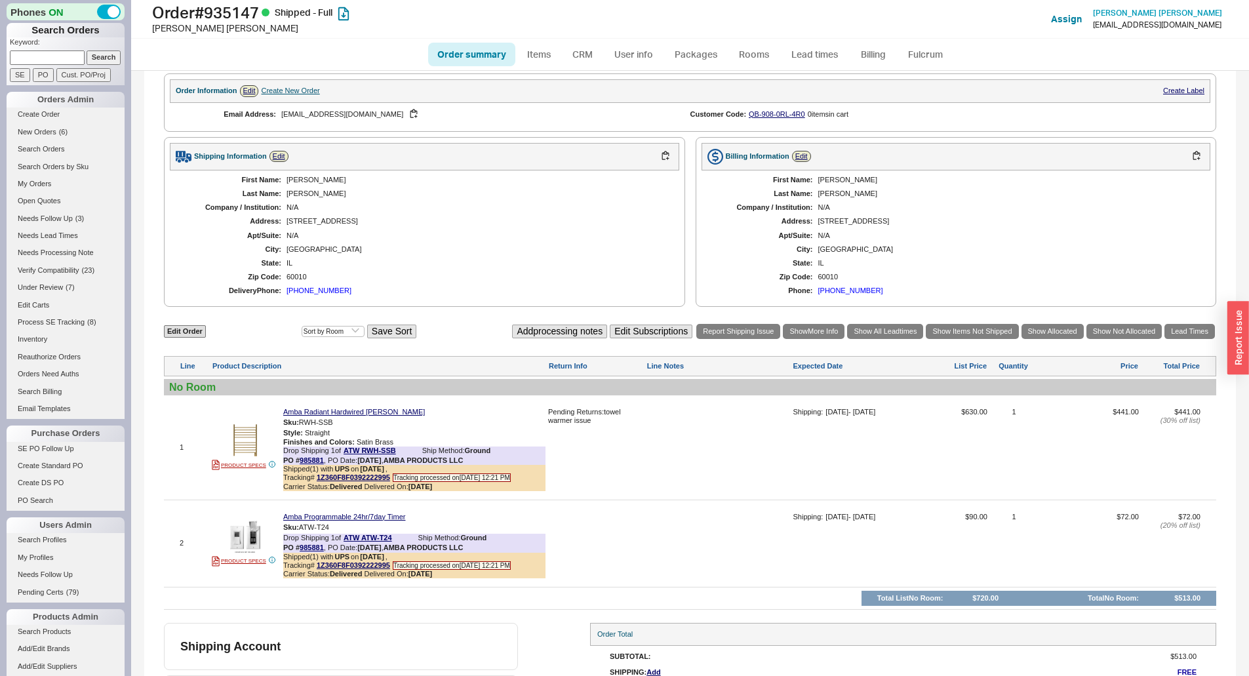
scroll to position [586, 0]
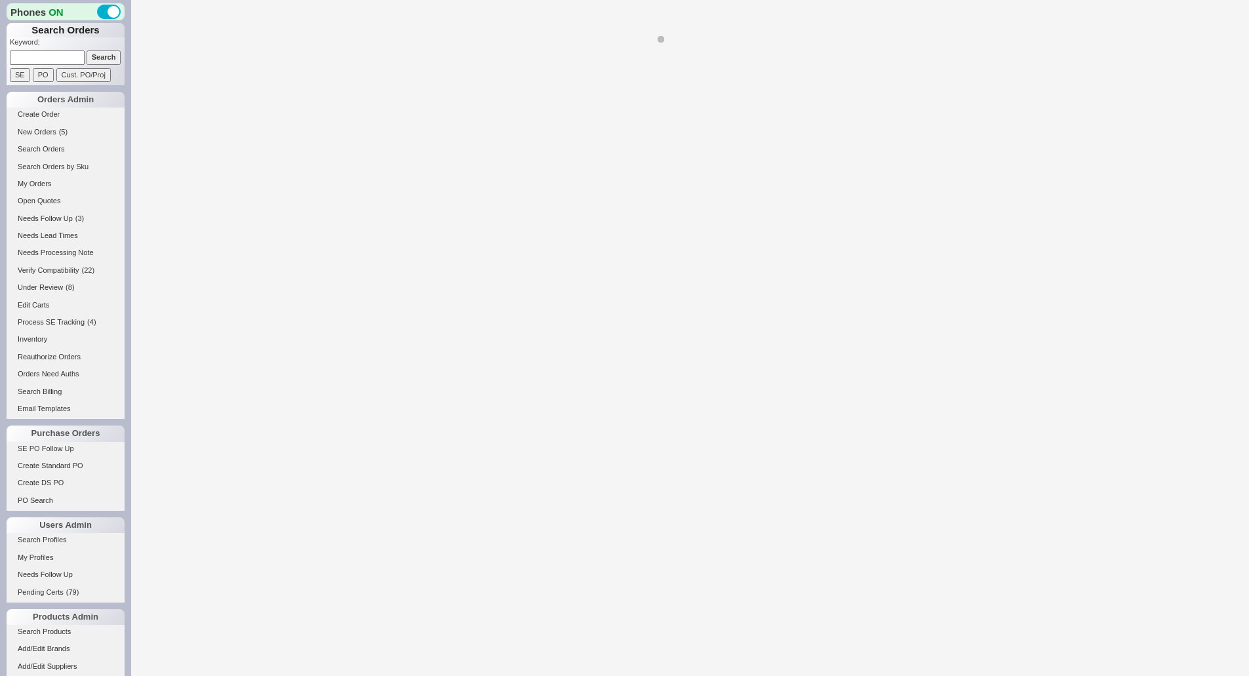
select select "*"
select select "LOW"
select select "3"
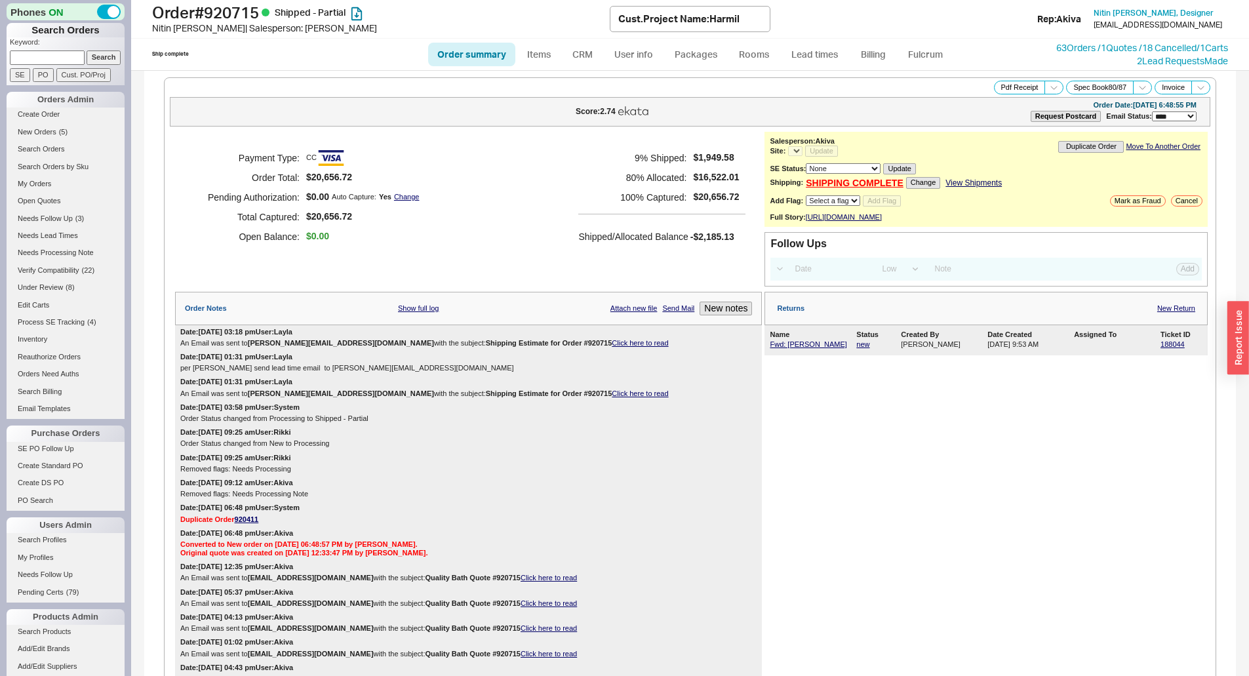
select select "*"
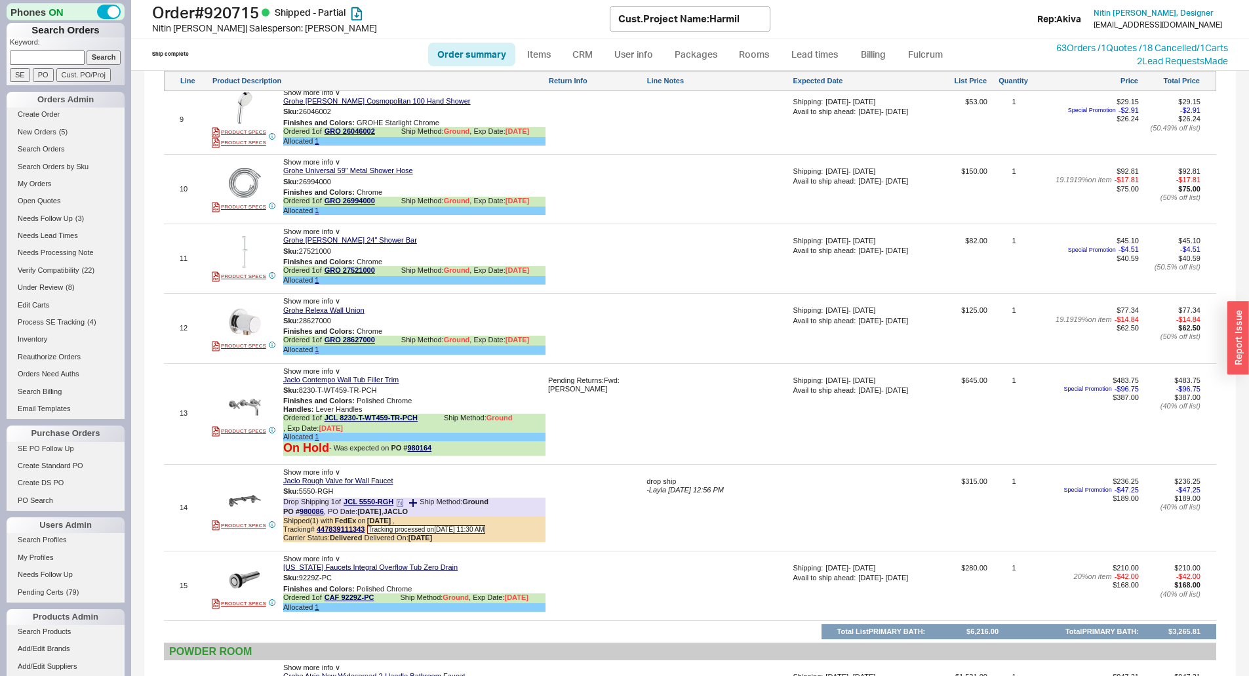
scroll to position [1639, 0]
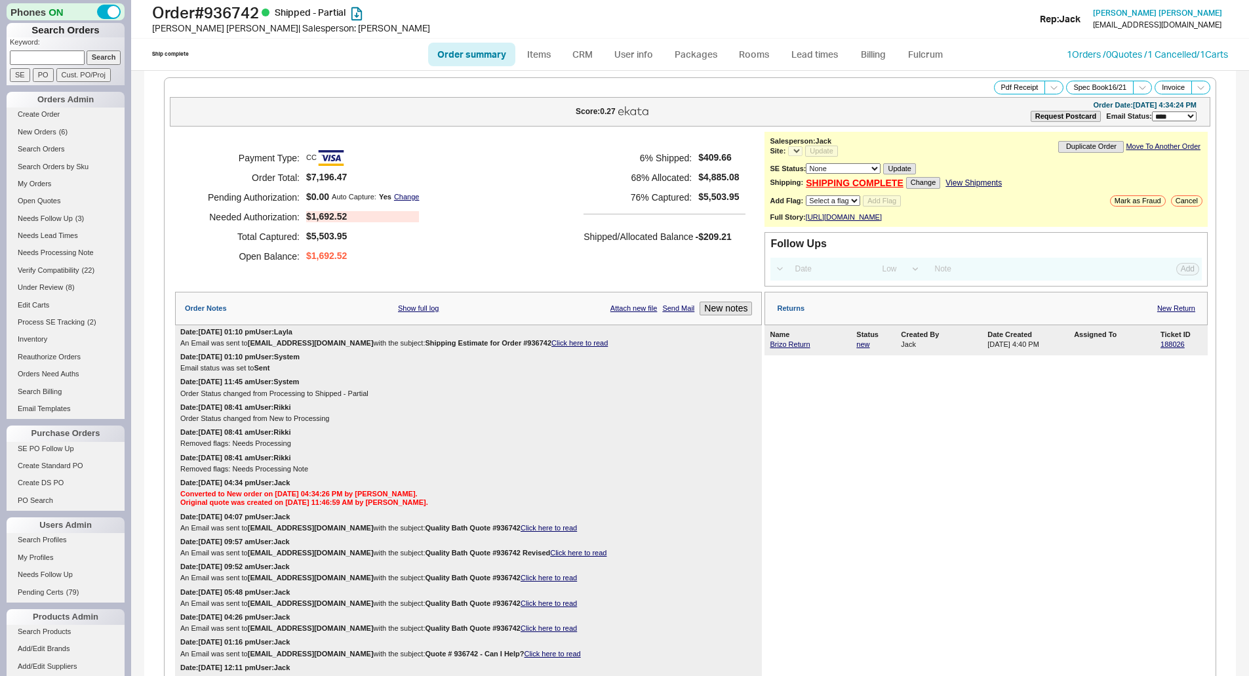
select select "LOW"
select select "3"
select select "*"
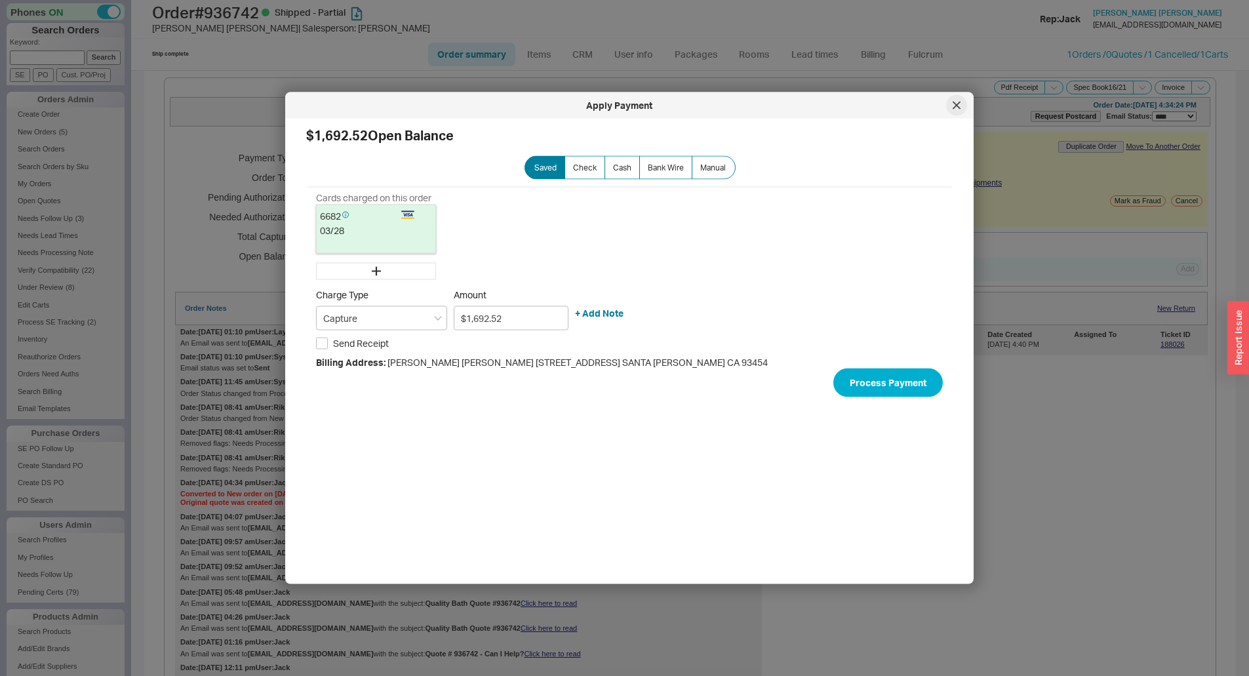
click at [954, 108] on icon at bounding box center [956, 105] width 7 height 7
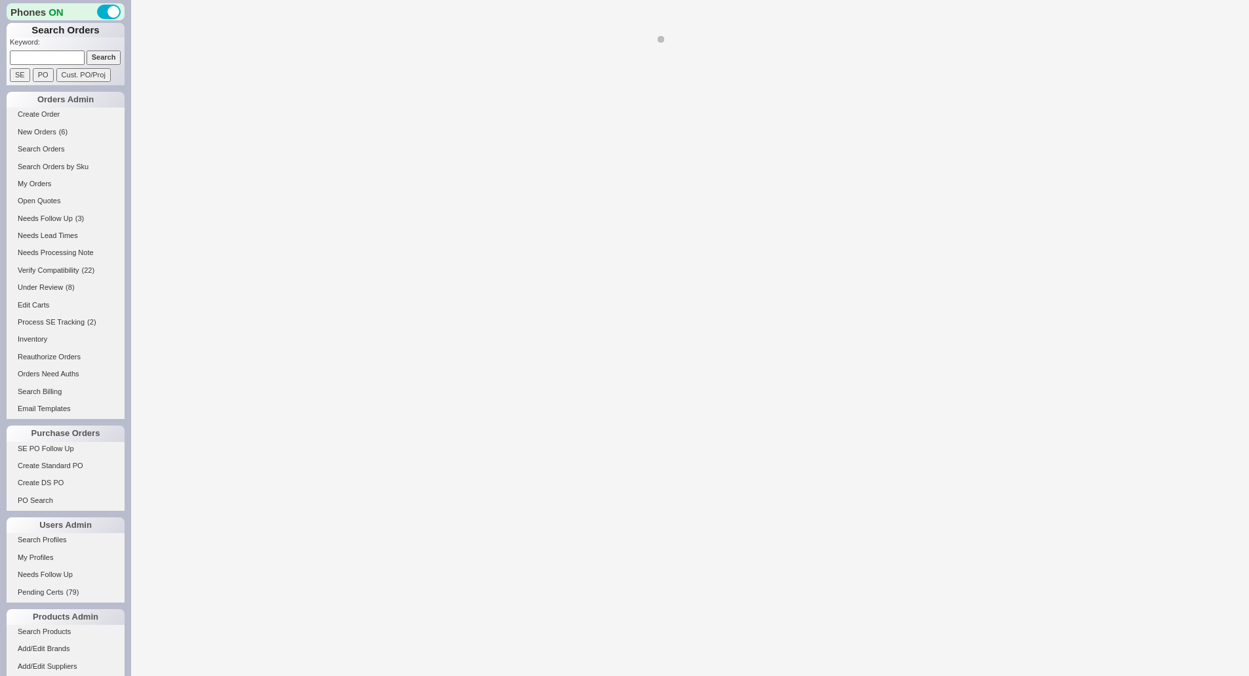
select select "*"
select select "LOW"
select select "3"
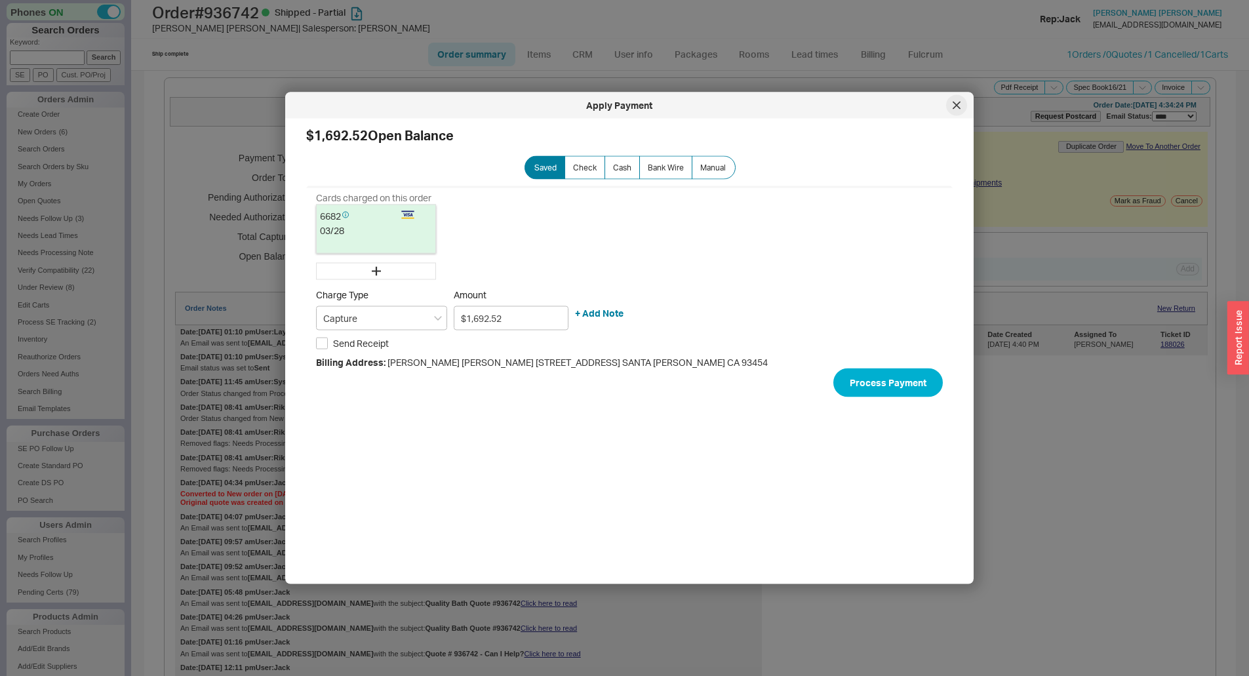
click at [959, 108] on icon at bounding box center [956, 105] width 7 height 7
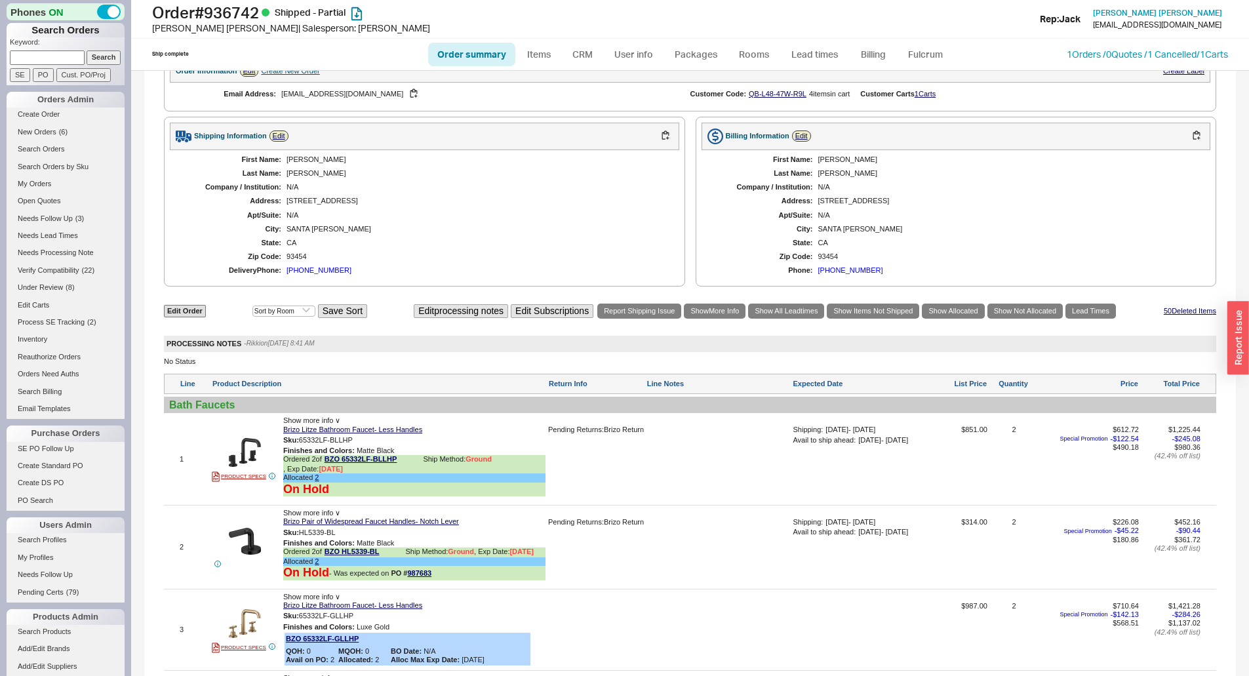
scroll to position [852, 0]
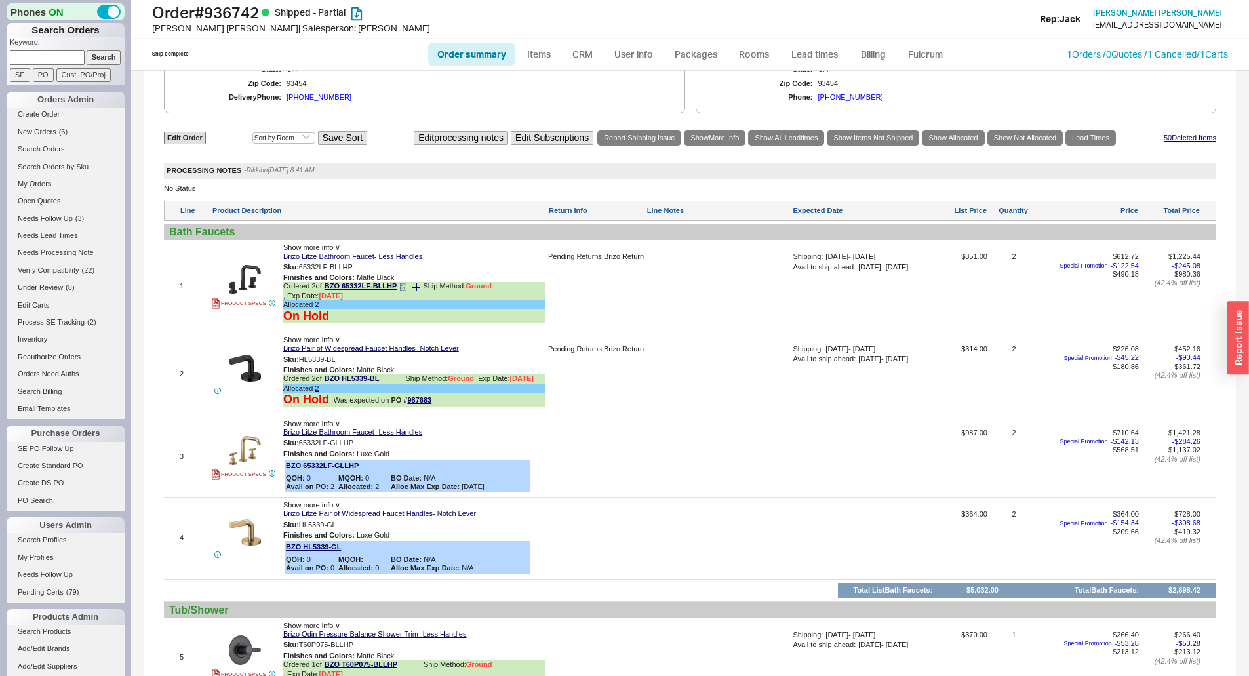
click at [406, 291] on icon at bounding box center [403, 287] width 8 height 8
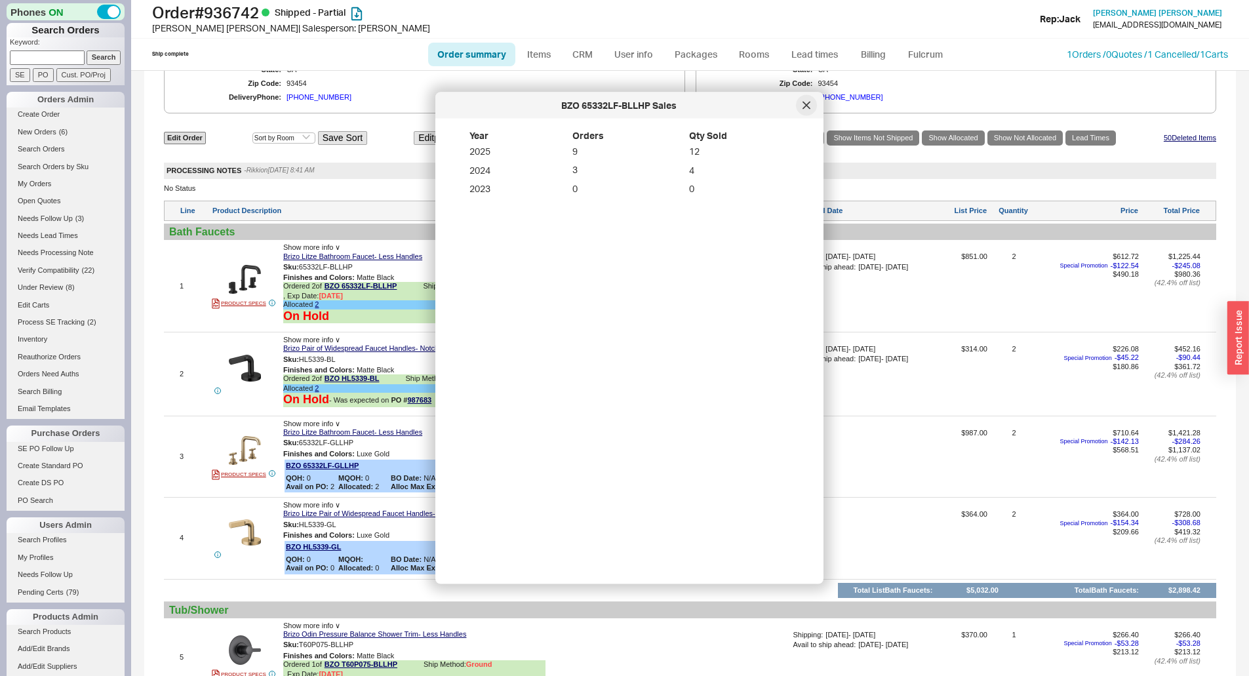
click at [810, 102] on div at bounding box center [806, 105] width 21 height 21
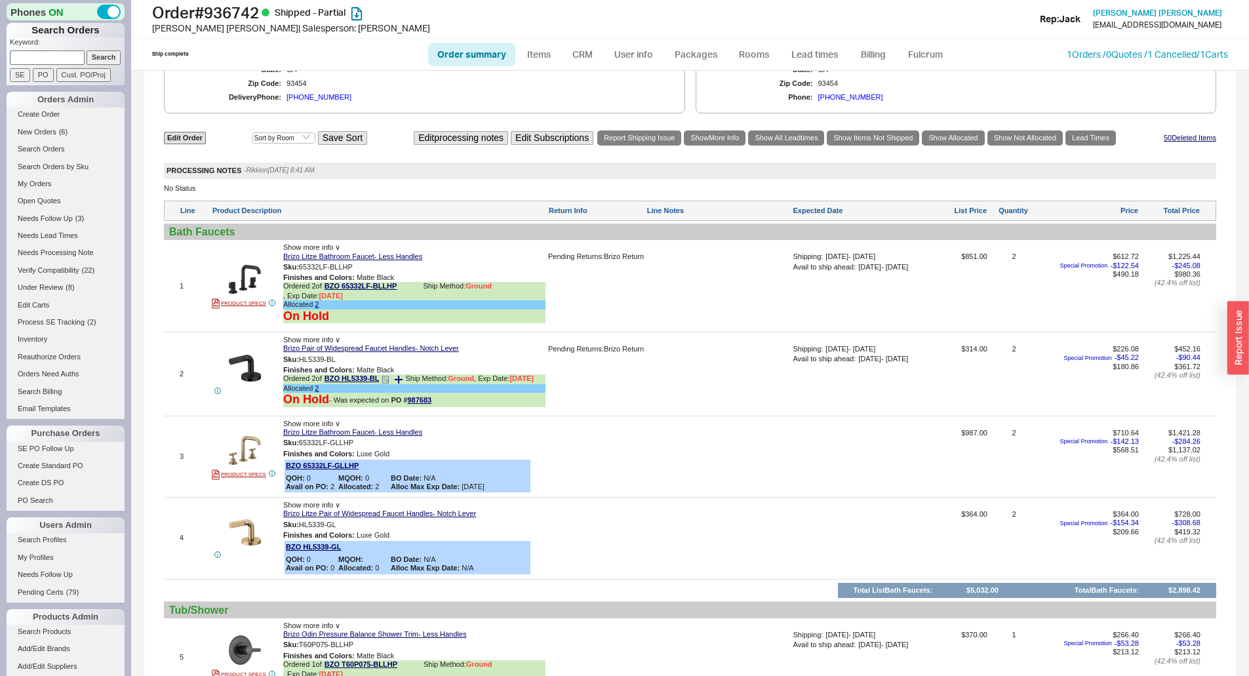
click at [389, 383] on icon at bounding box center [385, 380] width 8 height 8
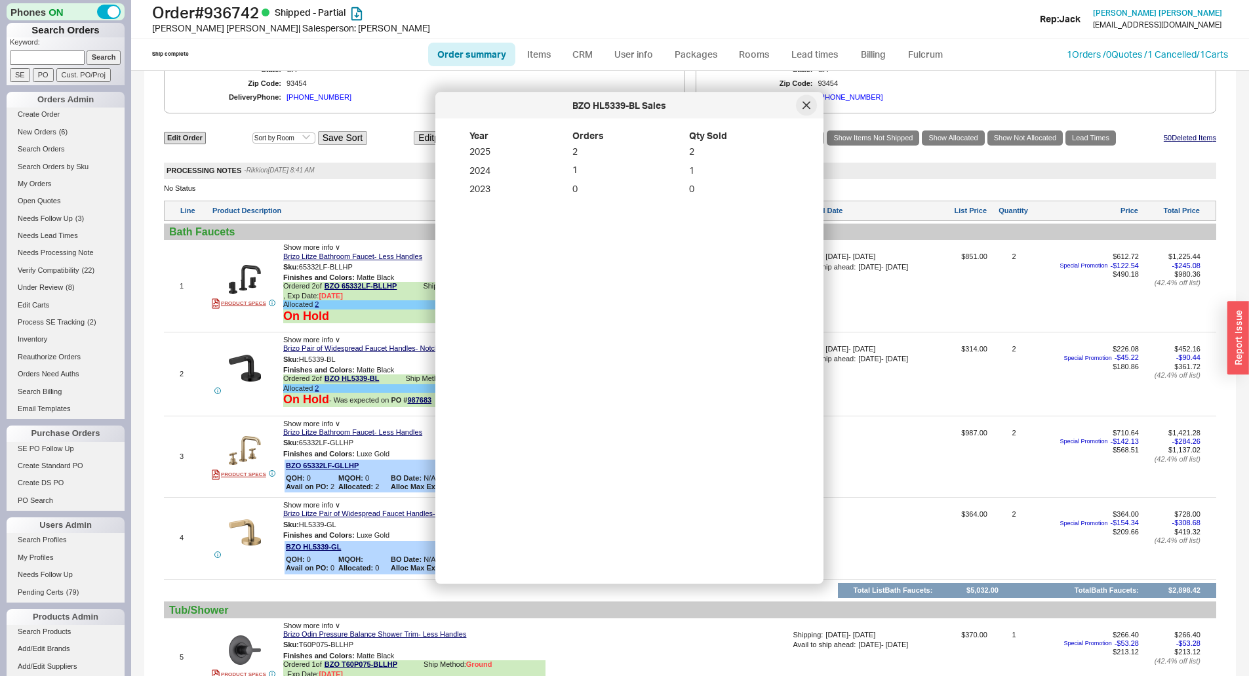
click at [803, 106] on icon at bounding box center [806, 106] width 8 height 8
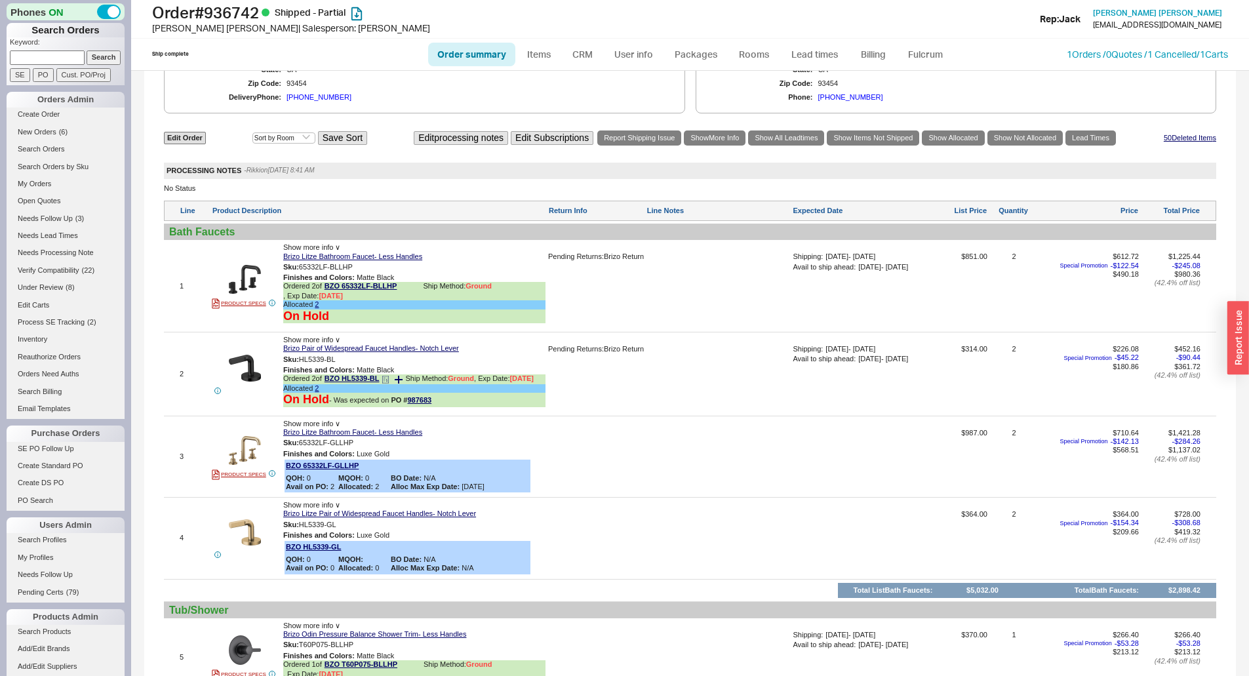
click at [387, 383] on icon at bounding box center [385, 380] width 8 height 8
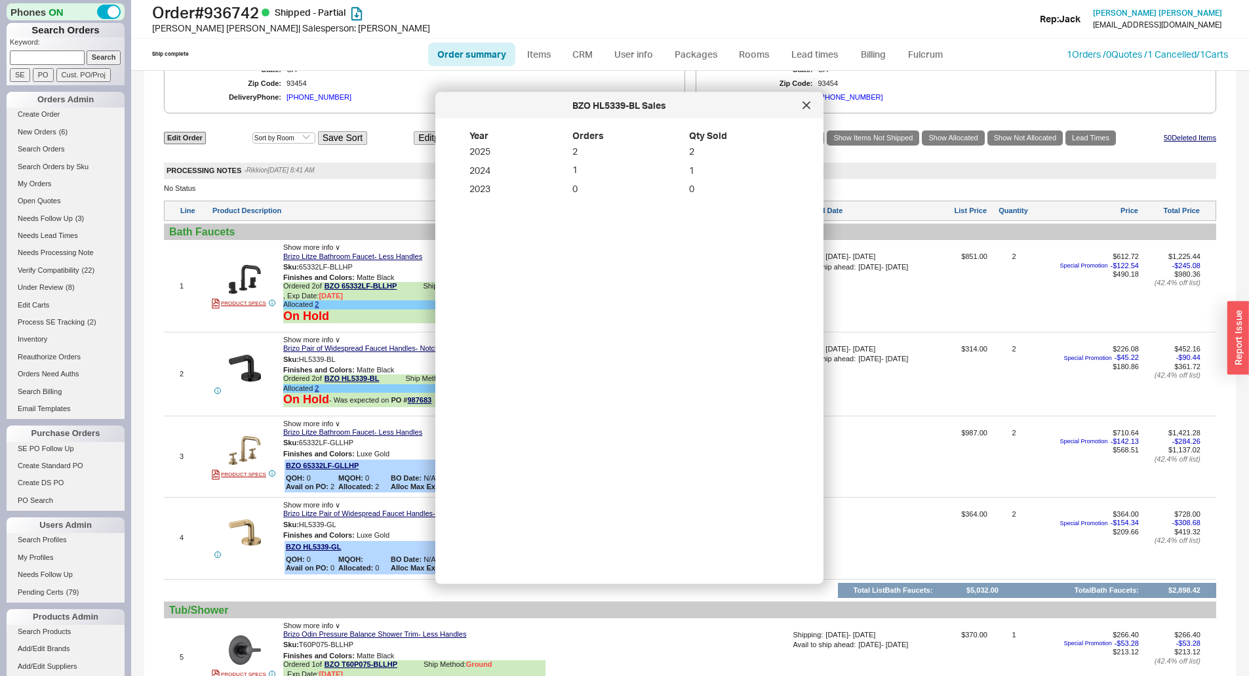
click at [804, 107] on icon at bounding box center [806, 105] width 7 height 7
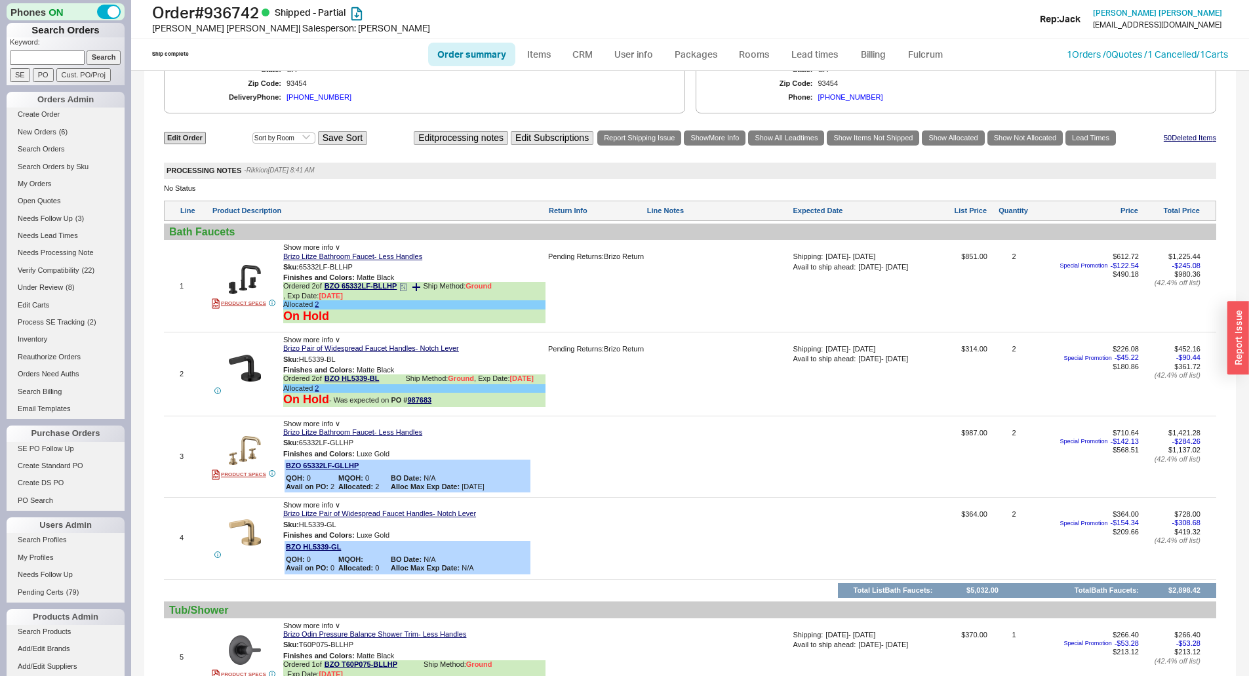
click at [403, 291] on icon at bounding box center [403, 287] width 8 height 8
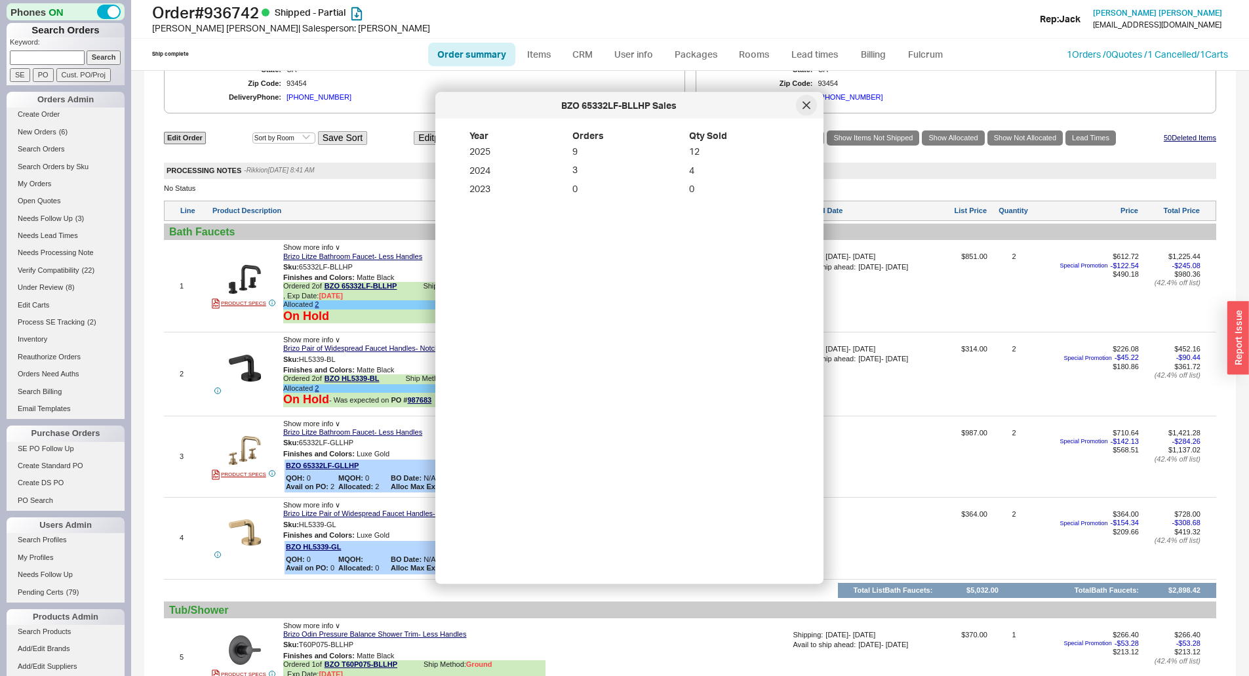
click at [806, 99] on div at bounding box center [806, 105] width 21 height 21
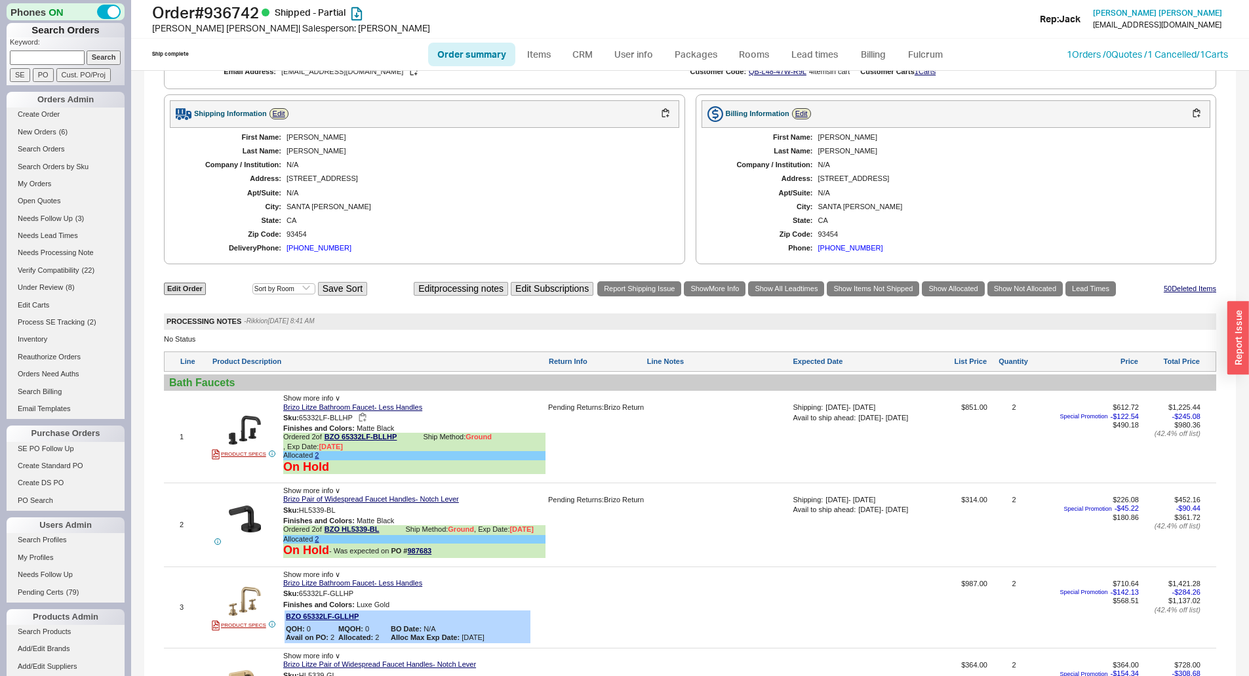
scroll to position [819, 0]
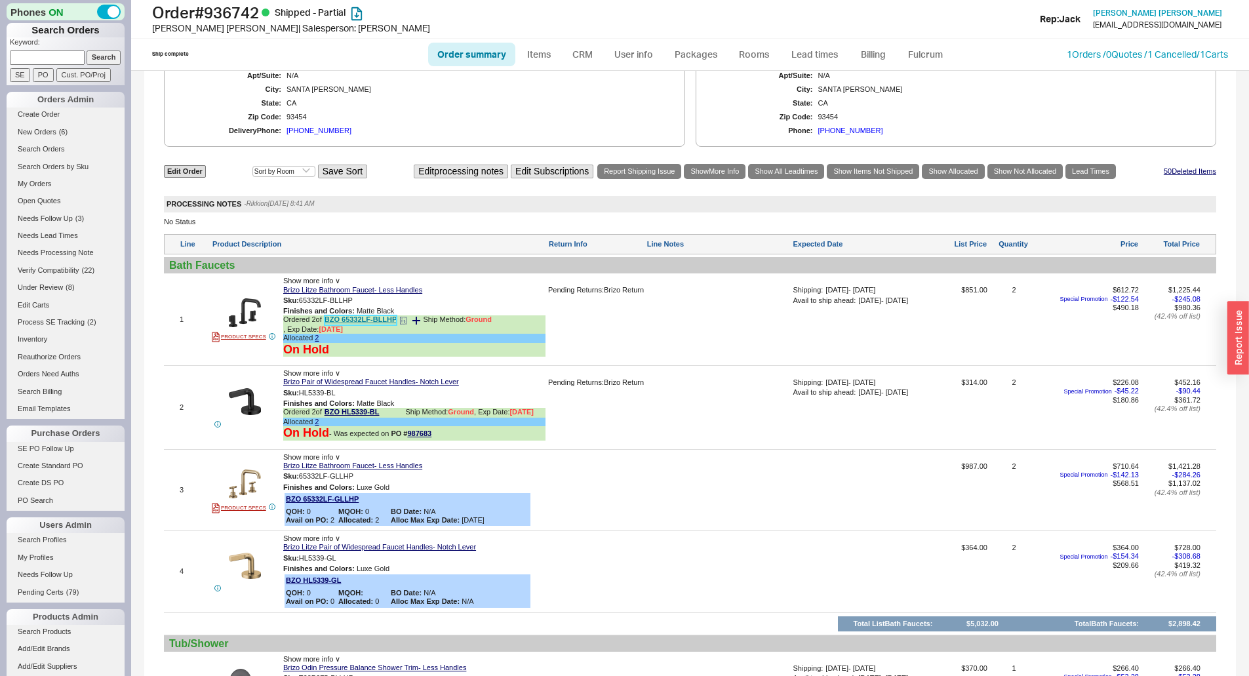
click at [381, 325] on link "BZO 65332LF-BLLHP" at bounding box center [360, 320] width 73 height 10
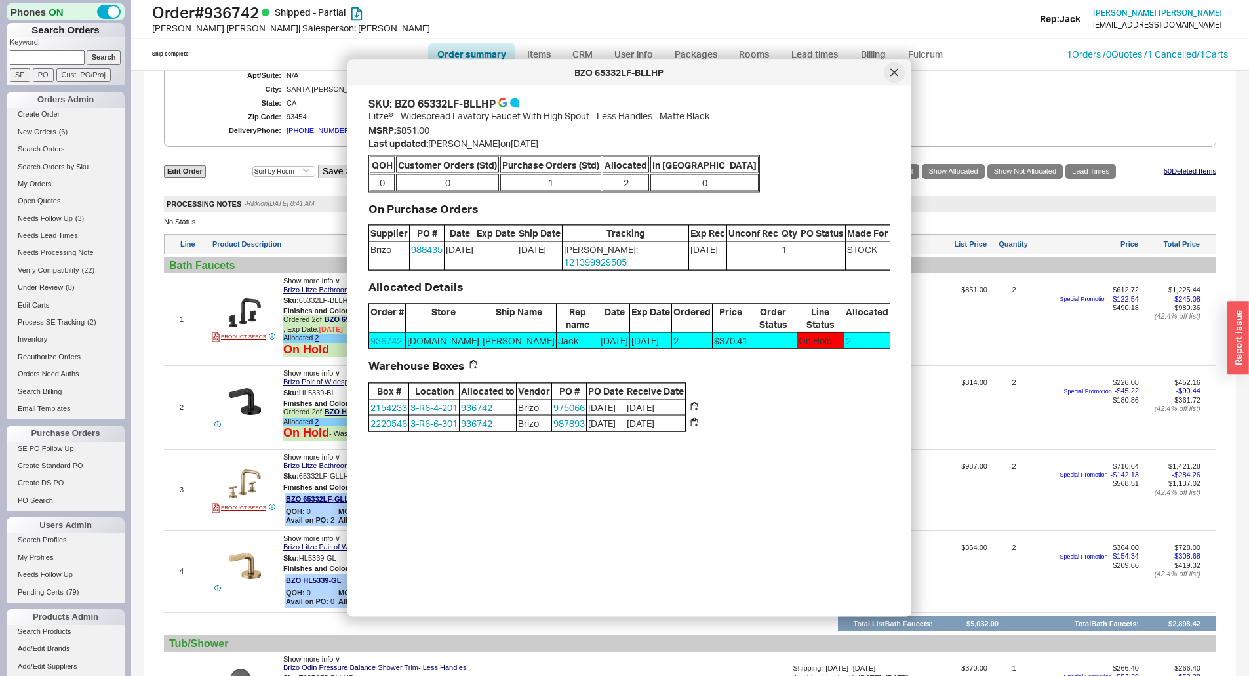
click at [889, 70] on div at bounding box center [894, 72] width 21 height 21
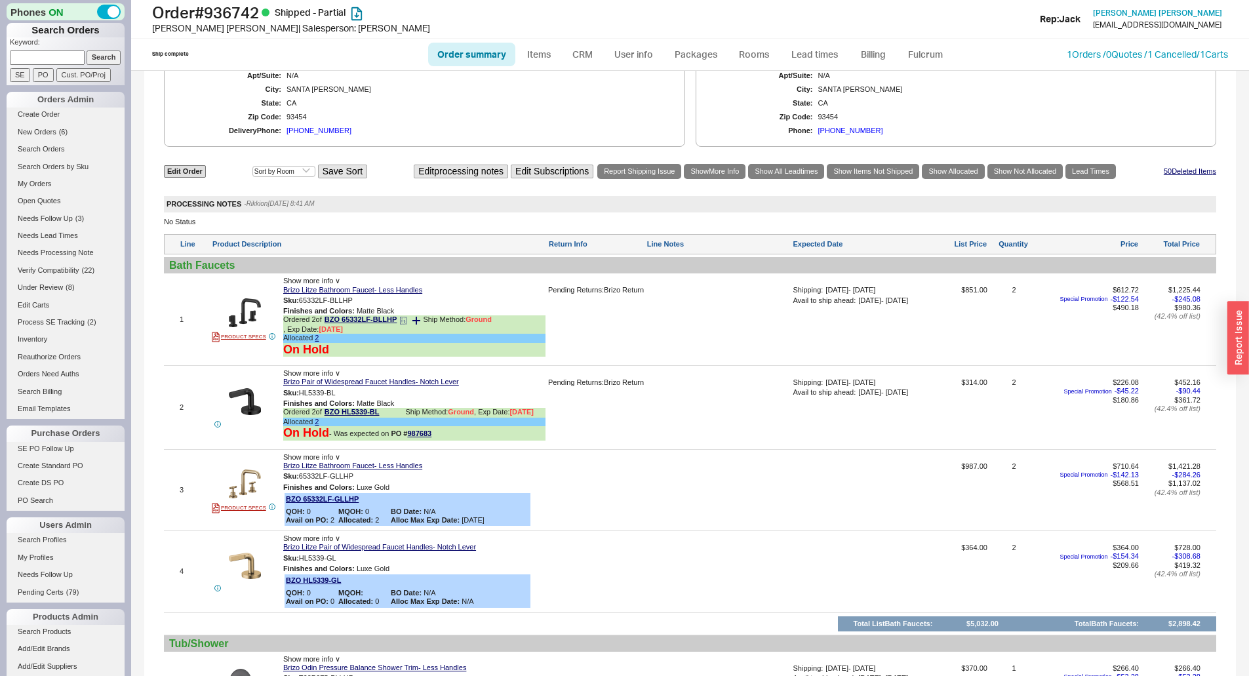
click at [319, 342] on div "Allocated 2" at bounding box center [414, 338] width 262 height 9
click at [317, 342] on link "2" at bounding box center [317, 338] width 4 height 8
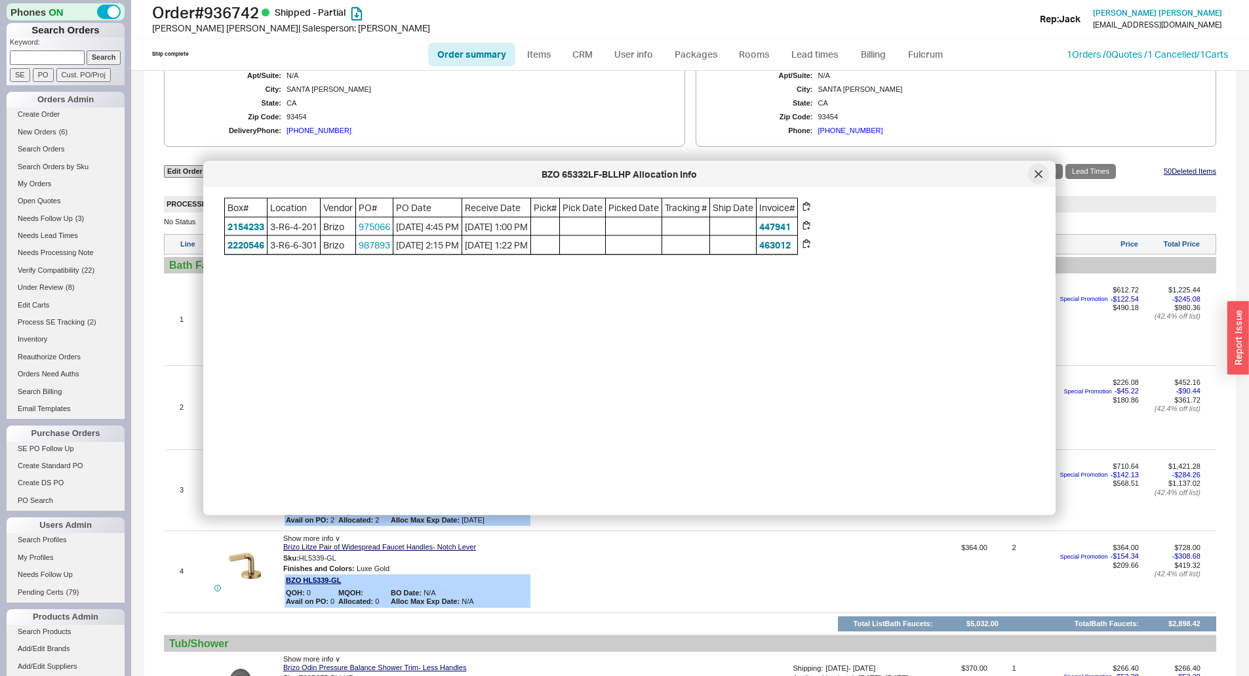
click at [1035, 176] on icon at bounding box center [1038, 174] width 8 height 8
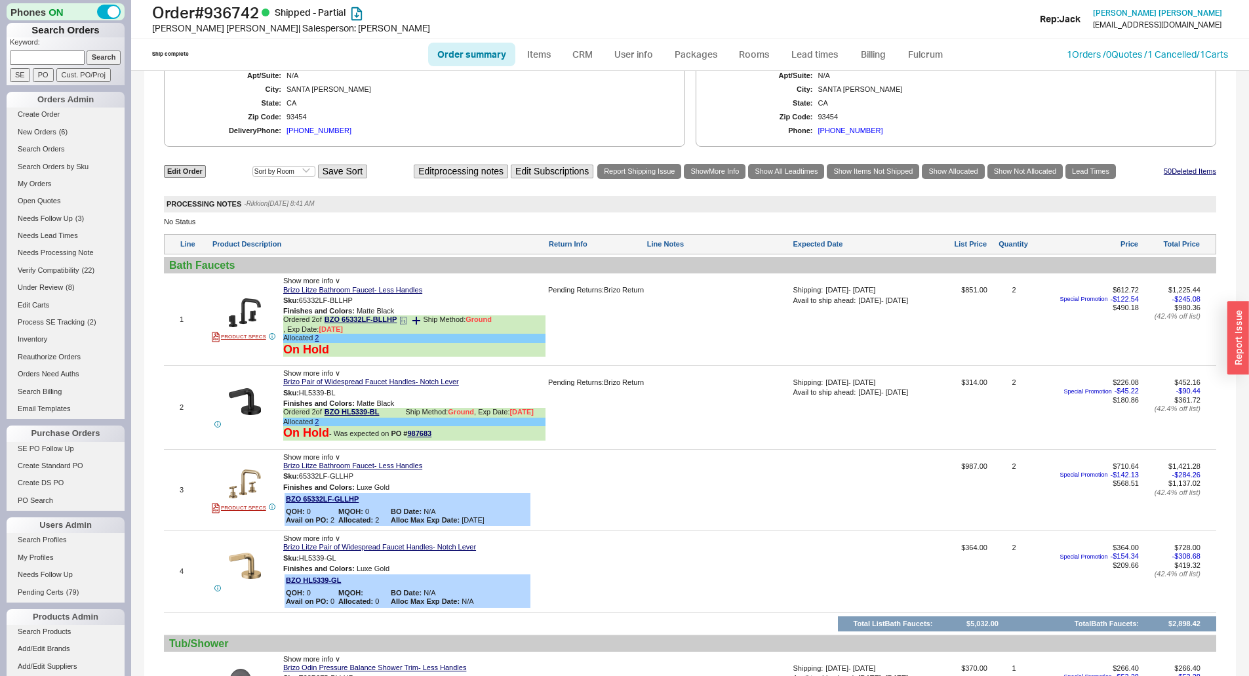
click at [407, 324] on icon at bounding box center [403, 321] width 8 height 8
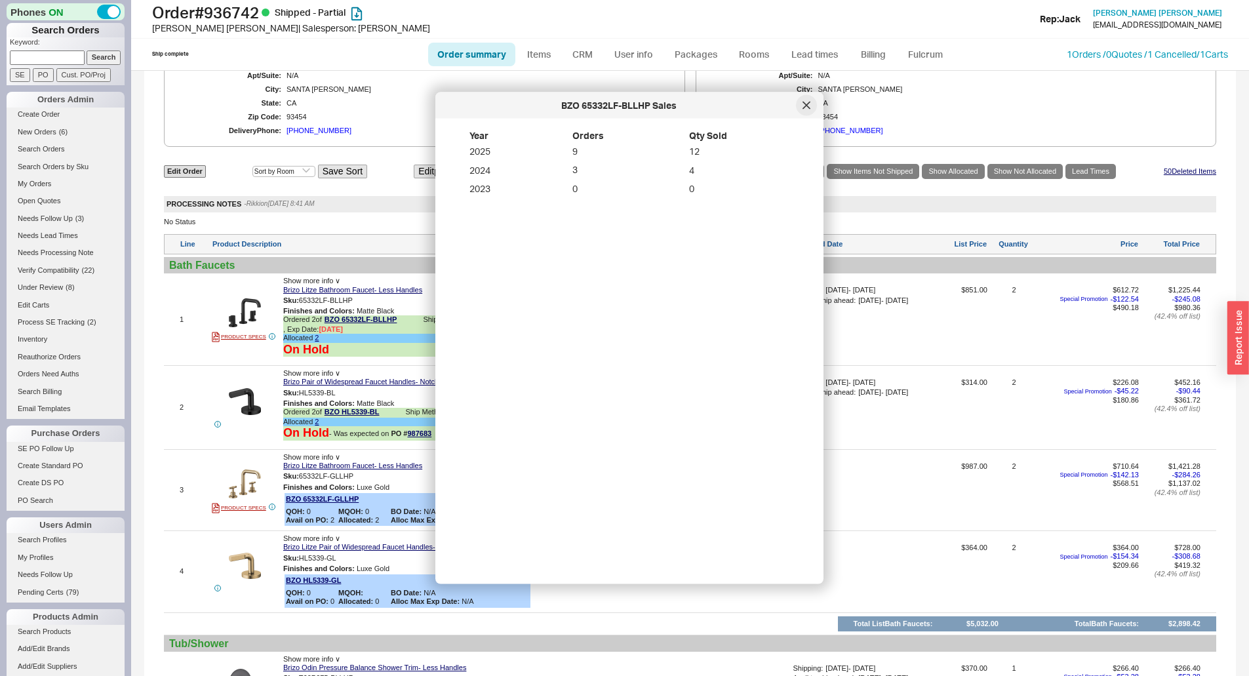
click at [800, 107] on div at bounding box center [806, 105] width 21 height 21
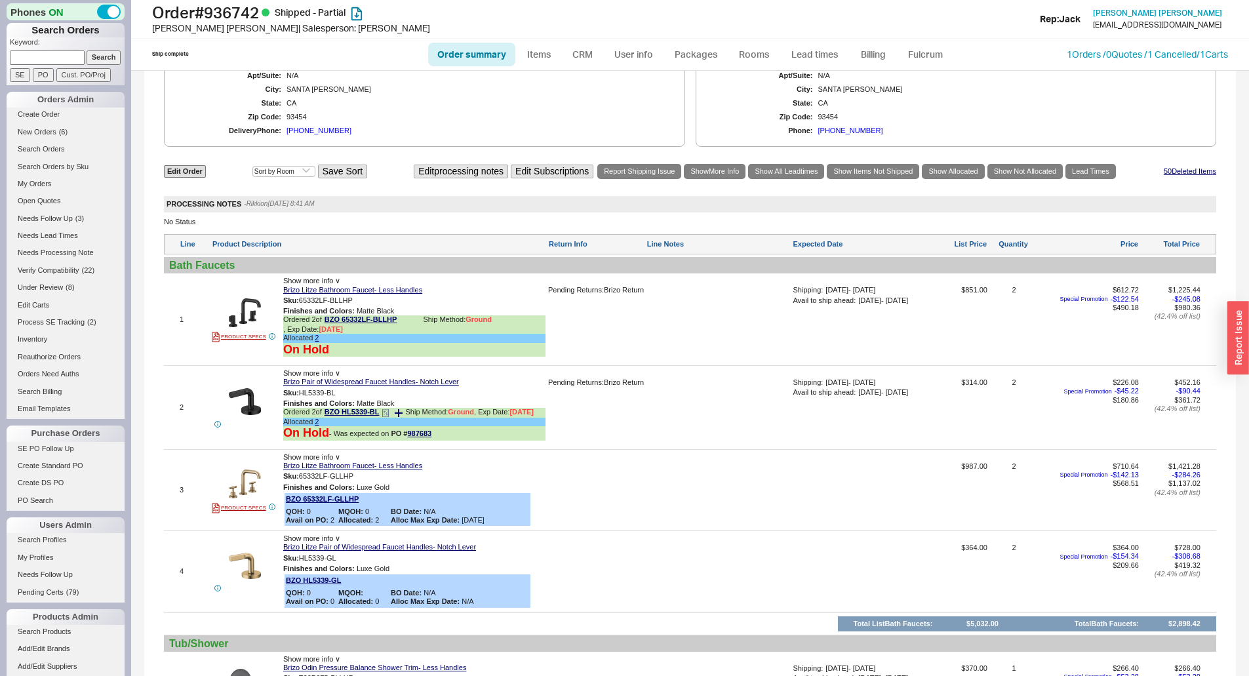
click at [388, 417] on icon at bounding box center [385, 413] width 8 height 8
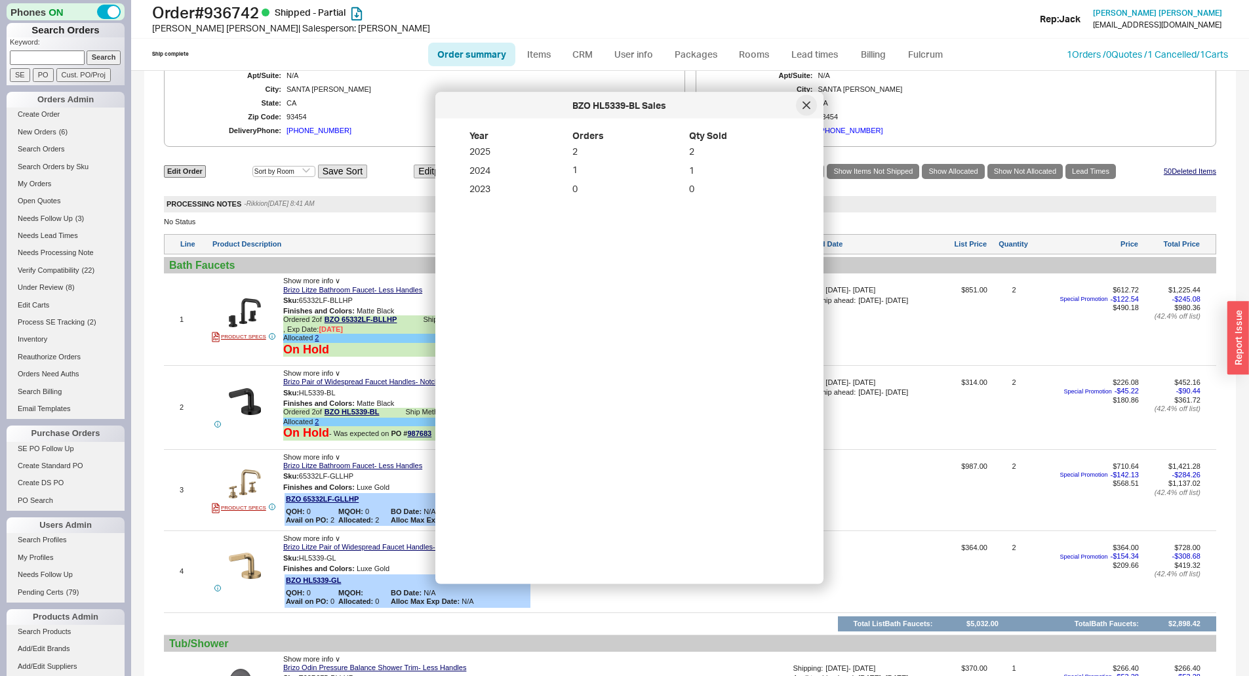
click at [810, 114] on div at bounding box center [806, 105] width 21 height 21
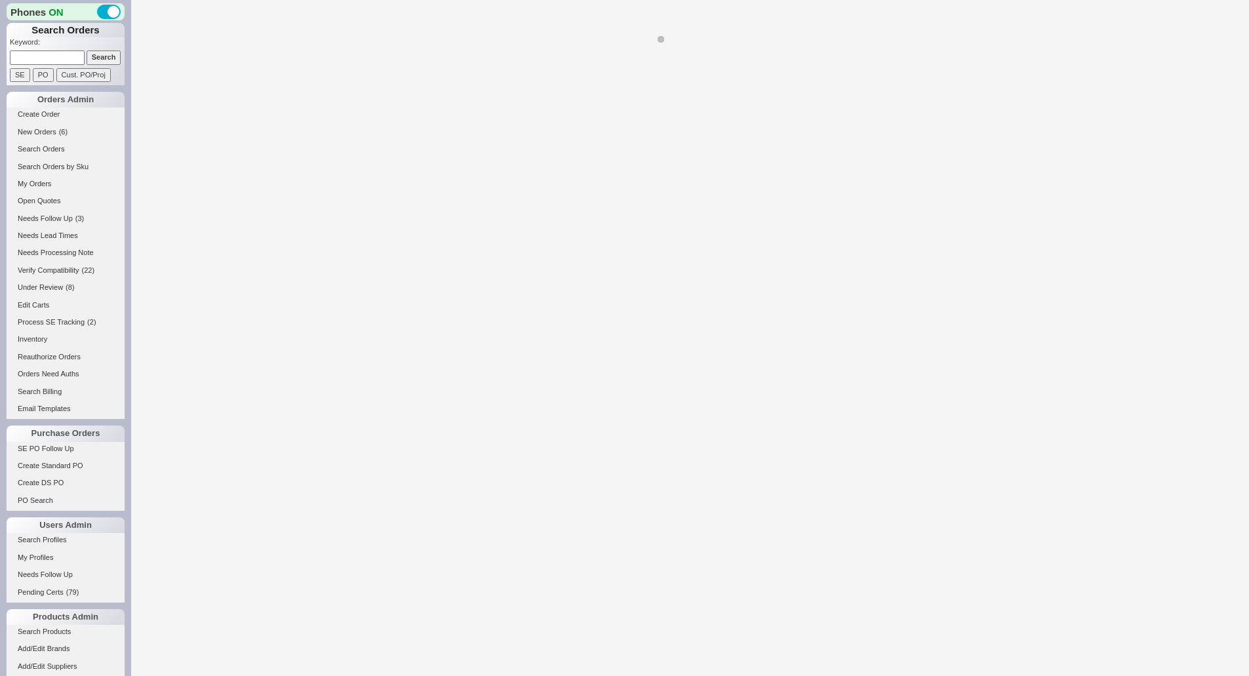
select select "LOW"
select select "3"
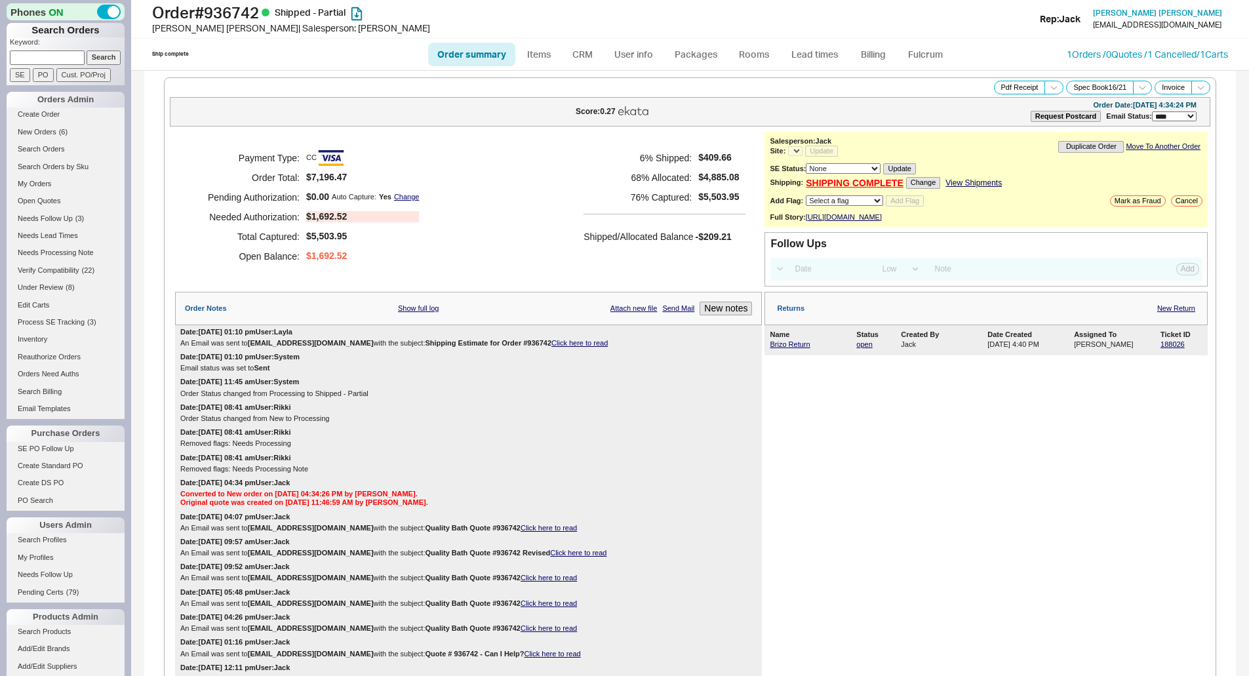
select select "*"
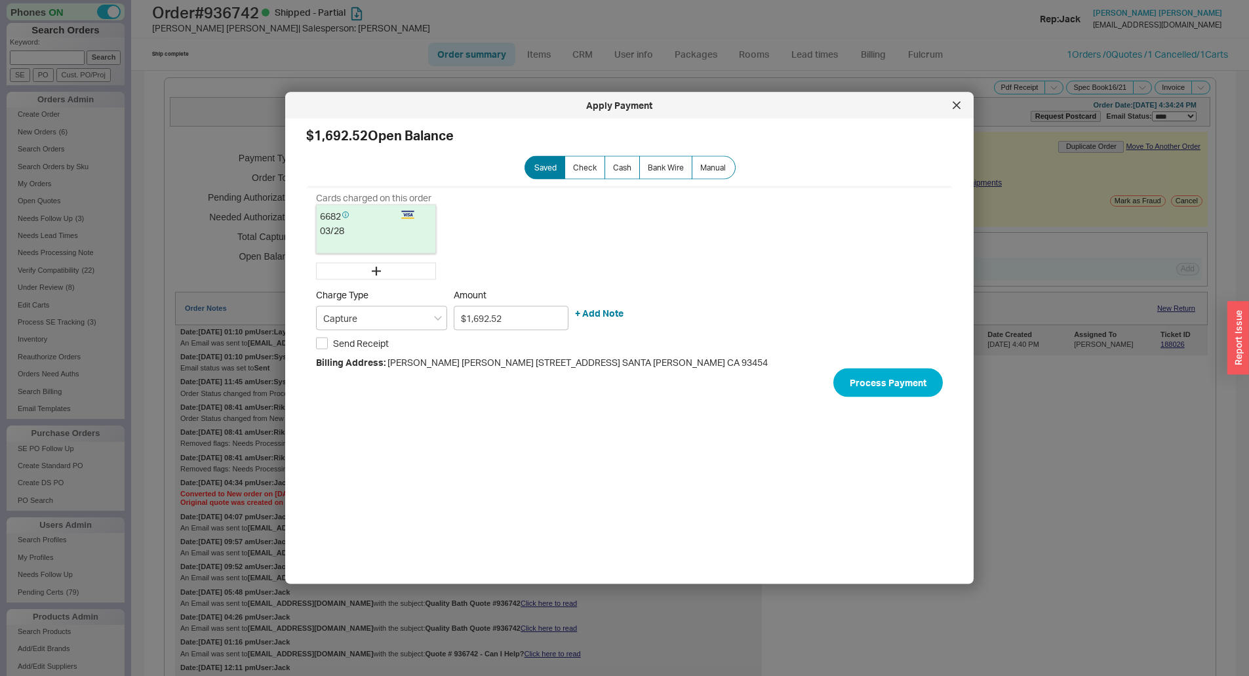
click at [955, 106] on icon at bounding box center [956, 106] width 8 height 8
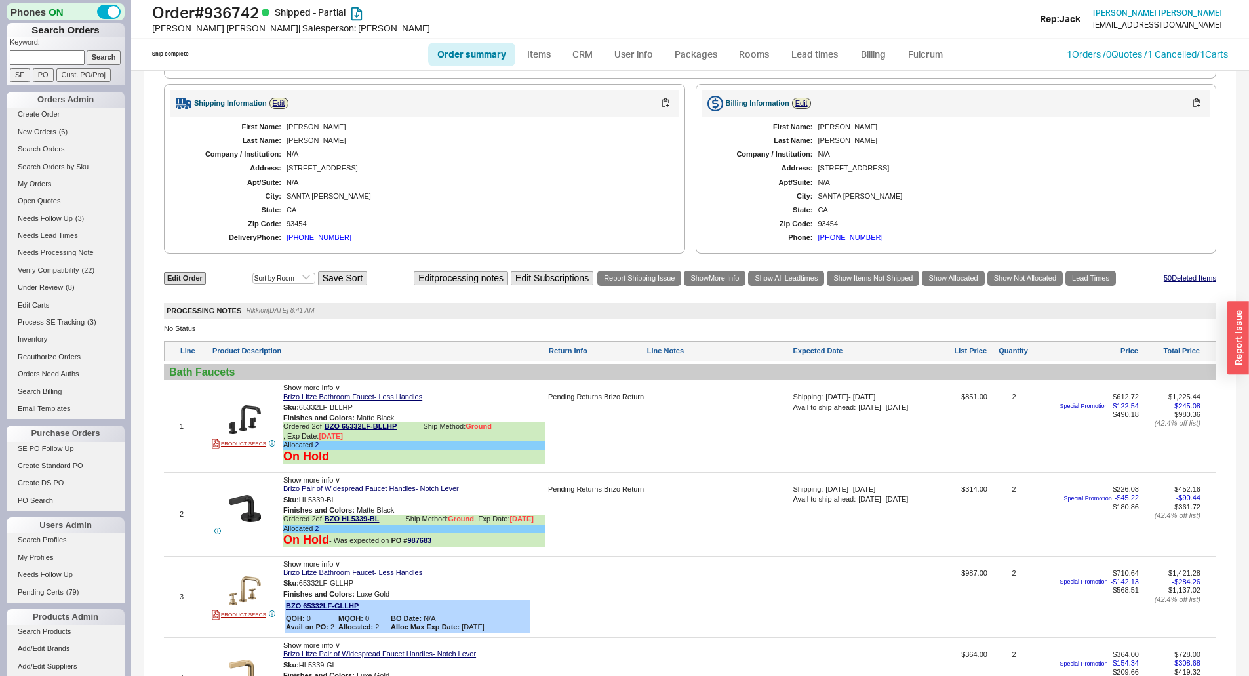
scroll to position [918, 0]
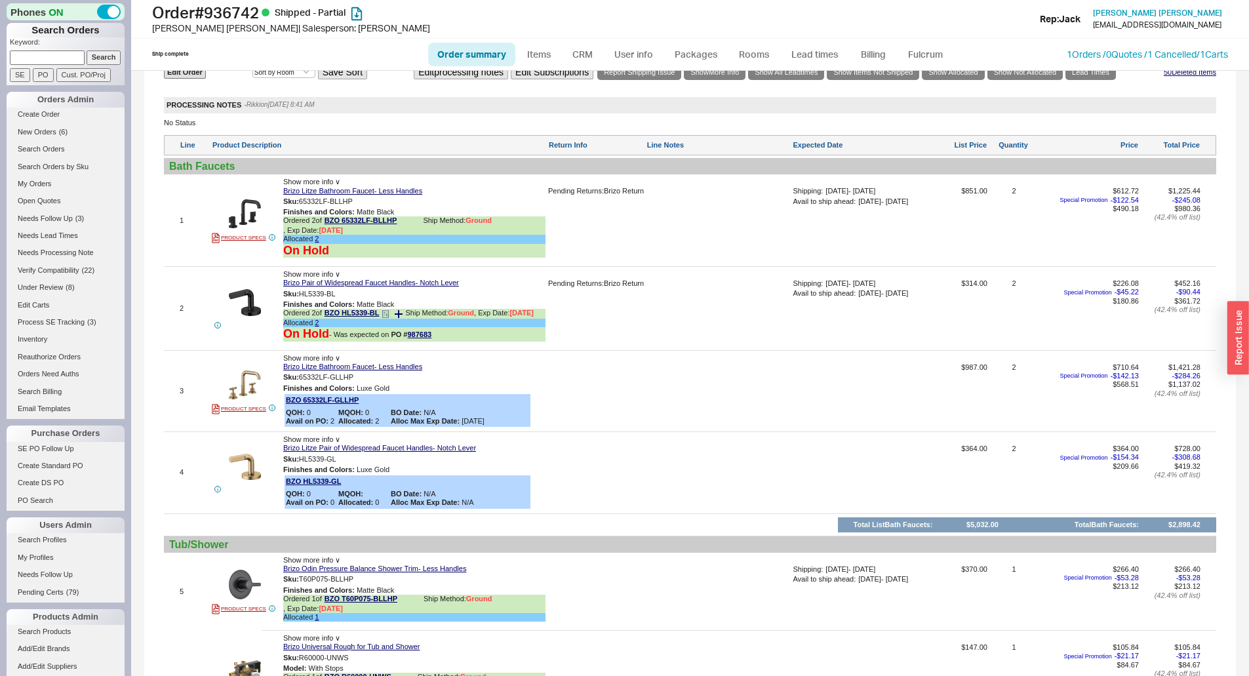
click at [389, 318] on icon at bounding box center [385, 314] width 8 height 8
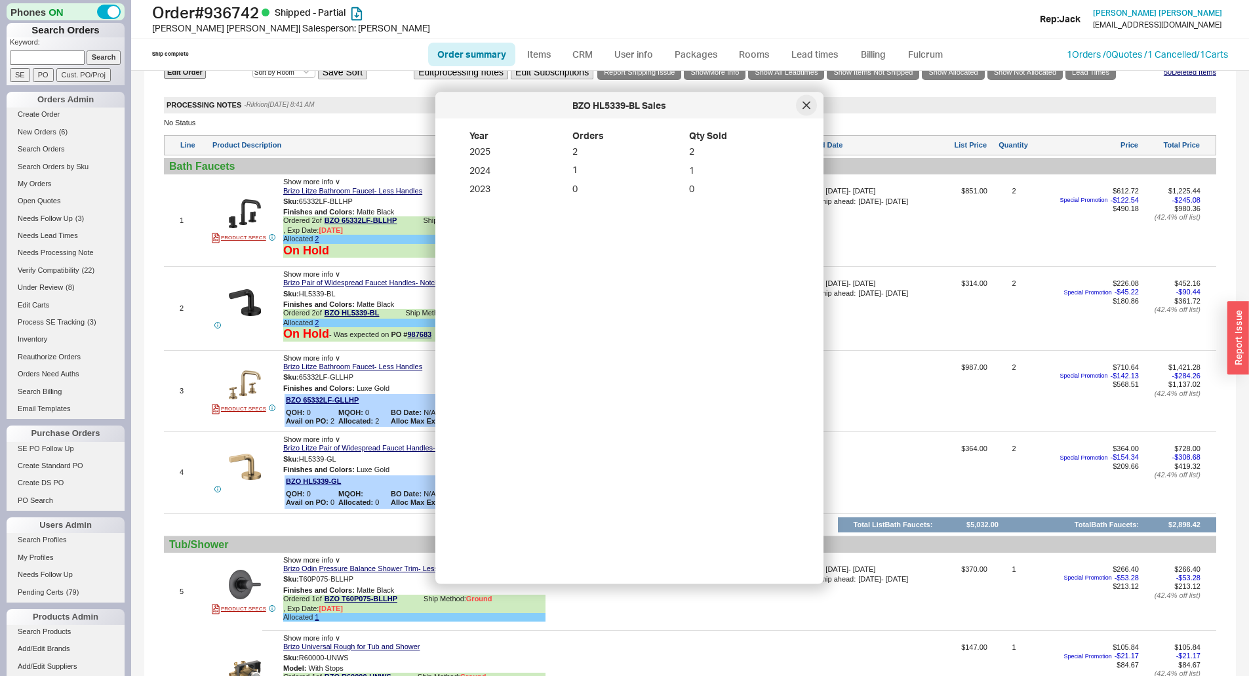
click at [807, 102] on icon at bounding box center [806, 106] width 8 height 8
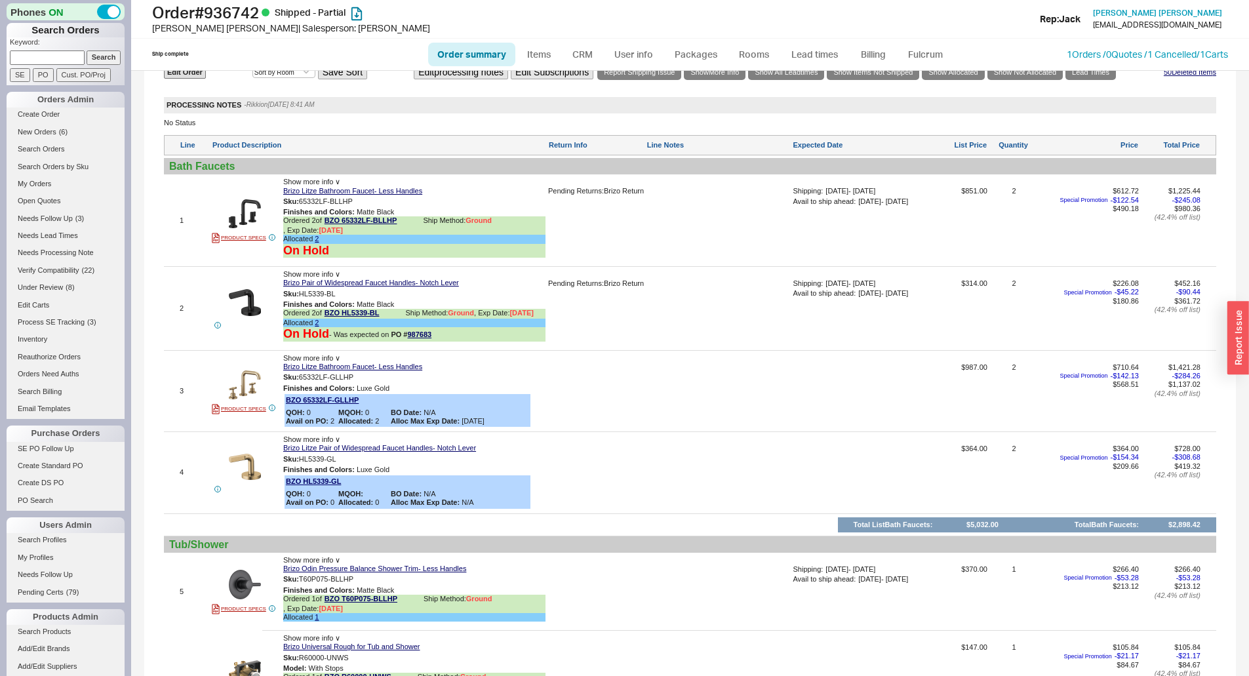
click at [156, 239] on div "**********" at bounding box center [689, 647] width 1091 height 2989
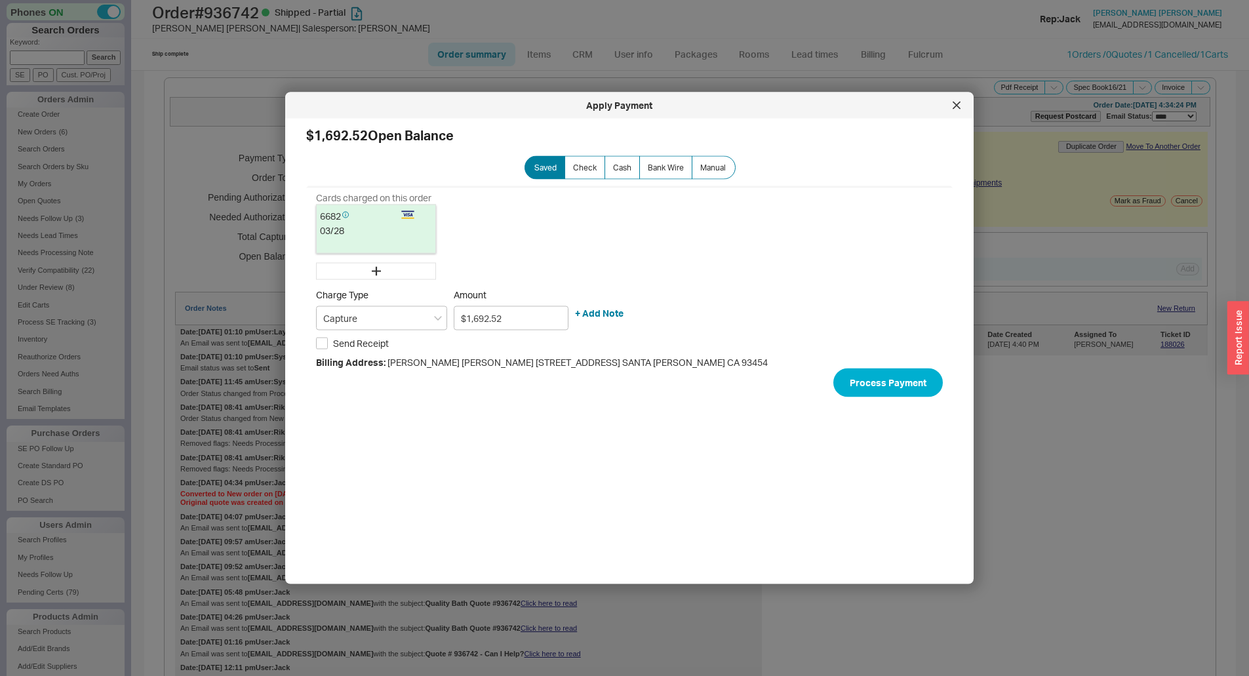
select select "*"
select select "LOW"
select select "3"
click at [956, 106] on icon at bounding box center [956, 106] width 8 height 8
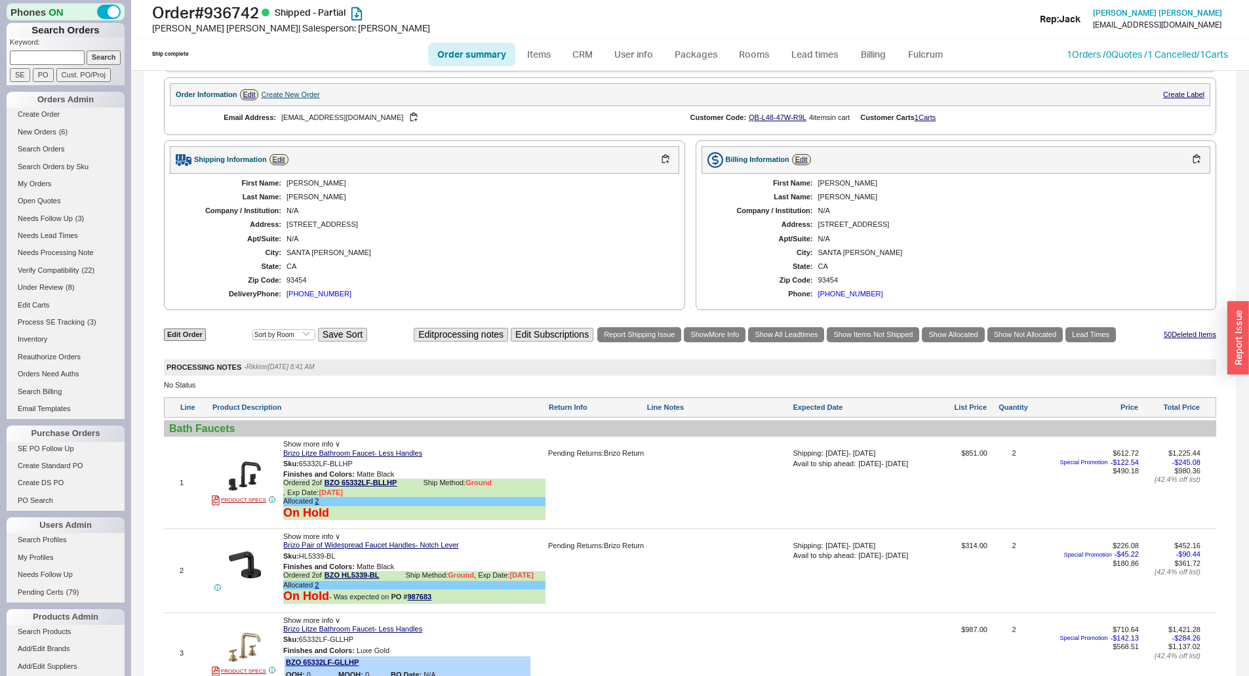
scroll to position [852, 0]
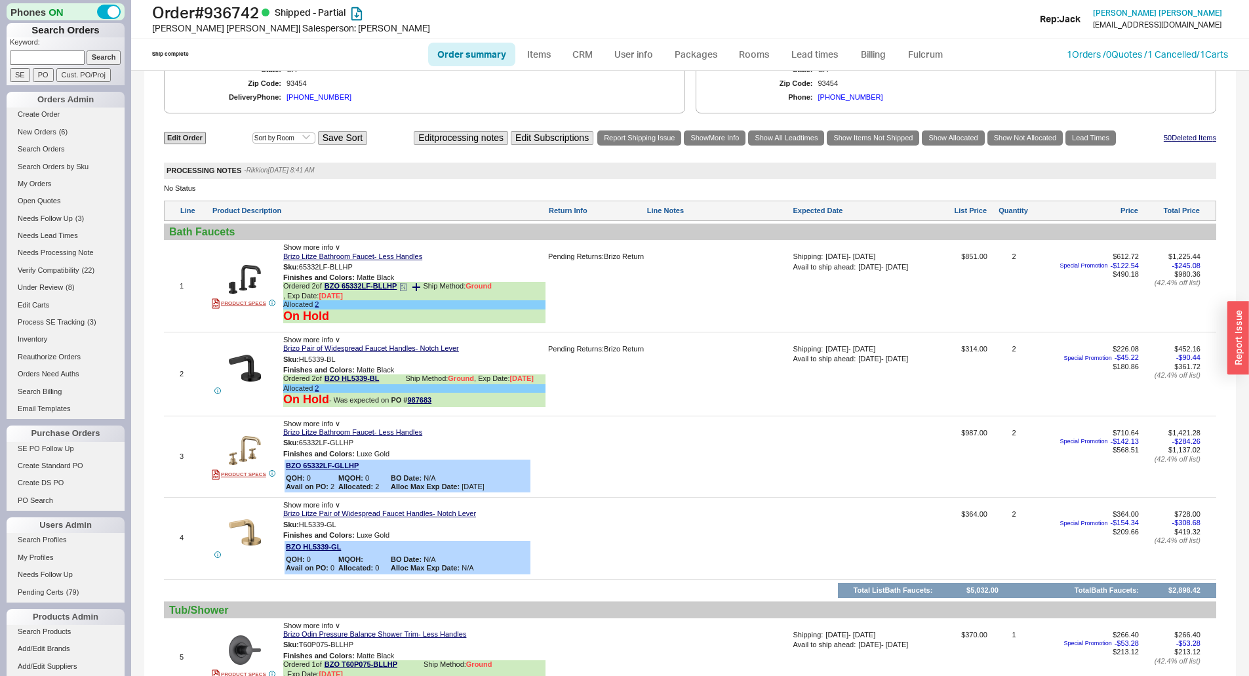
click at [404, 291] on icon at bounding box center [403, 287] width 8 height 8
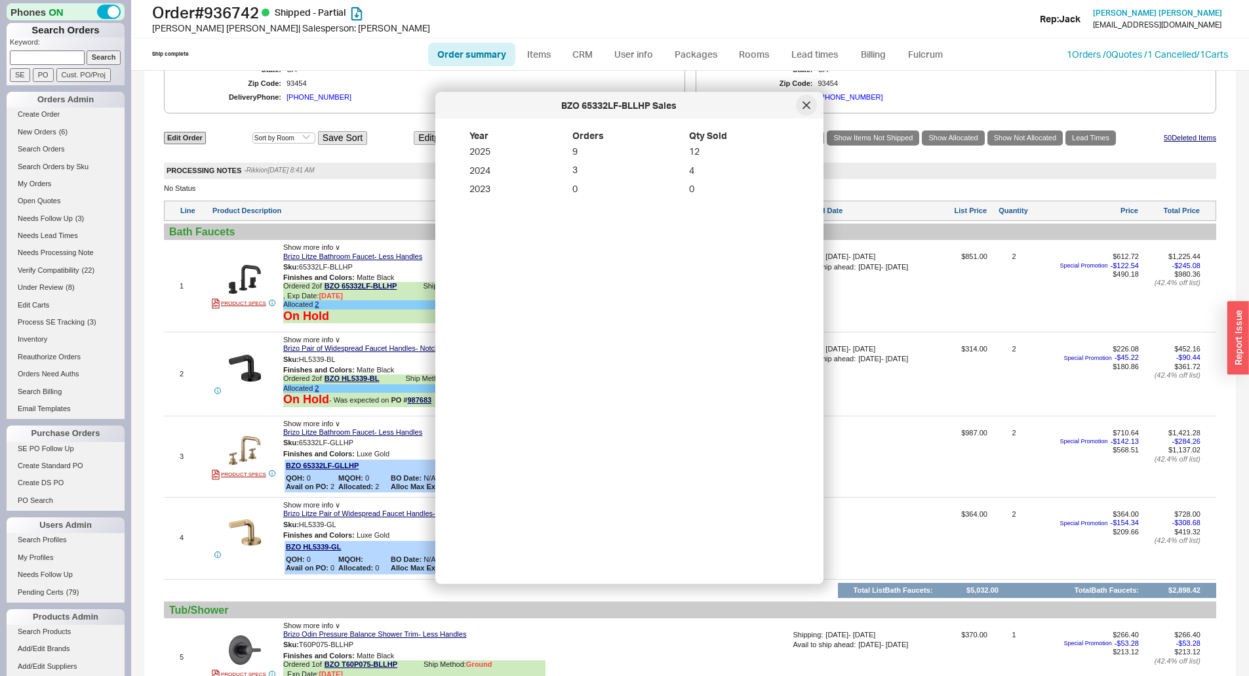
click at [810, 104] on icon at bounding box center [806, 106] width 8 height 8
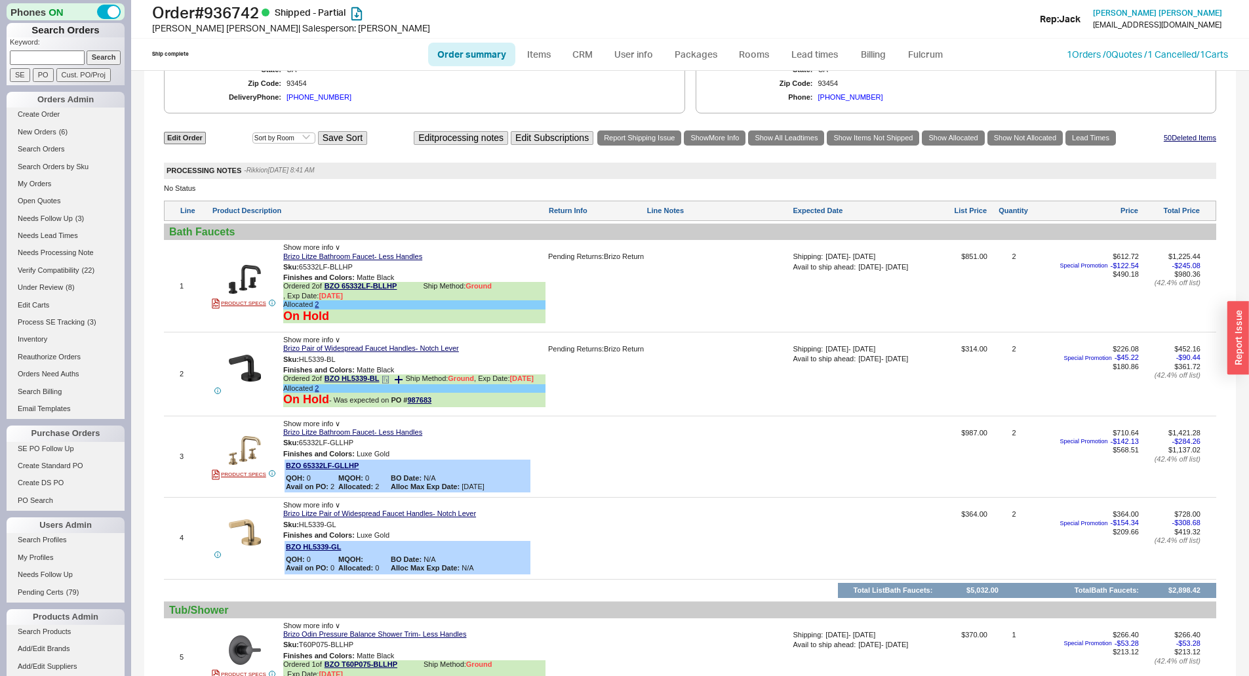
click at [387, 383] on icon at bounding box center [385, 380] width 8 height 8
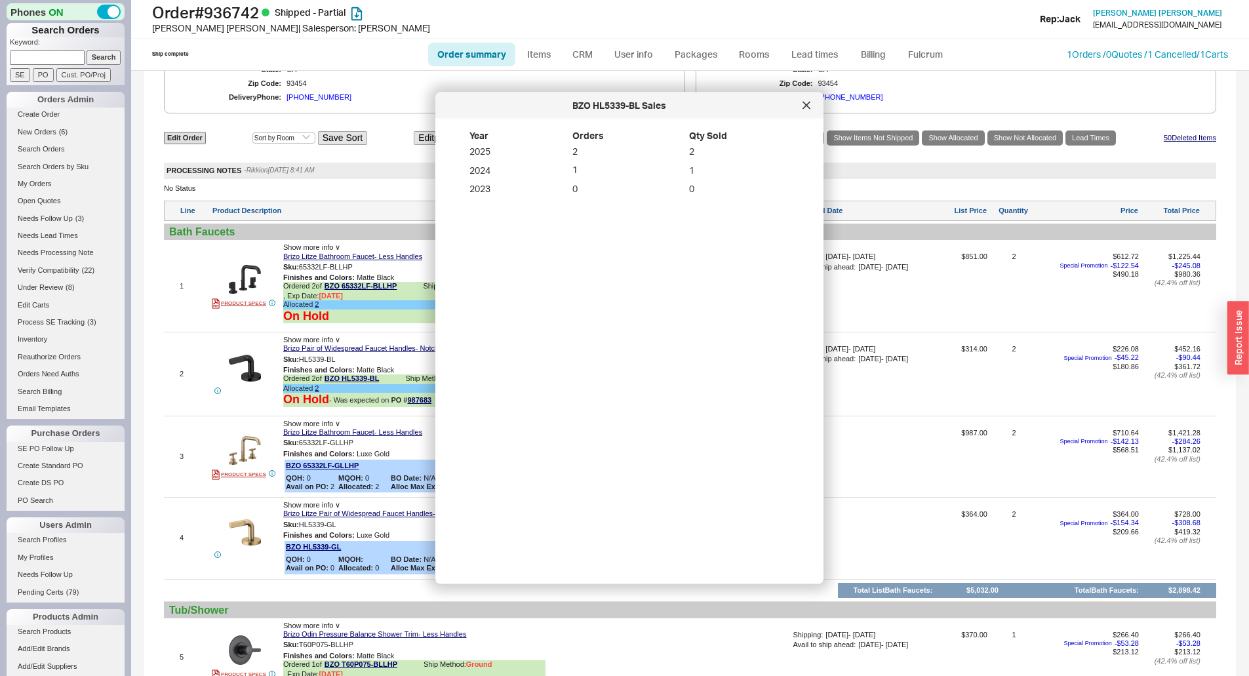
click at [808, 105] on icon at bounding box center [806, 106] width 8 height 8
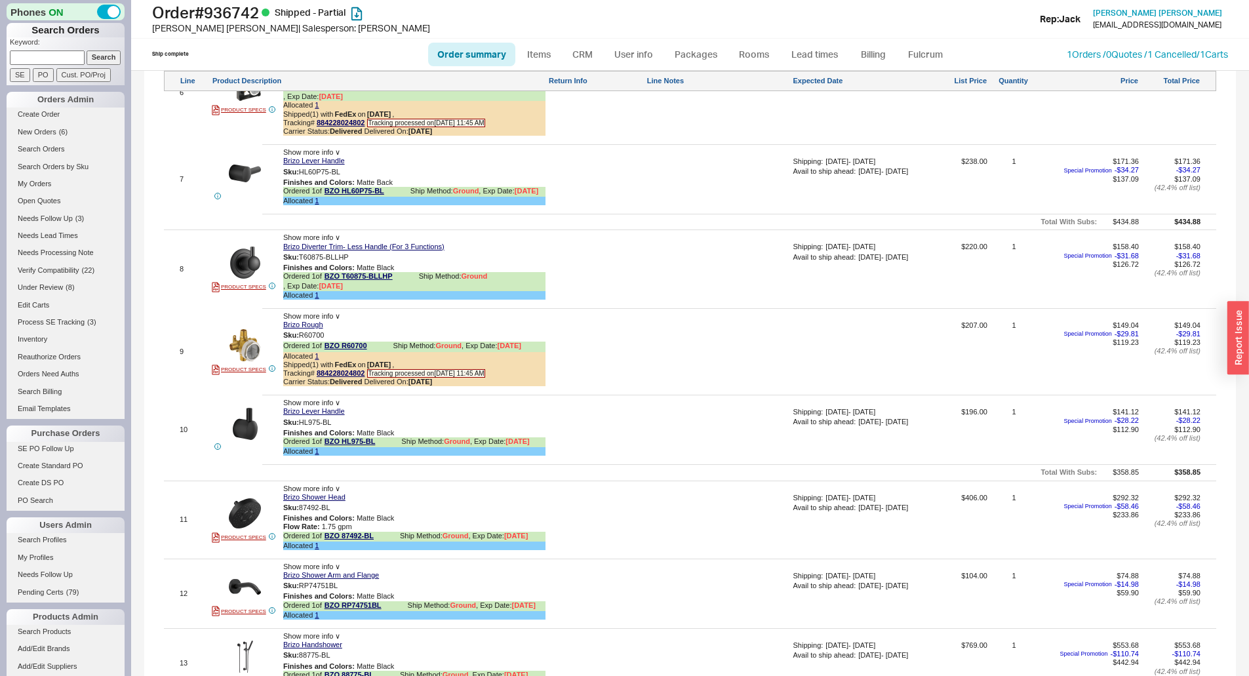
scroll to position [1835, 0]
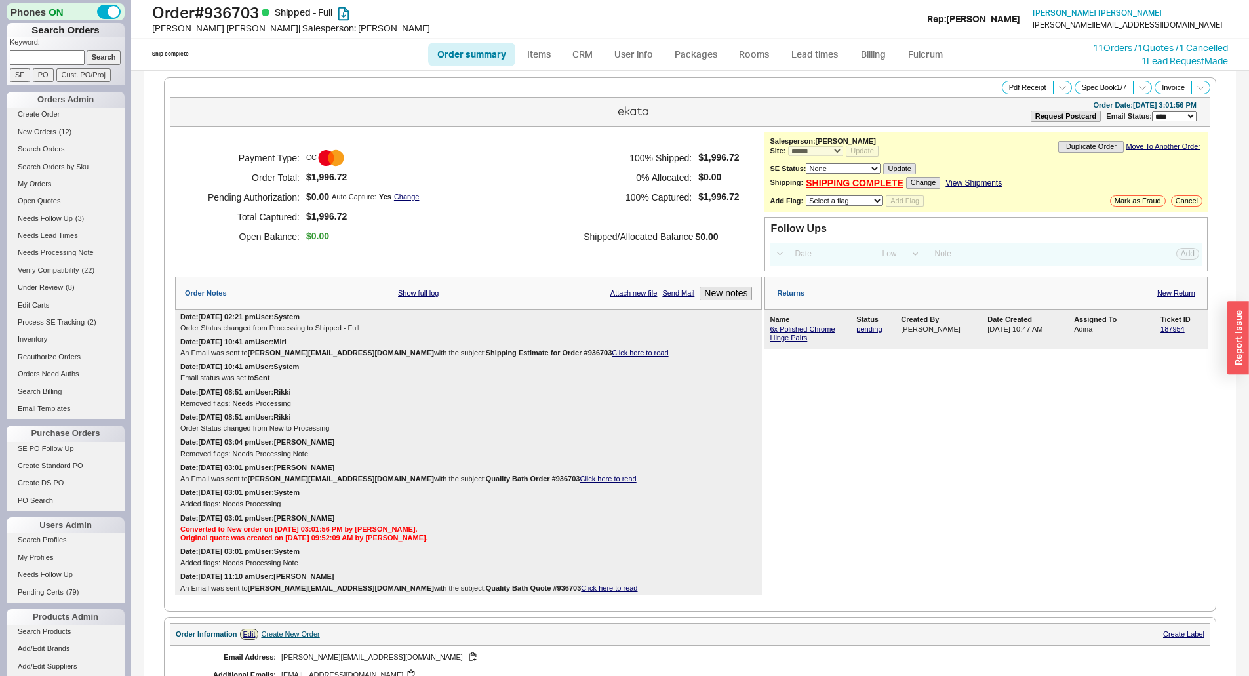
select select "*"
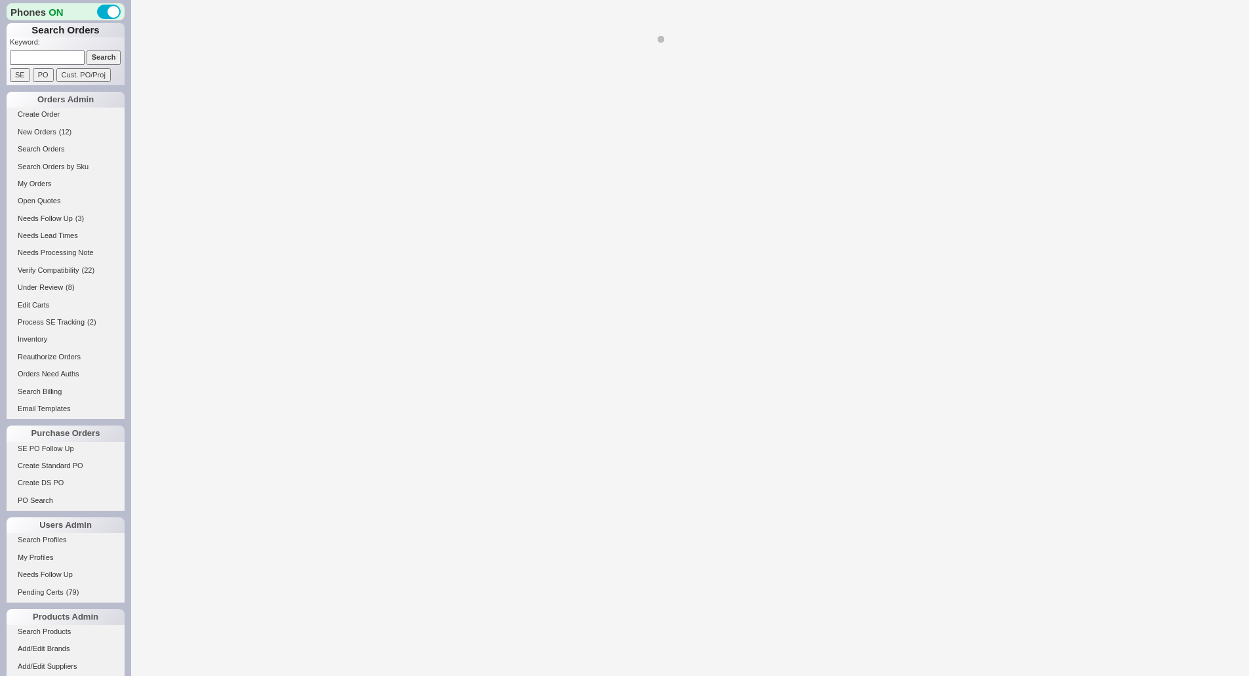
select select "*"
select select "LOW"
select select "3"
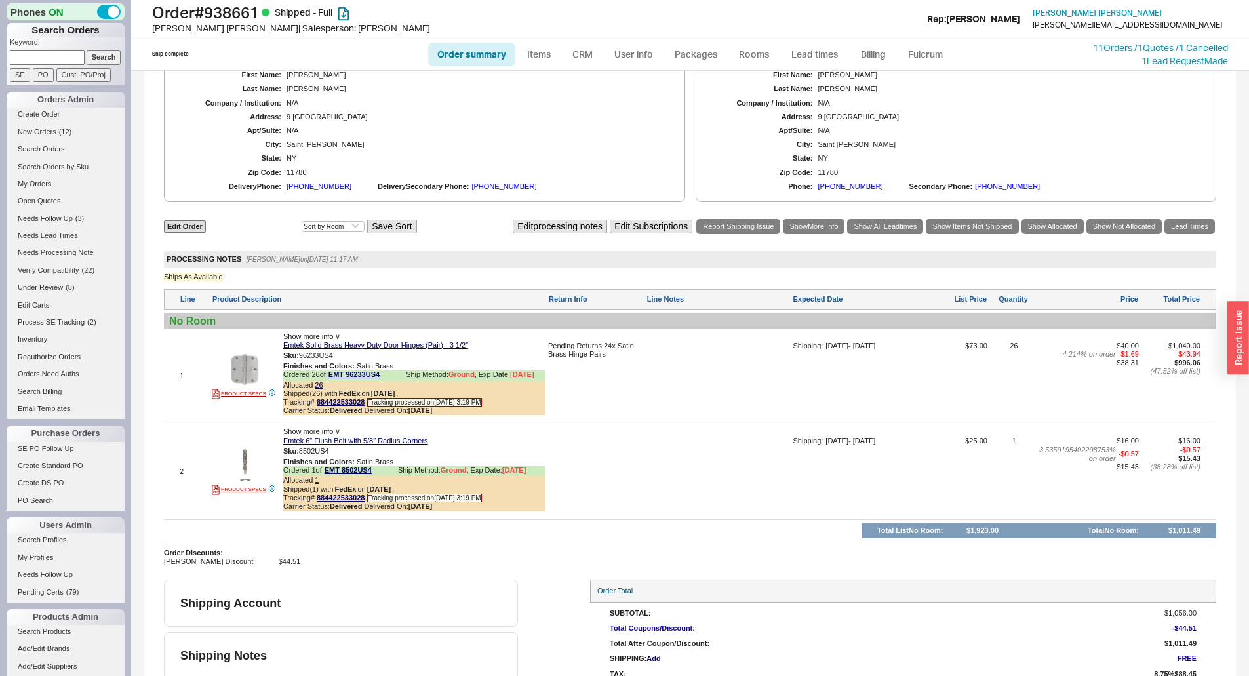
scroll to position [628, 0]
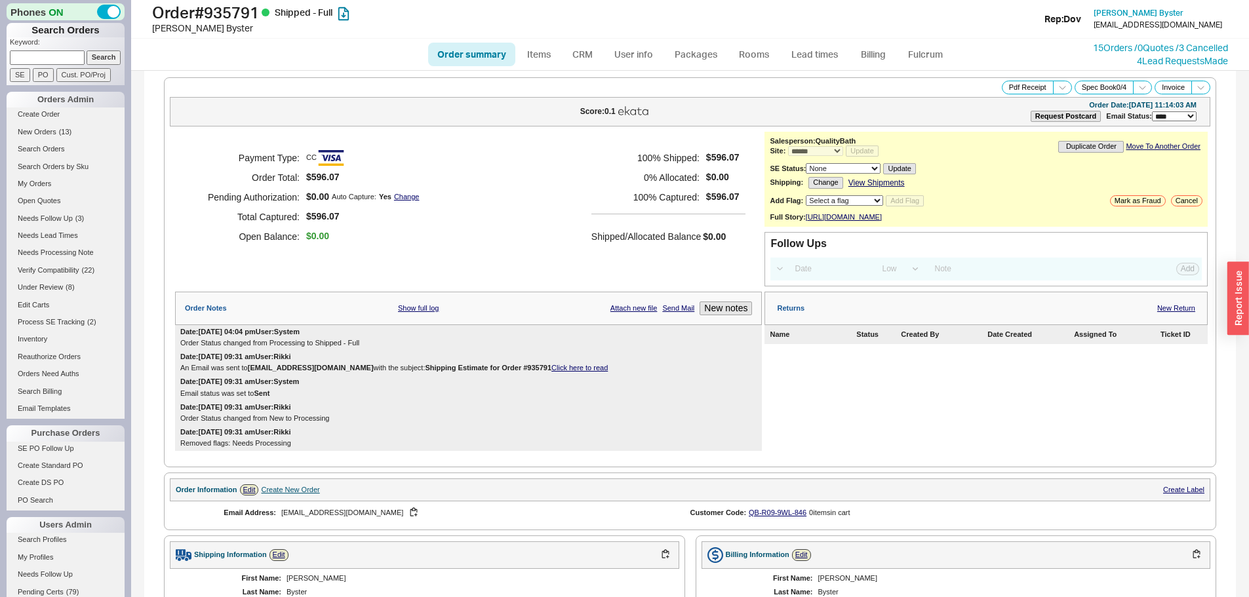
select select "*"
select select "LOW"
select select "3"
click at [1120, 43] on link "15 Orders / 0 Quotes / 3 Cancelled" at bounding box center [1160, 47] width 135 height 11
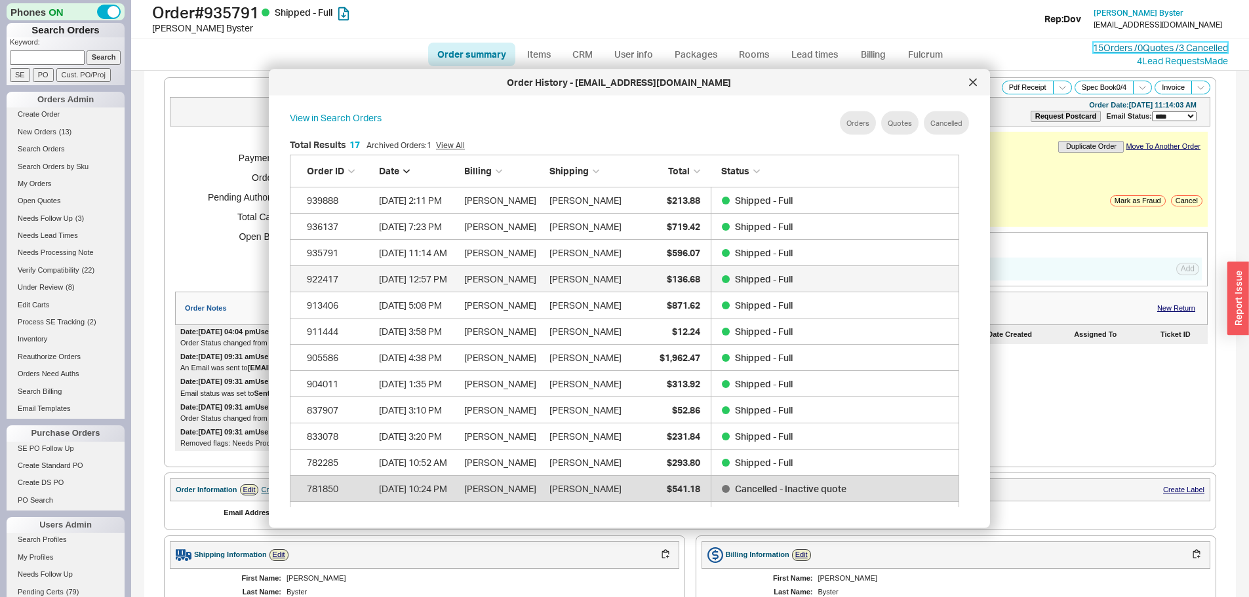
scroll to position [391, 680]
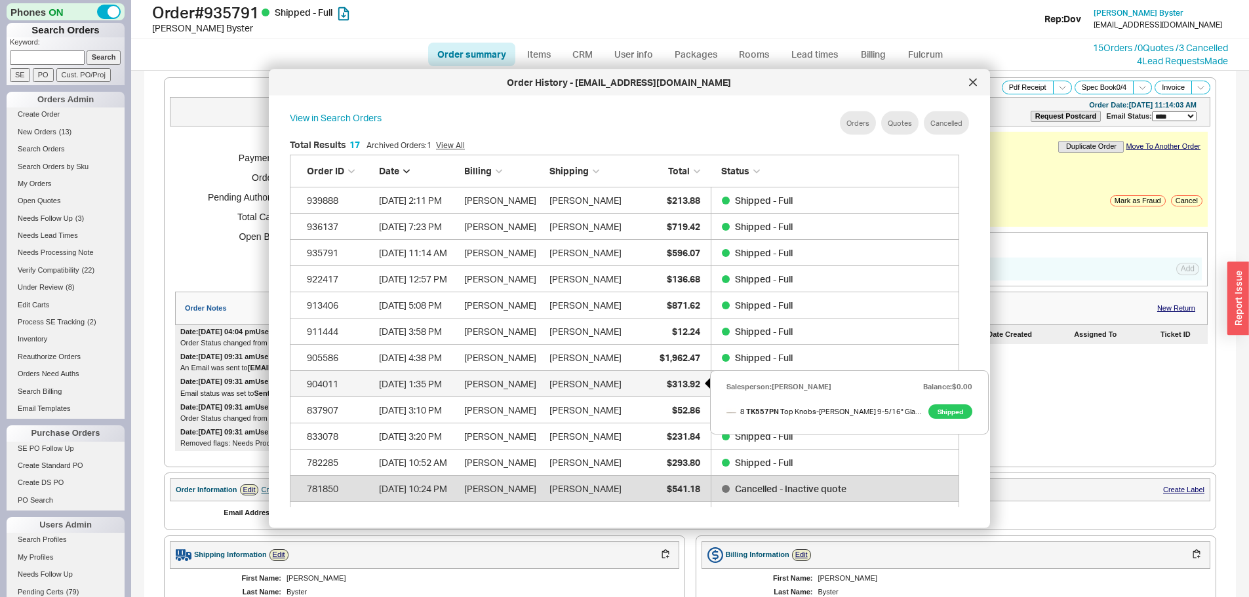
click at [678, 383] on span "$313.92" at bounding box center [683, 383] width 33 height 11
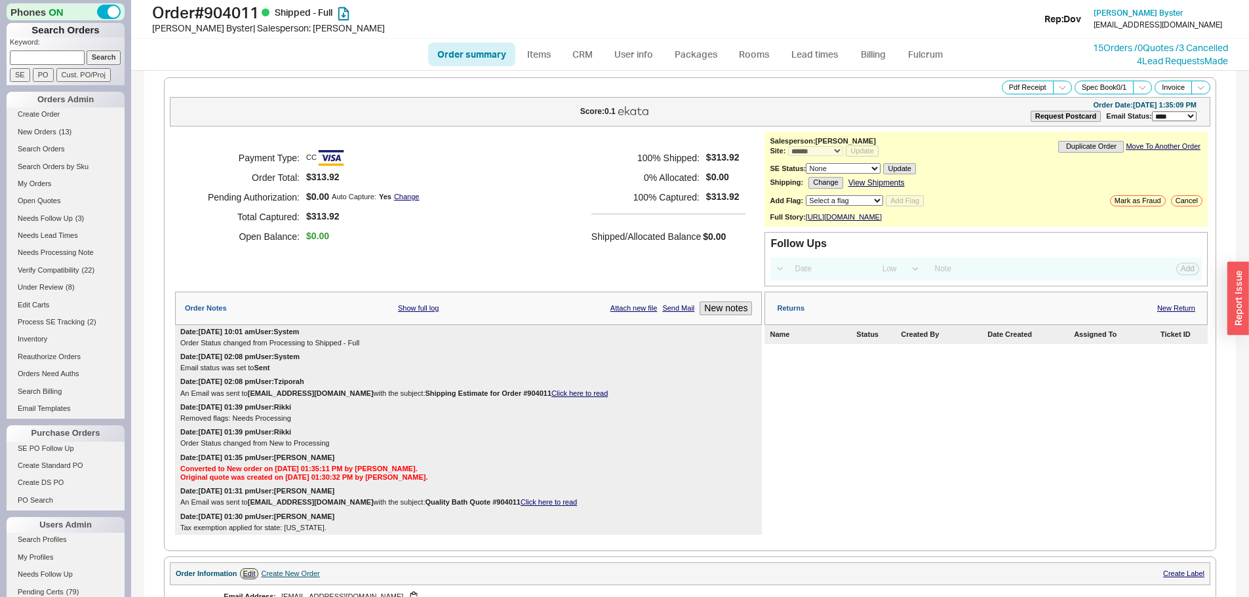
select select "*"
select select "LOW"
select select "3"
